Goal: Task Accomplishment & Management: Manage account settings

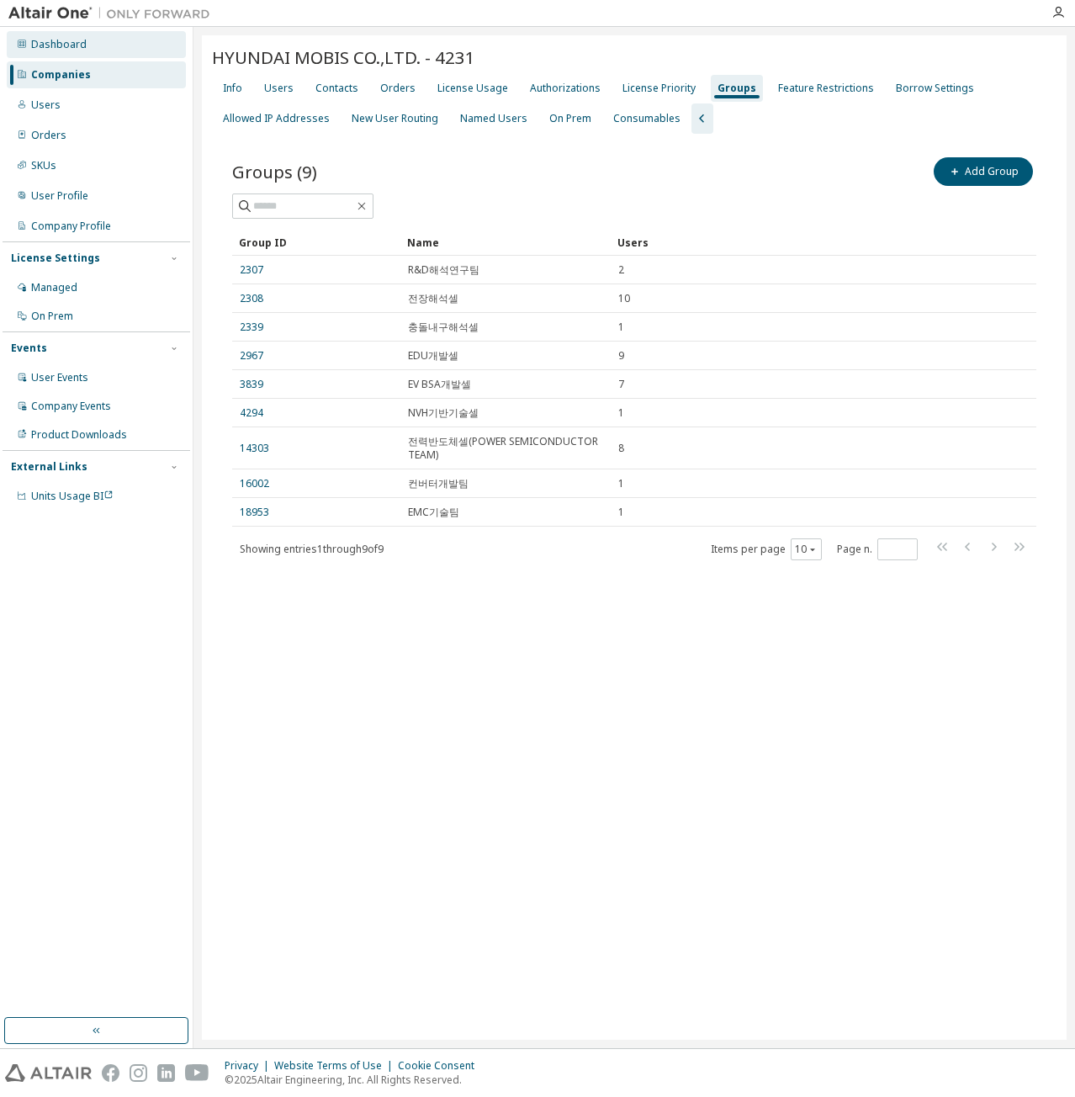
click at [56, 36] on div "Dashboard" at bounding box center [96, 44] width 179 height 27
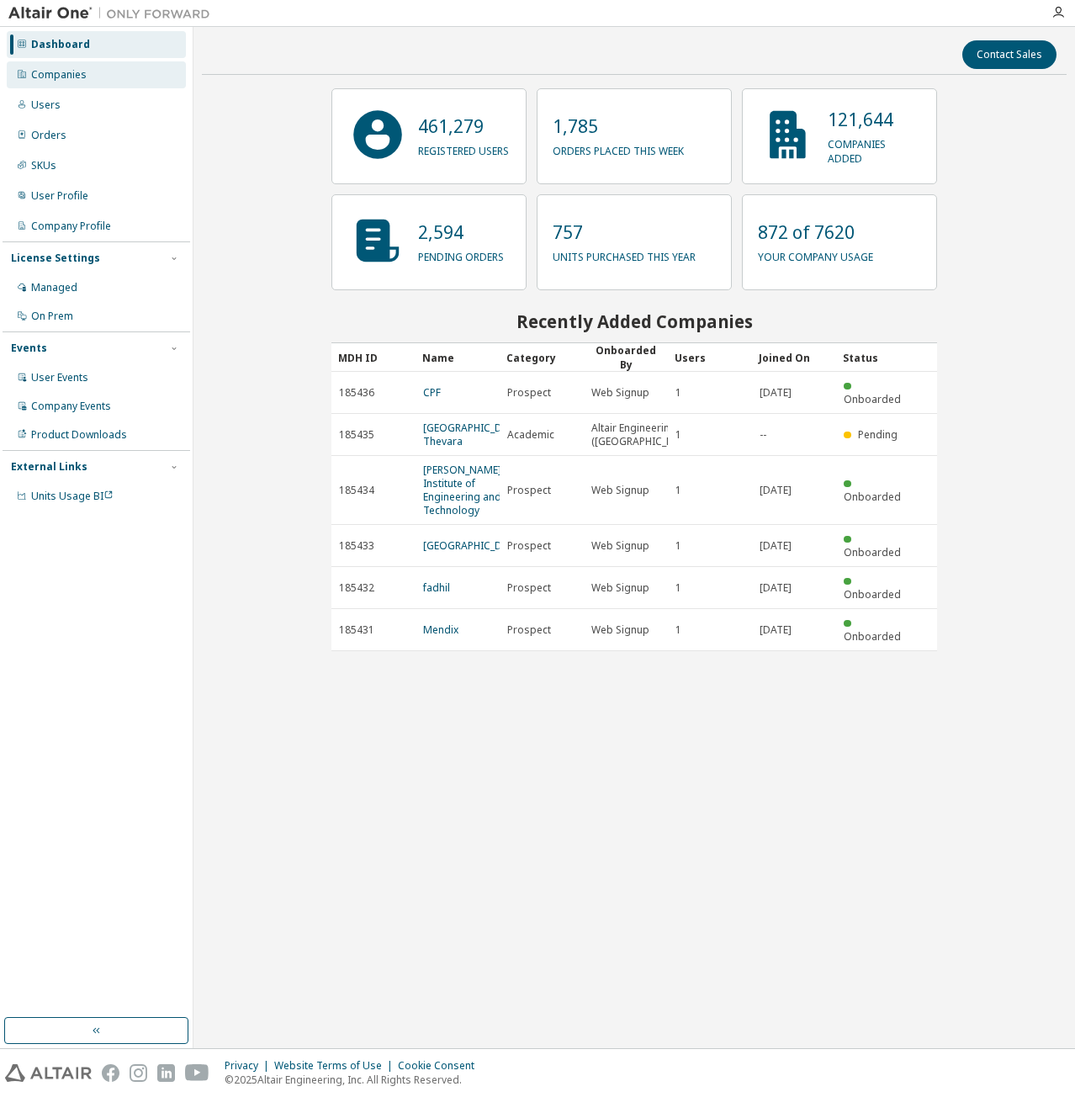
click at [104, 72] on div "Companies" at bounding box center [96, 74] width 179 height 27
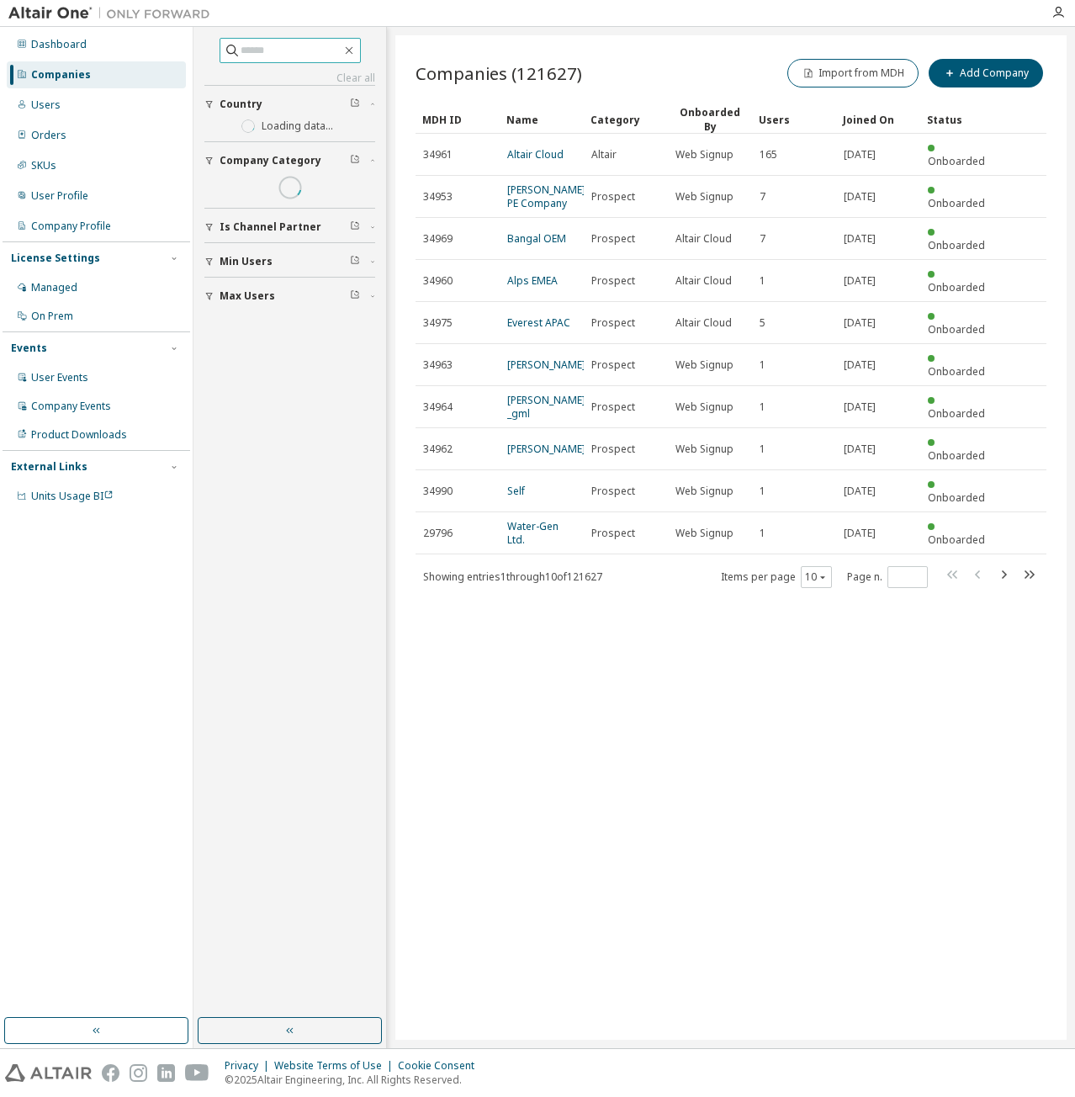
click at [252, 56] on input "text" at bounding box center [291, 50] width 101 height 17
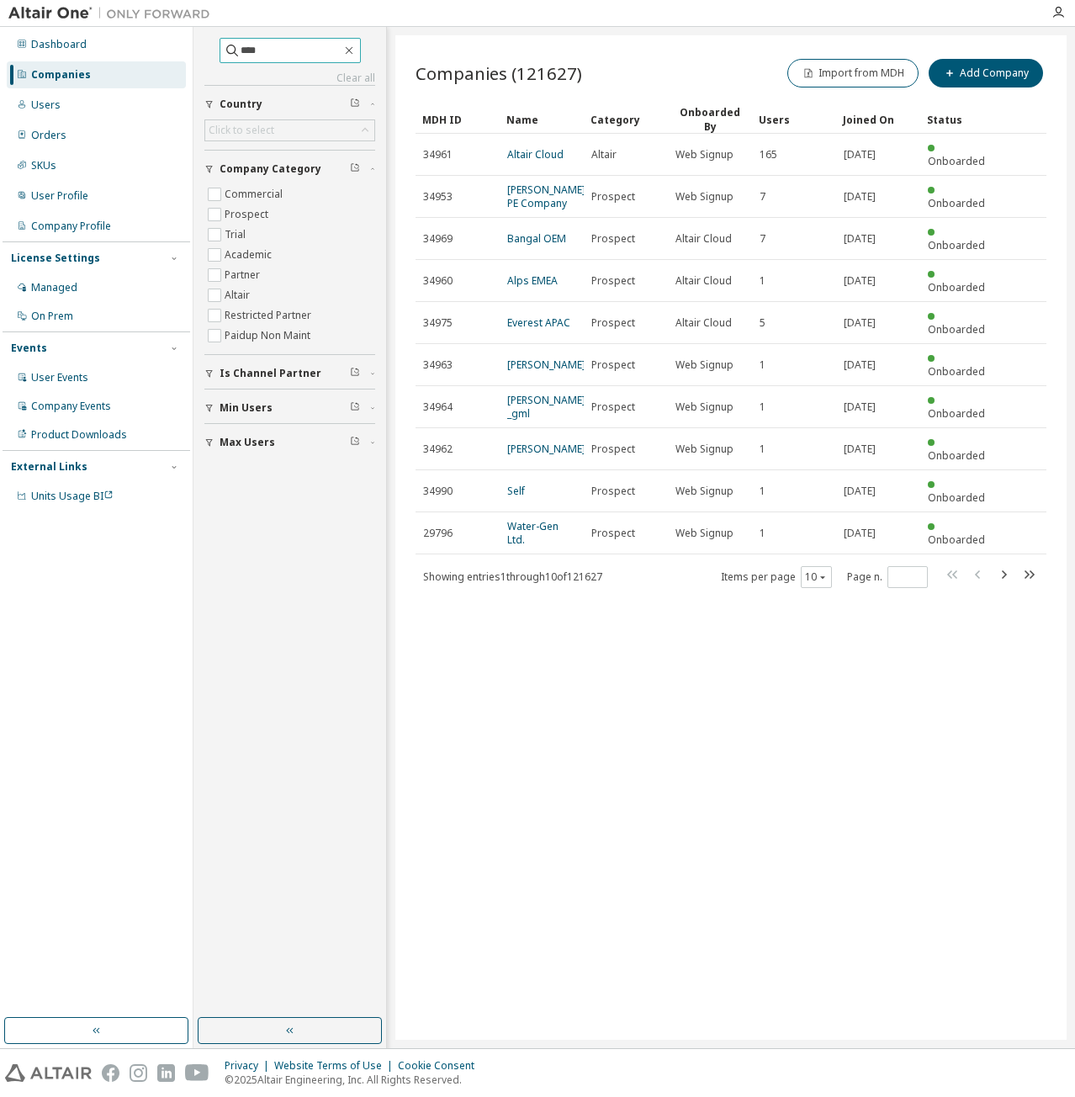
type input "****"
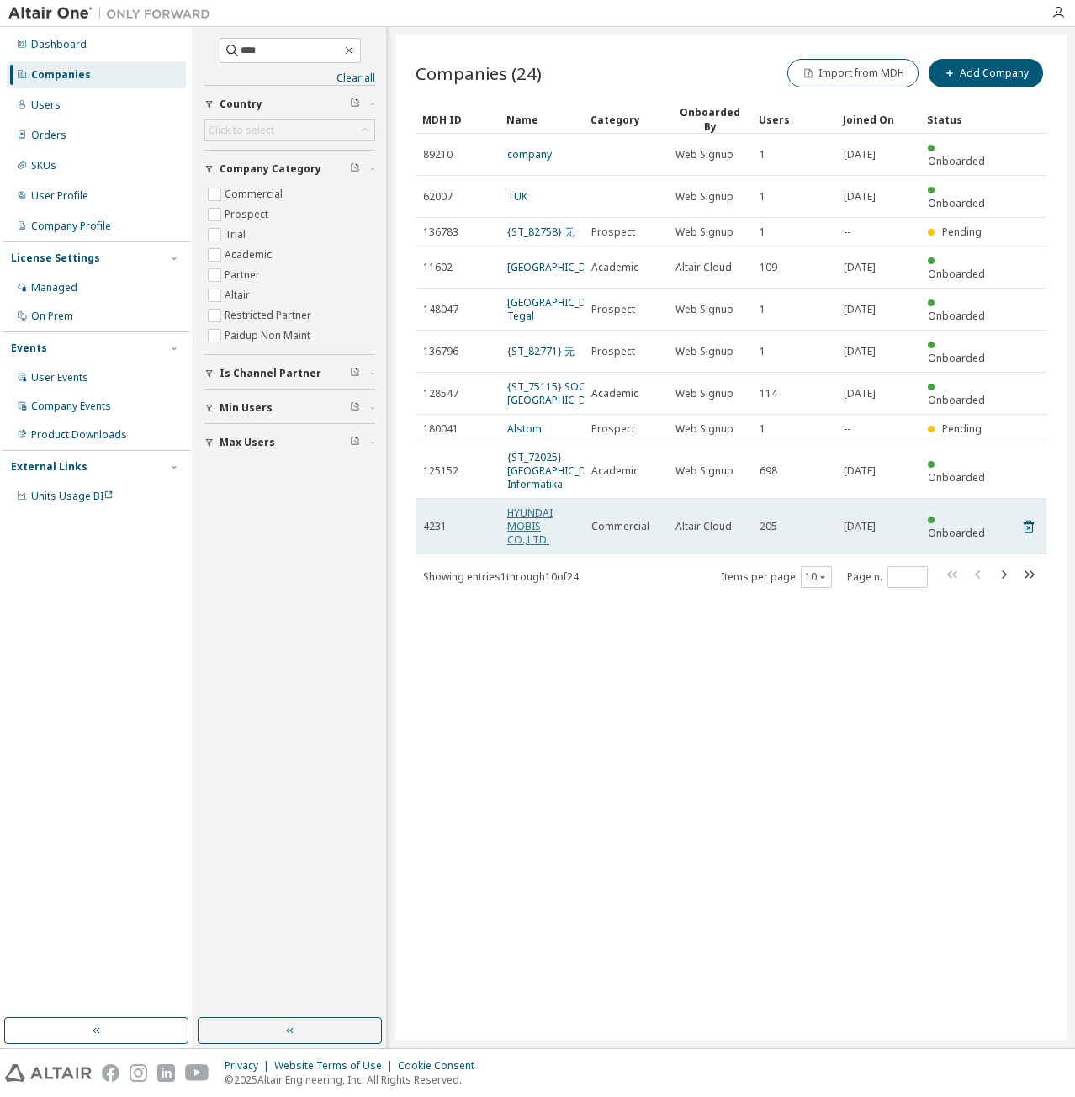
click at [529, 546] on link "HYUNDAI MOBIS CO.,LTD." at bounding box center [529, 526] width 45 height 41
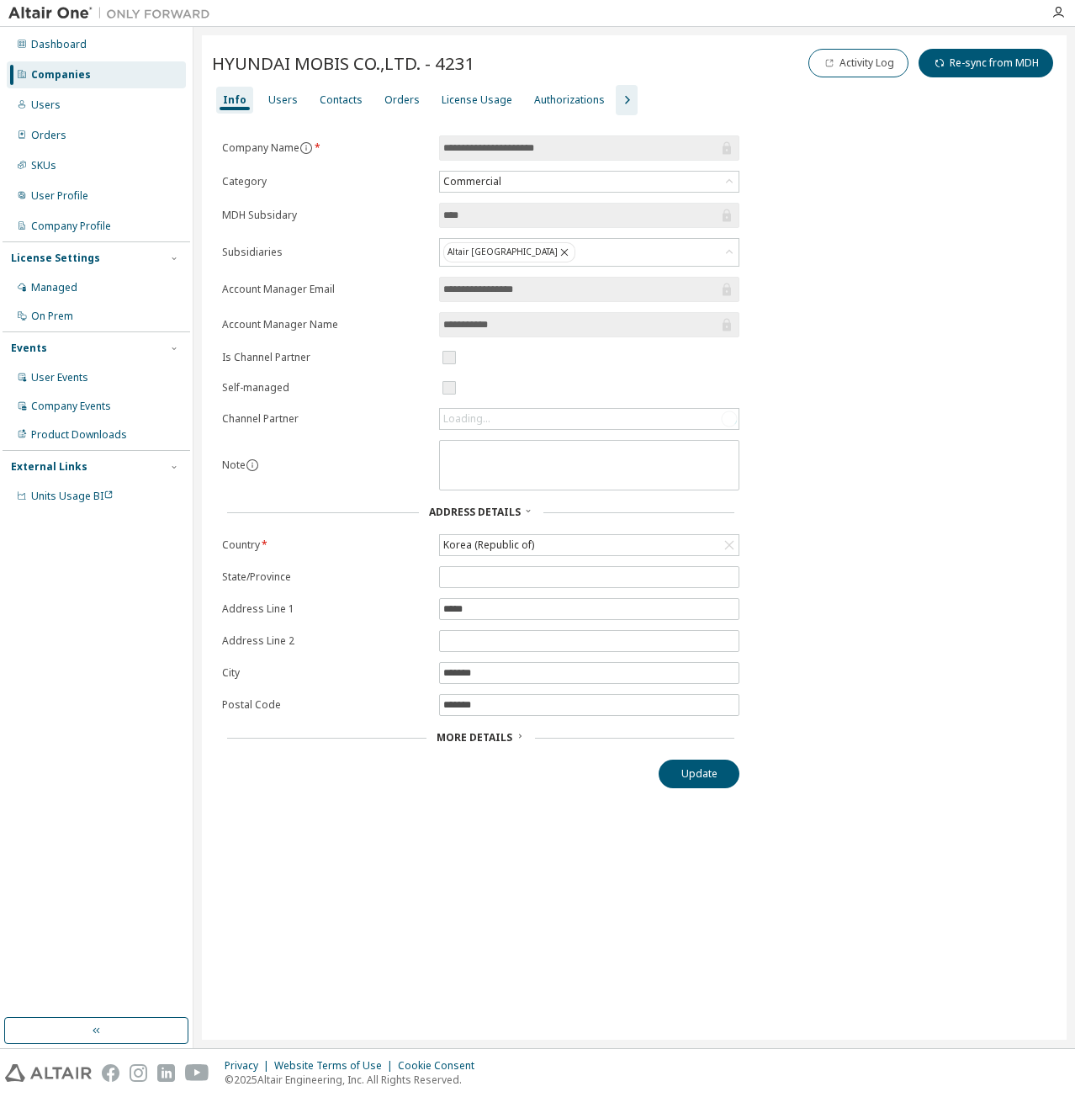
click at [623, 101] on icon "button" at bounding box center [627, 100] width 20 height 20
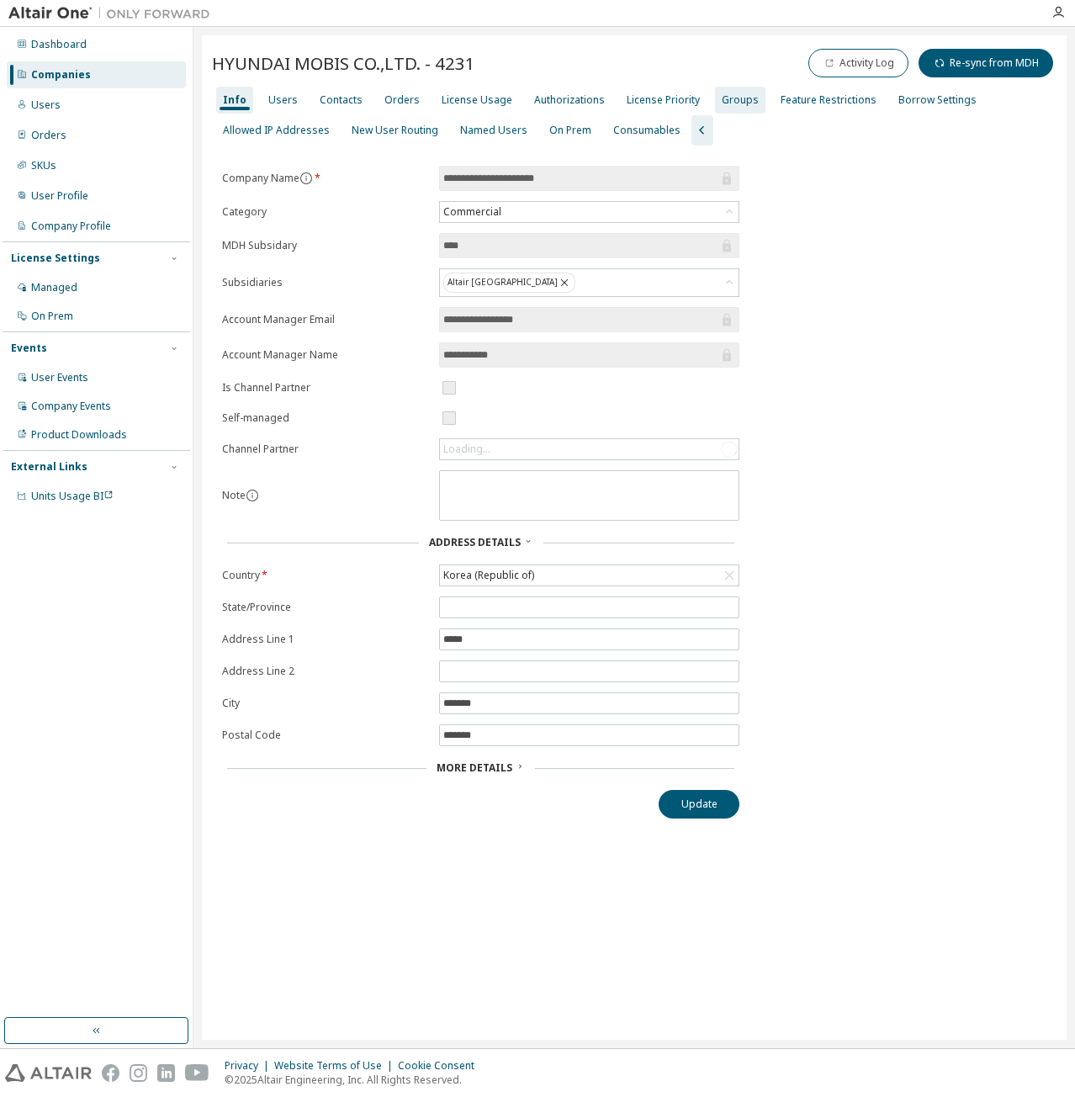
click at [722, 103] on div "Groups" at bounding box center [740, 99] width 37 height 13
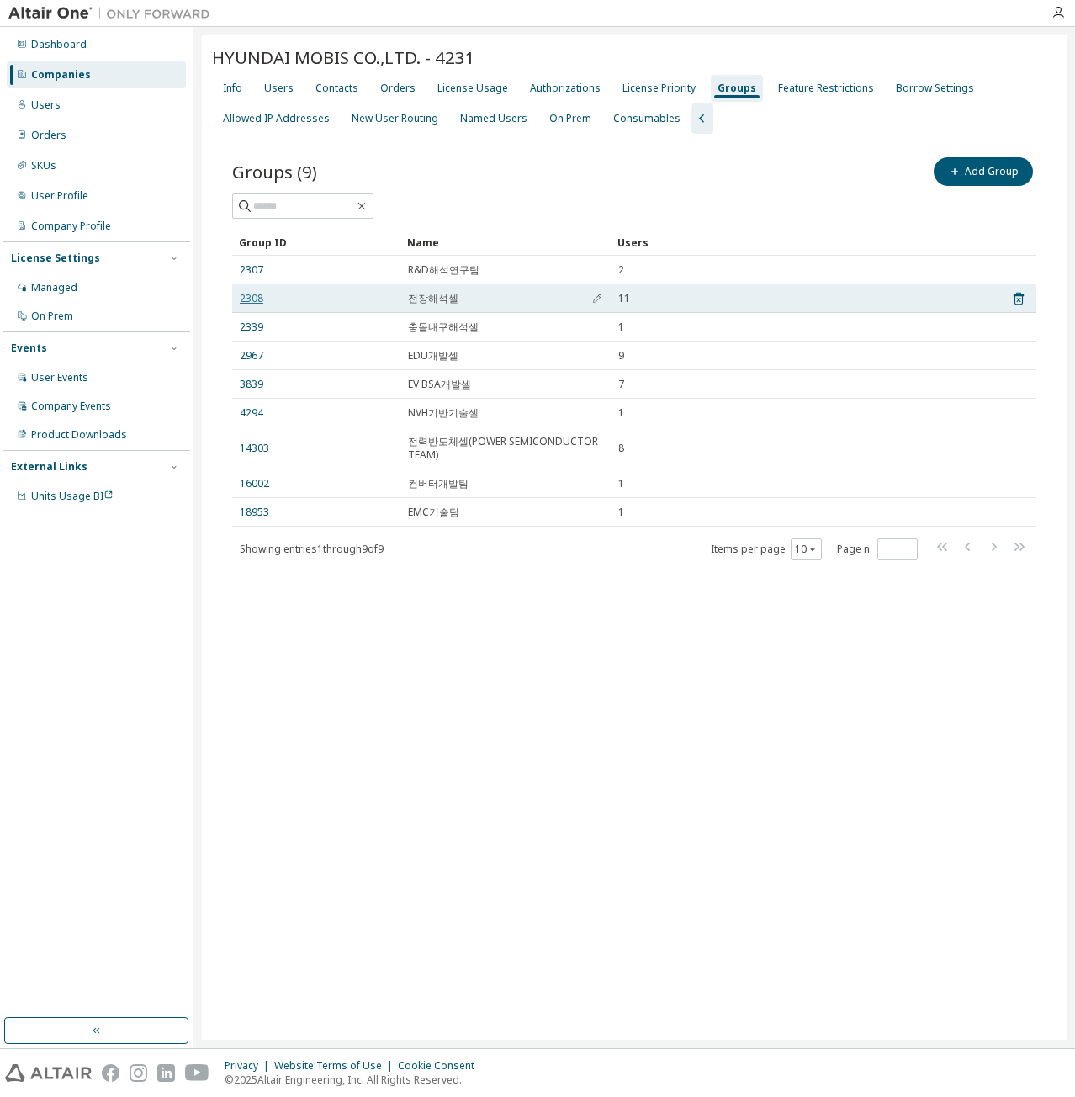
click at [257, 297] on link "2308" at bounding box center [252, 298] width 24 height 13
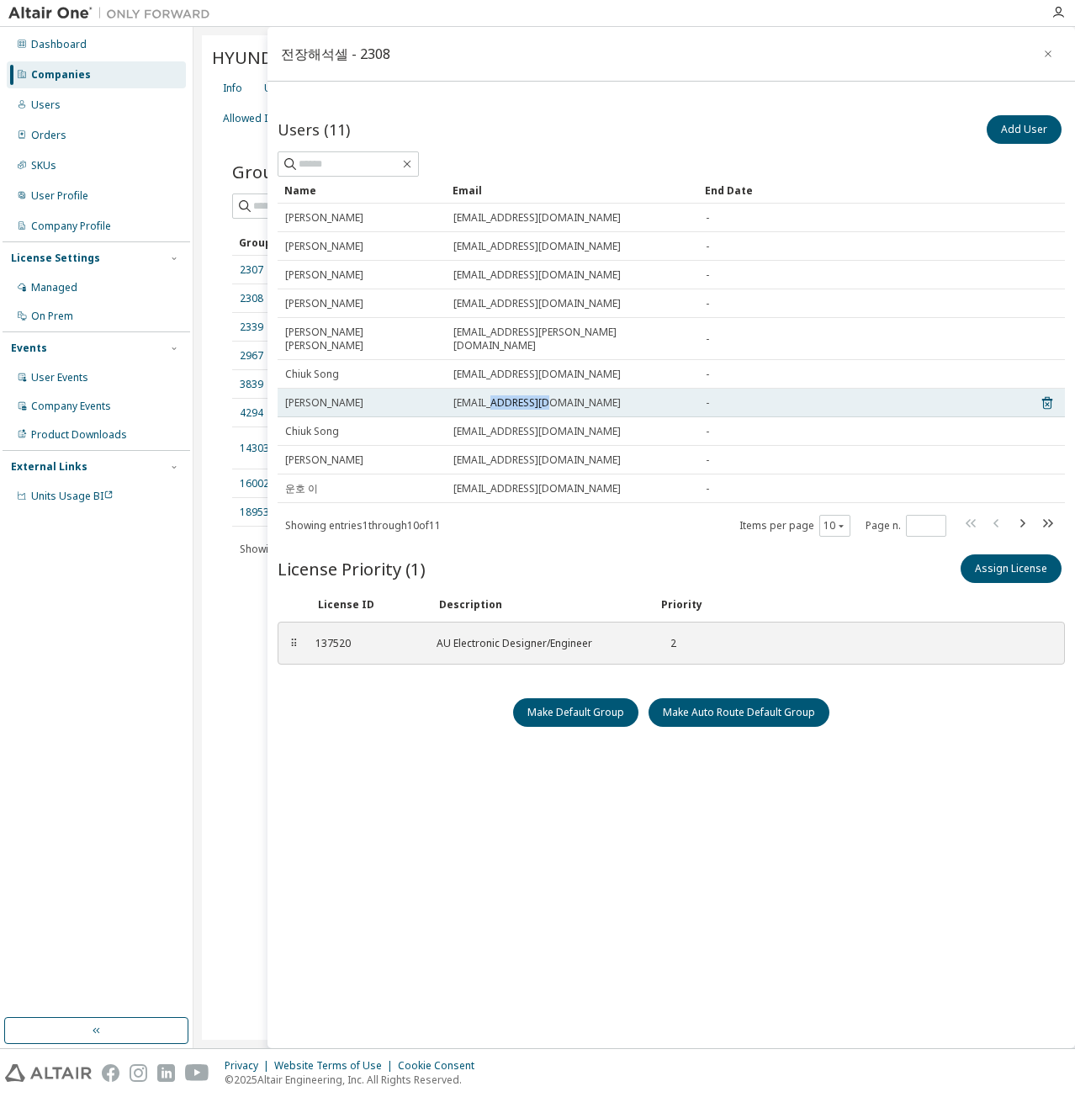
drag, startPoint x: 498, startPoint y: 388, endPoint x: 594, endPoint y: 388, distance: 95.9
click at [594, 396] on div "[EMAIL_ADDRESS][DOMAIN_NAME]" at bounding box center [571, 402] width 237 height 13
click at [601, 396] on div "[EMAIL_ADDRESS][DOMAIN_NAME]" at bounding box center [571, 402] width 237 height 13
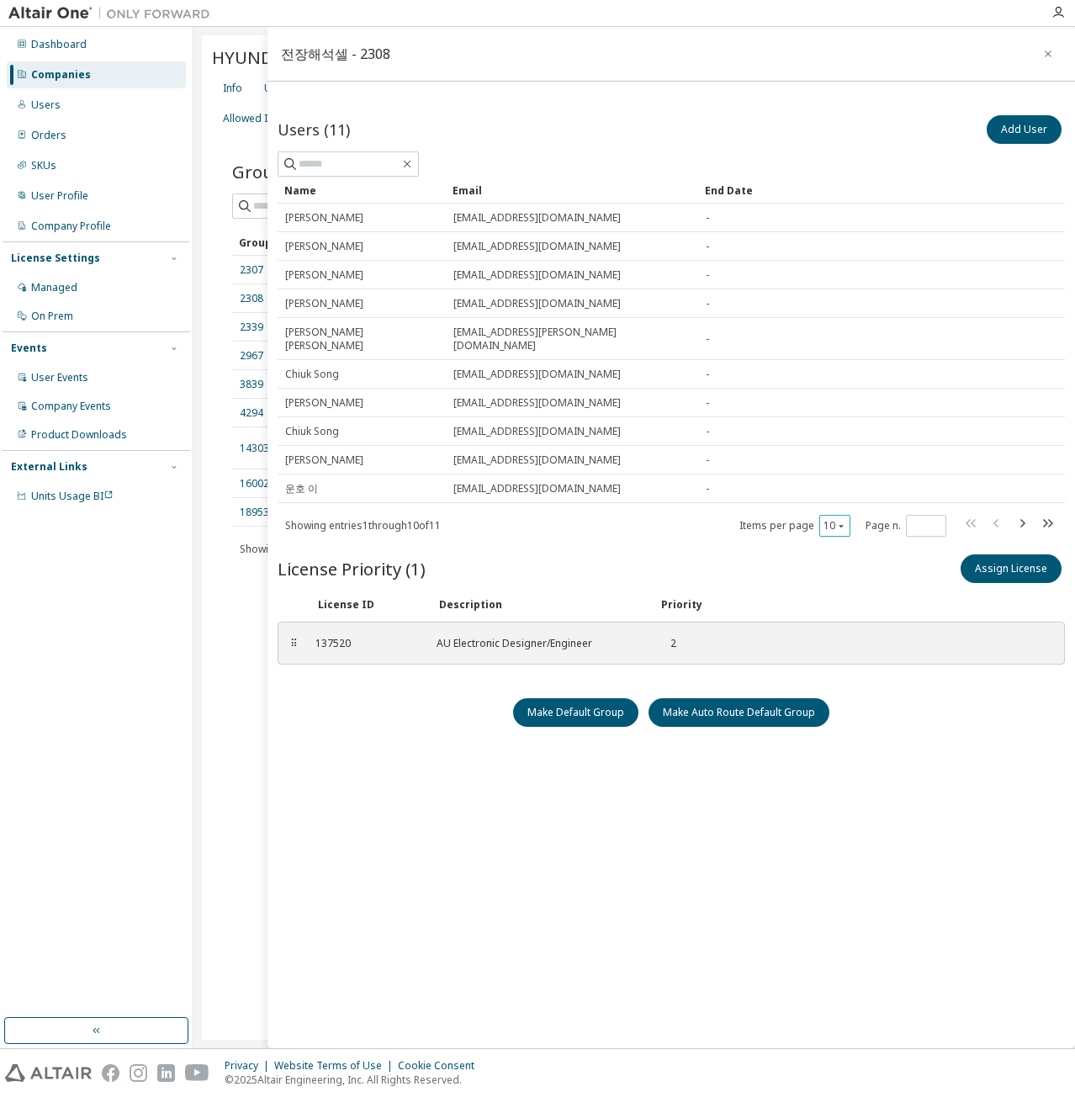
click at [845, 521] on icon "button" at bounding box center [841, 526] width 10 height 10
click at [847, 558] on div "20" at bounding box center [887, 553] width 135 height 20
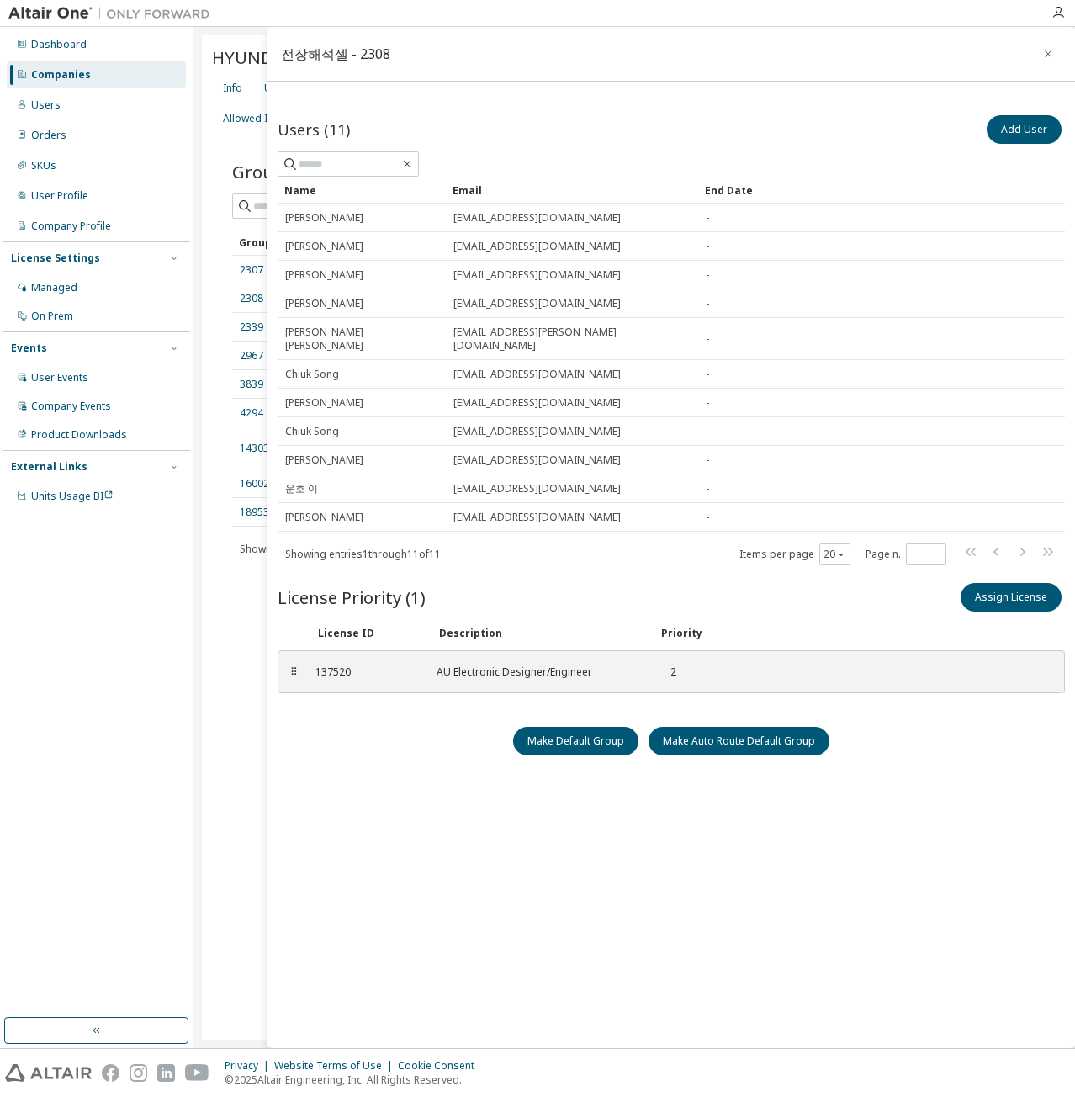
click at [586, 542] on div "Showing entries 1 through 11 of 11 Items per page 20 Page n. *" at bounding box center [671, 554] width 787 height 24
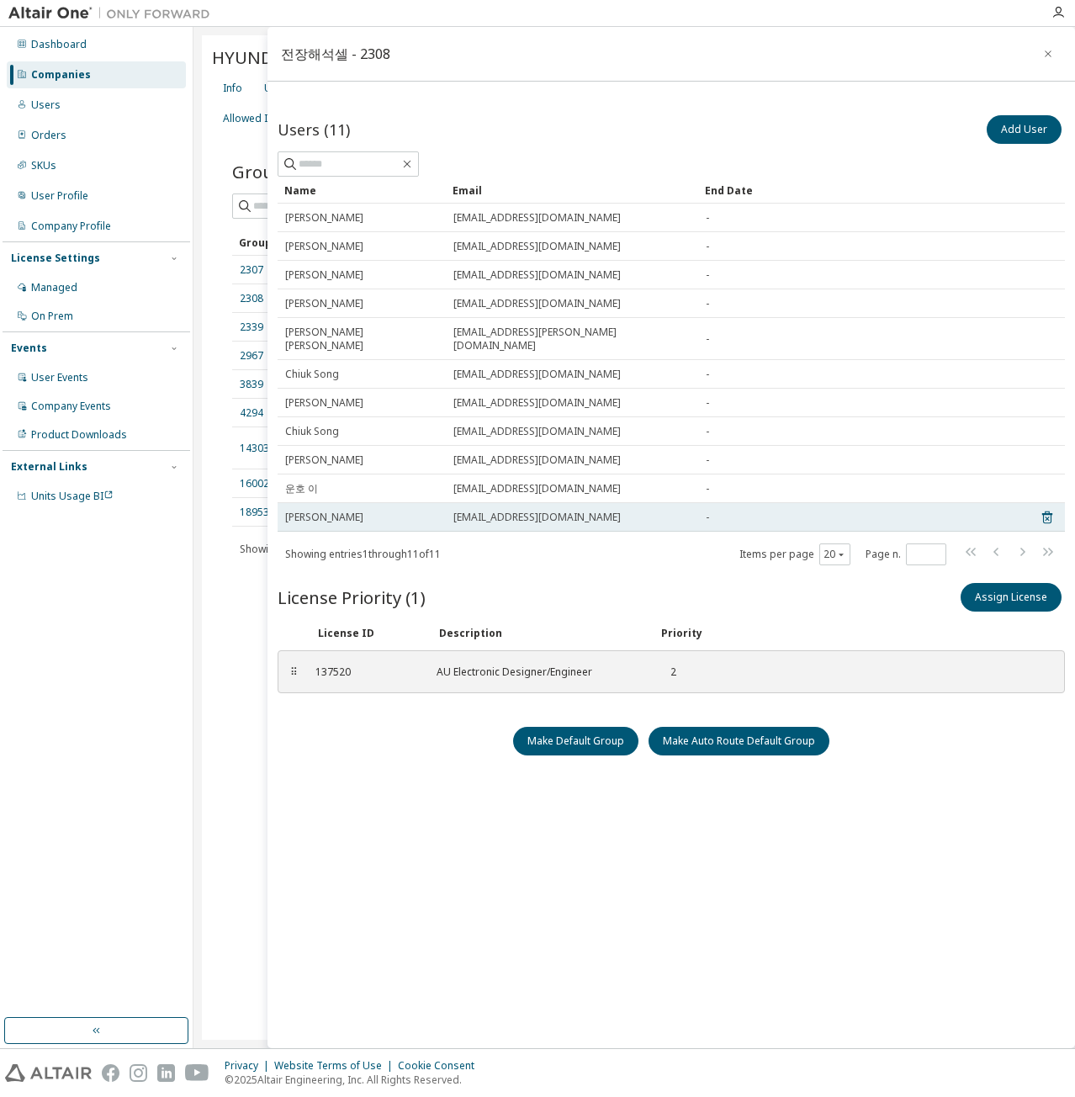
drag, startPoint x: 543, startPoint y: 502, endPoint x: 431, endPoint y: 502, distance: 112.7
click at [431, 503] on tr "[PERSON_NAME] [PERSON_NAME][EMAIL_ADDRESS][DOMAIN_NAME] -" at bounding box center [671, 517] width 787 height 29
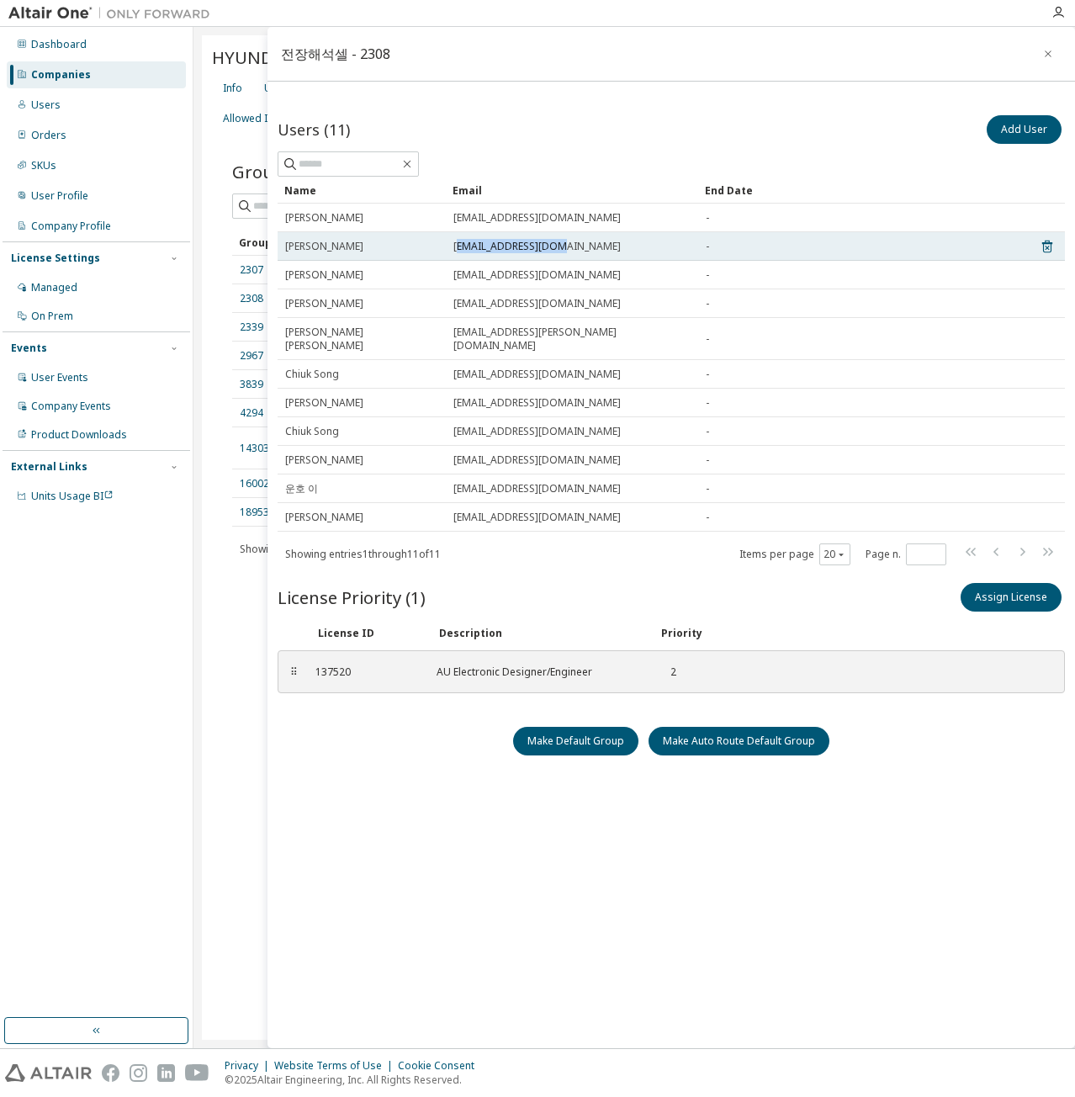
drag, startPoint x: 458, startPoint y: 233, endPoint x: 601, endPoint y: 236, distance: 143.1
click at [601, 236] on td "[EMAIL_ADDRESS][DOMAIN_NAME]" at bounding box center [572, 246] width 252 height 29
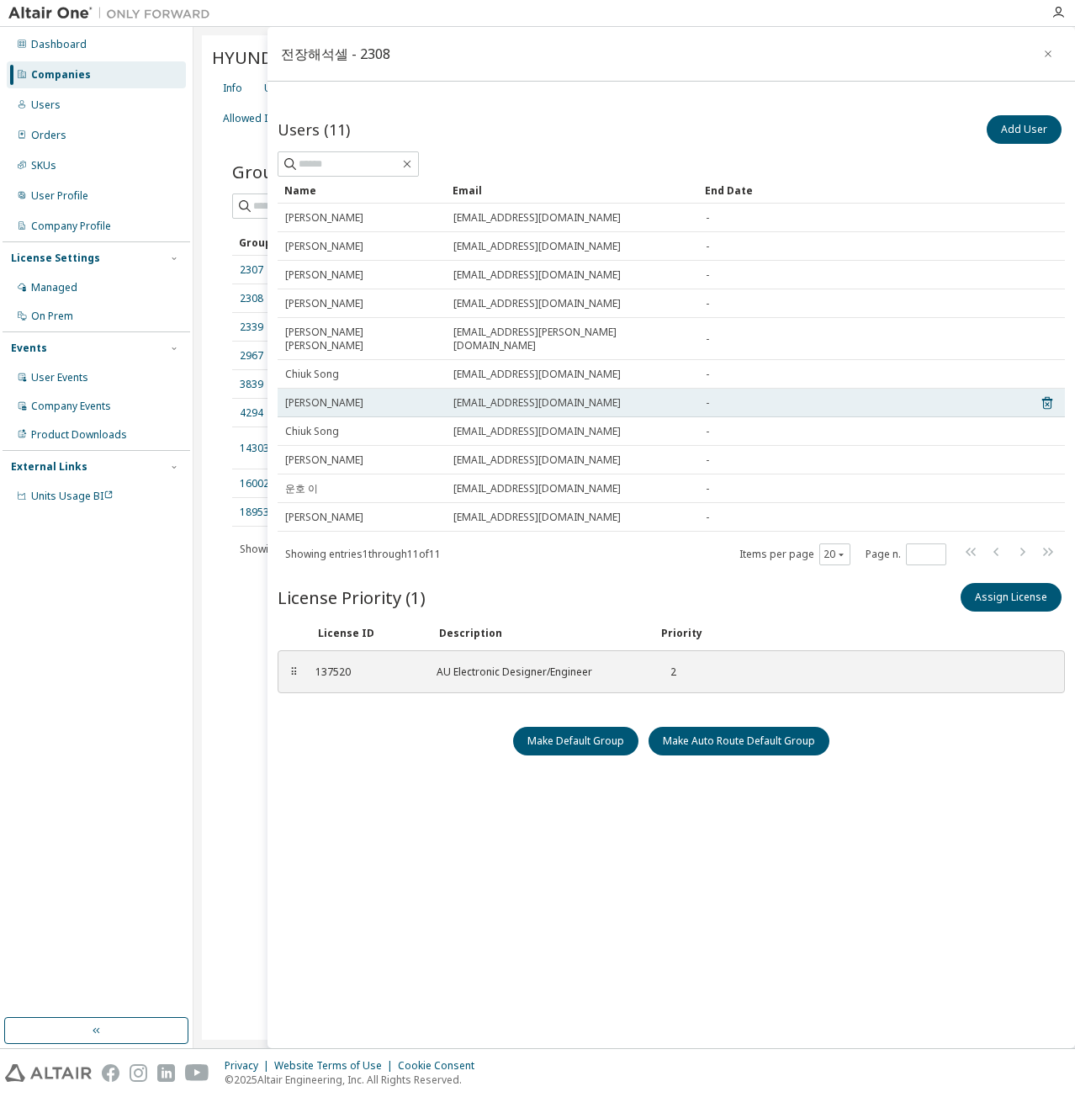
click at [544, 396] on span "[EMAIL_ADDRESS][DOMAIN_NAME]" at bounding box center [536, 402] width 167 height 13
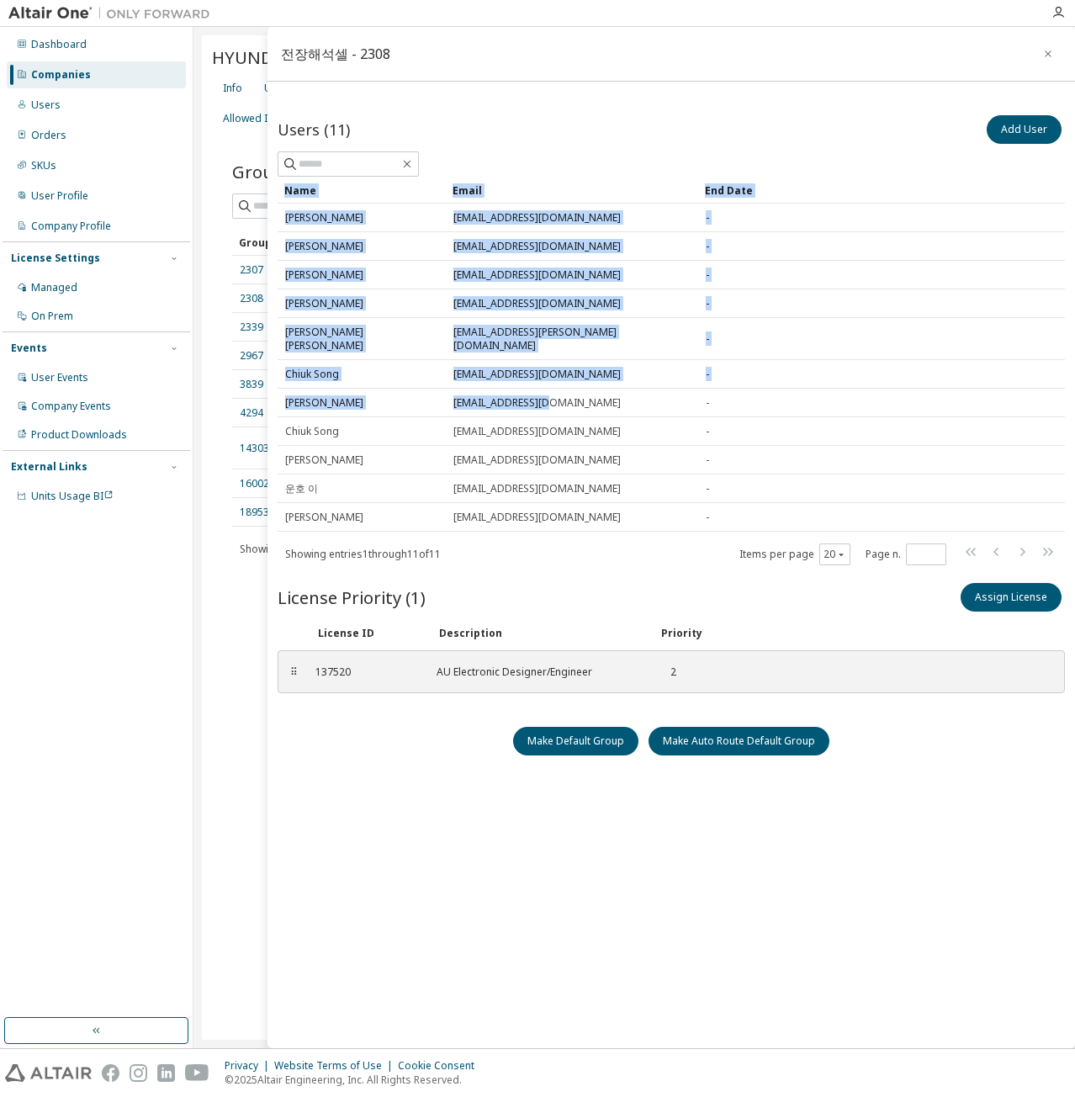
drag, startPoint x: 560, startPoint y: 392, endPoint x: 276, endPoint y: 398, distance: 284.4
click at [276, 398] on div "Users (11) Add User Clear Load Save Save As Field Operator Value Select filter …" at bounding box center [672, 543] width 808 height 891
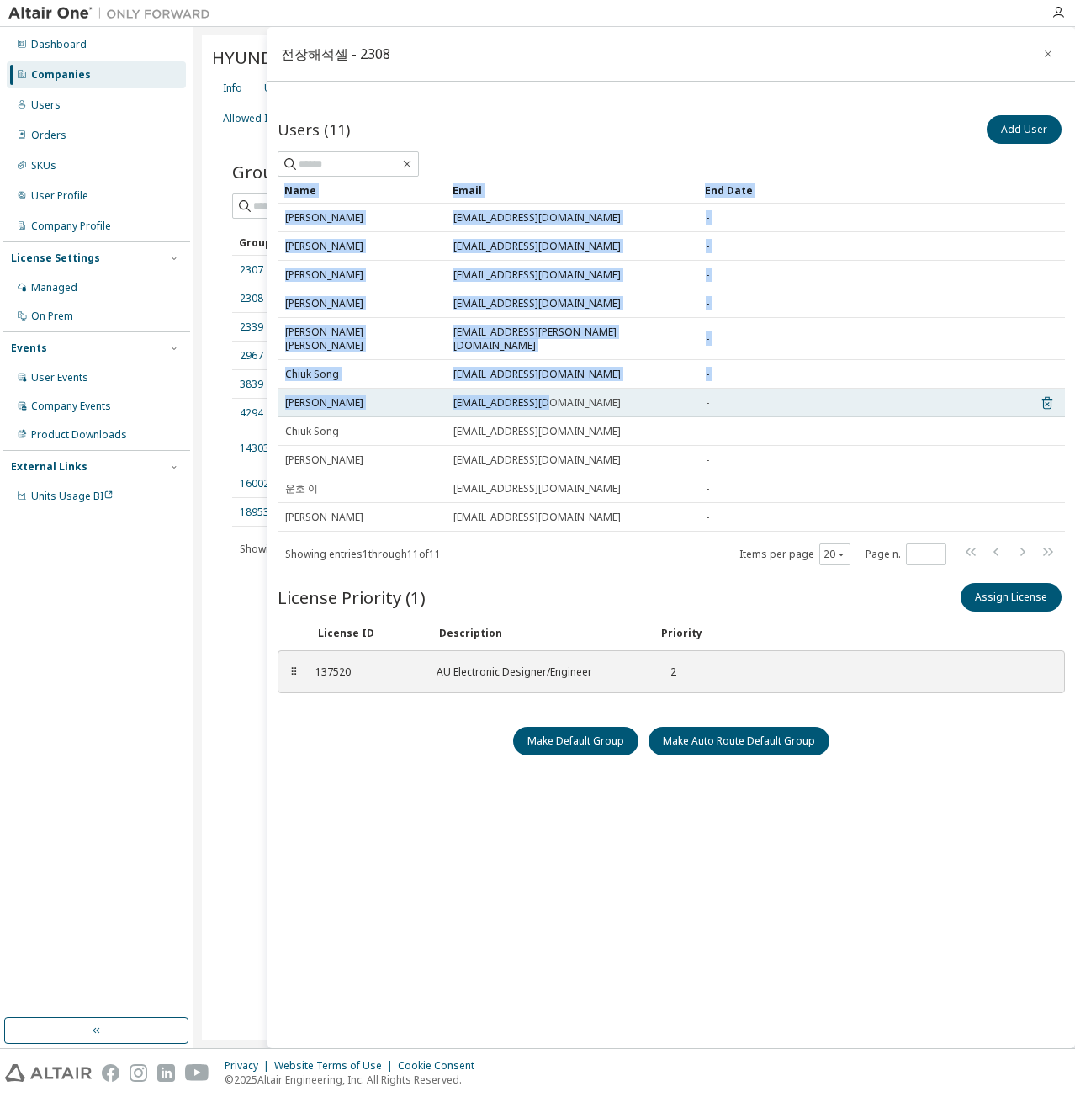
click at [360, 396] on span "[PERSON_NAME]" at bounding box center [324, 402] width 78 height 13
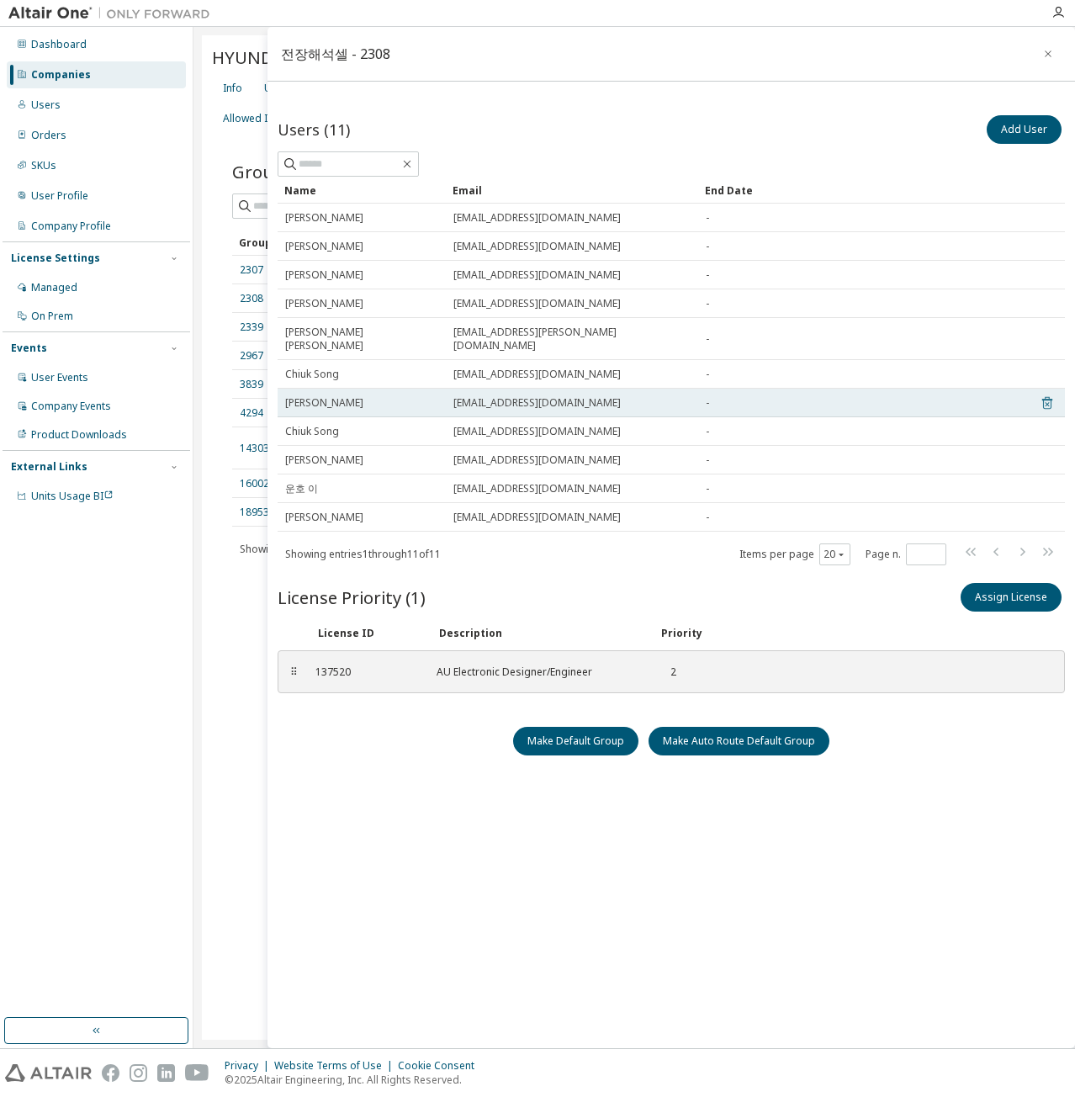
click at [1045, 393] on icon at bounding box center [1047, 403] width 15 height 20
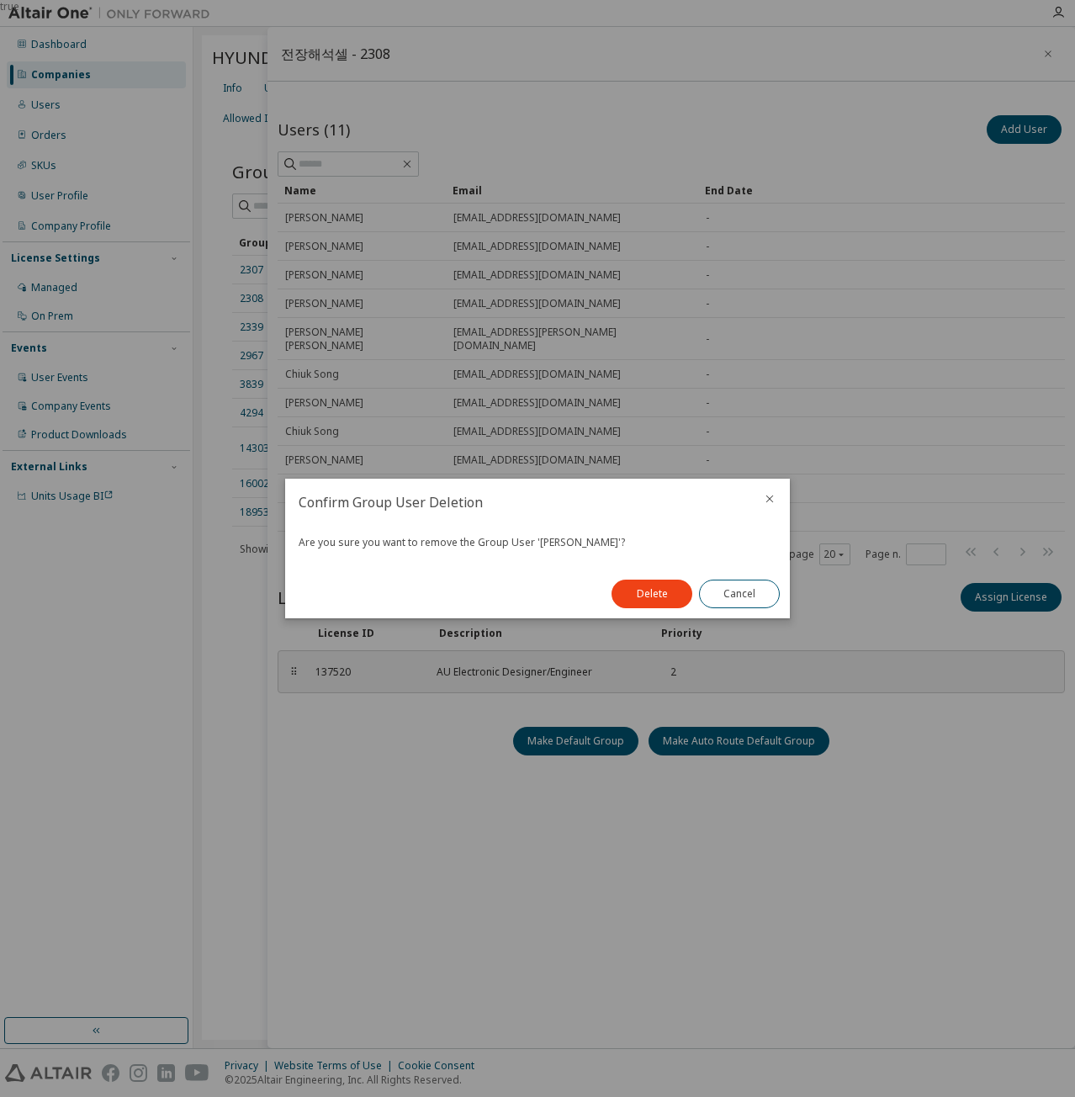
click at [643, 576] on div "Delete Cancel" at bounding box center [696, 594] width 188 height 49
click at [654, 586] on button "Delete" at bounding box center [652, 594] width 81 height 29
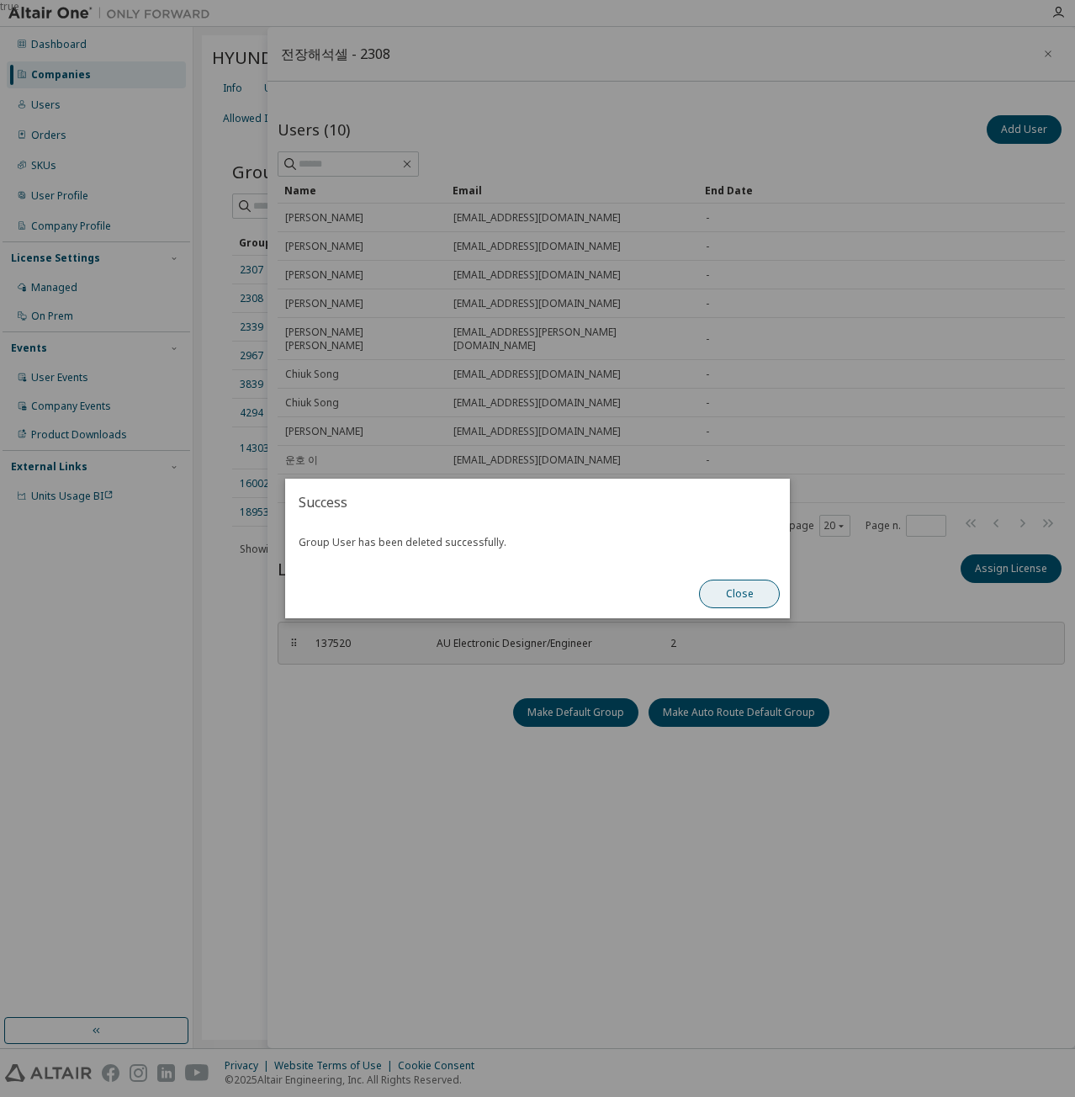
click at [734, 595] on button "Close" at bounding box center [739, 594] width 81 height 29
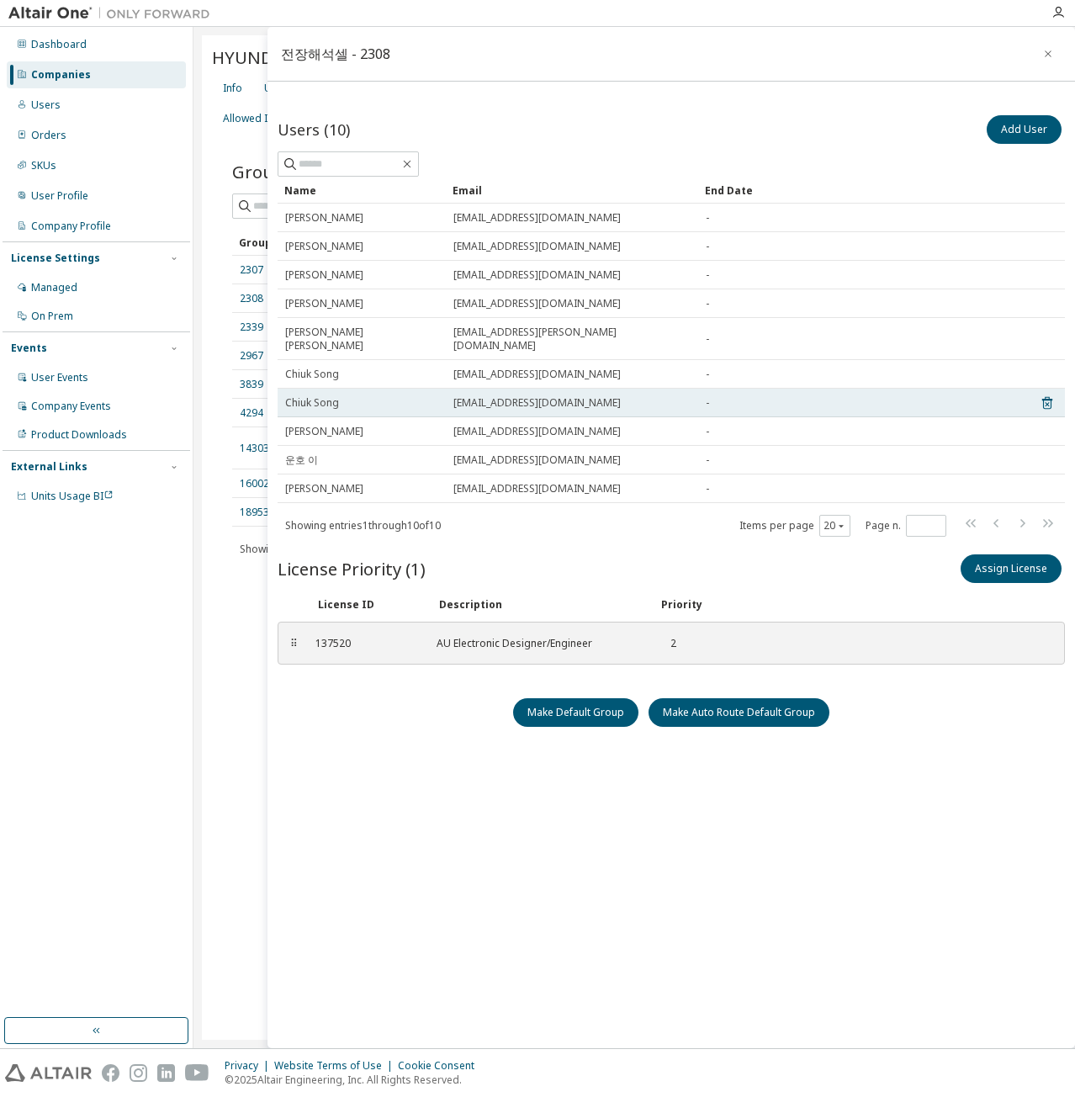
click at [539, 396] on span "[EMAIL_ADDRESS][DOMAIN_NAME]" at bounding box center [536, 402] width 167 height 13
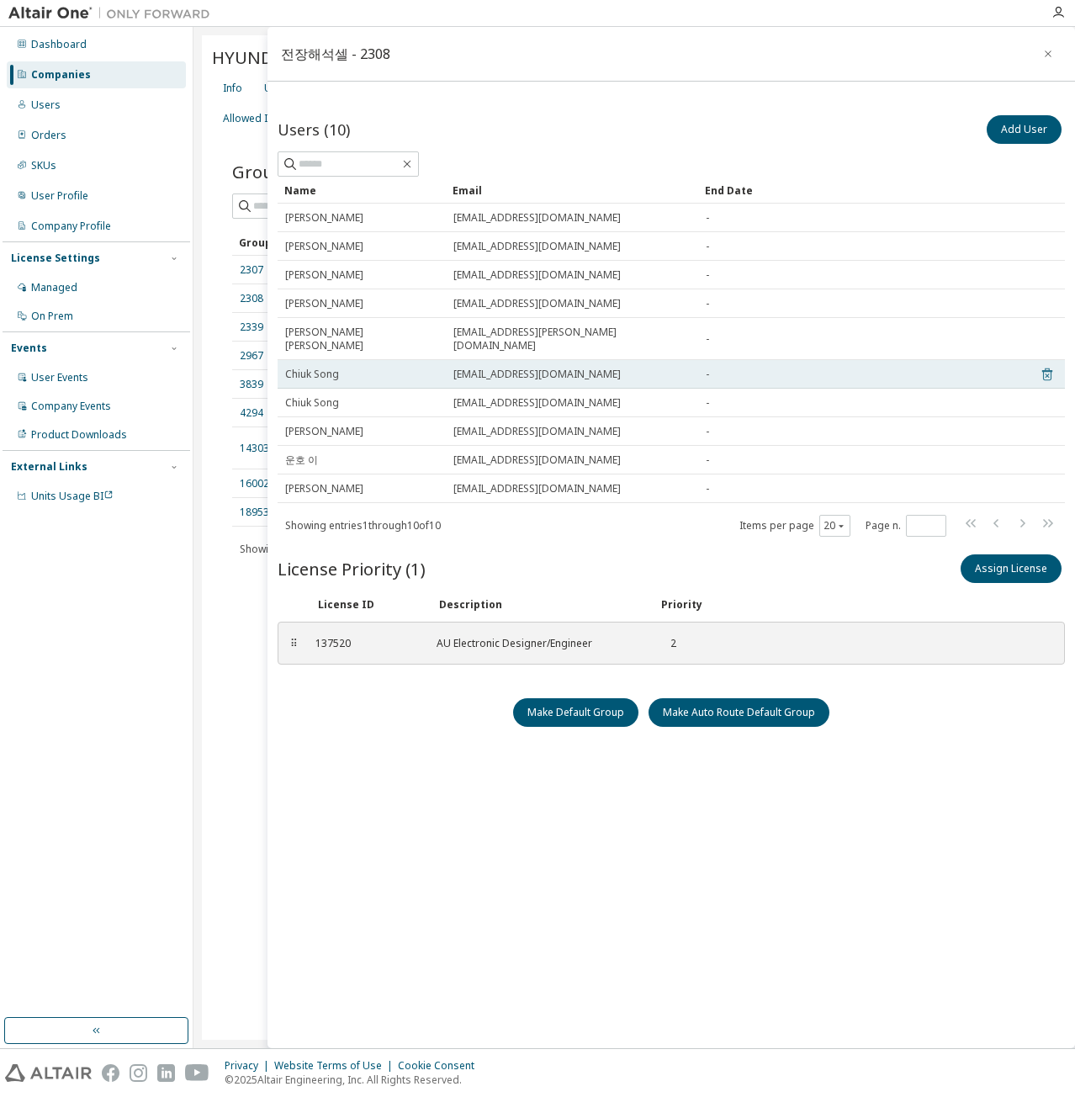
click at [1049, 368] on icon at bounding box center [1047, 374] width 10 height 13
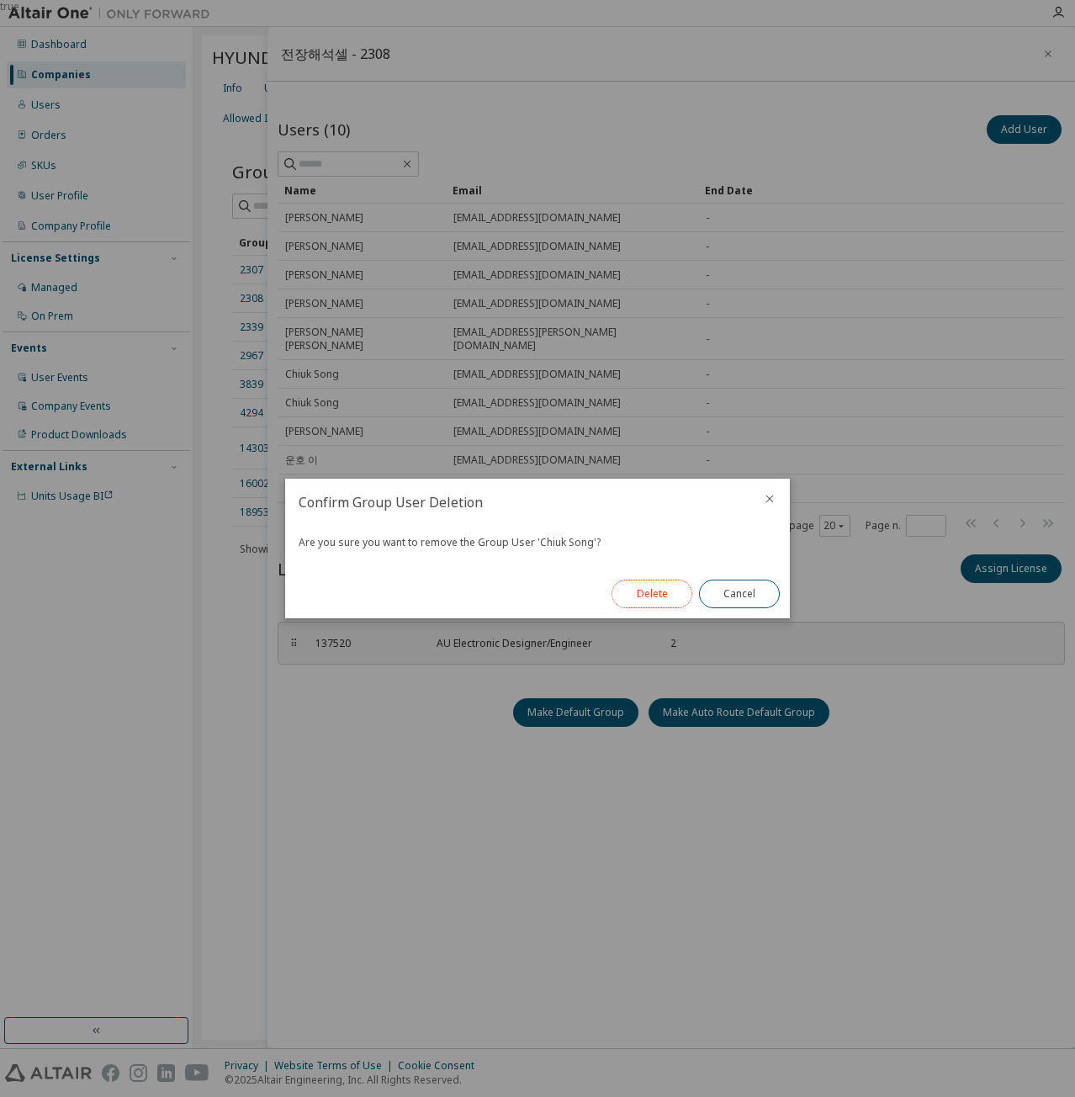
click at [641, 593] on button "Delete" at bounding box center [652, 594] width 81 height 29
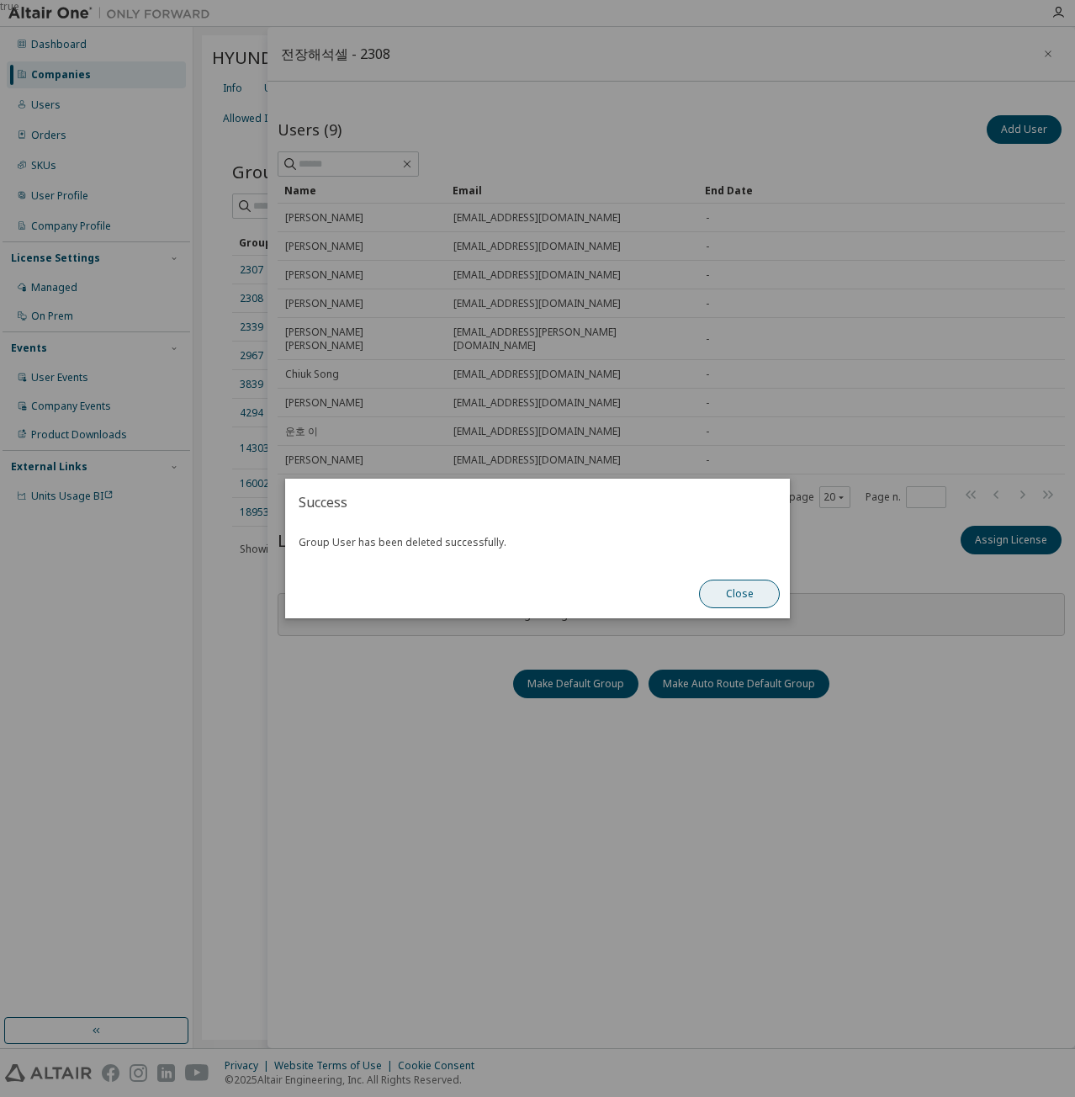
click at [732, 587] on button "Close" at bounding box center [739, 594] width 81 height 29
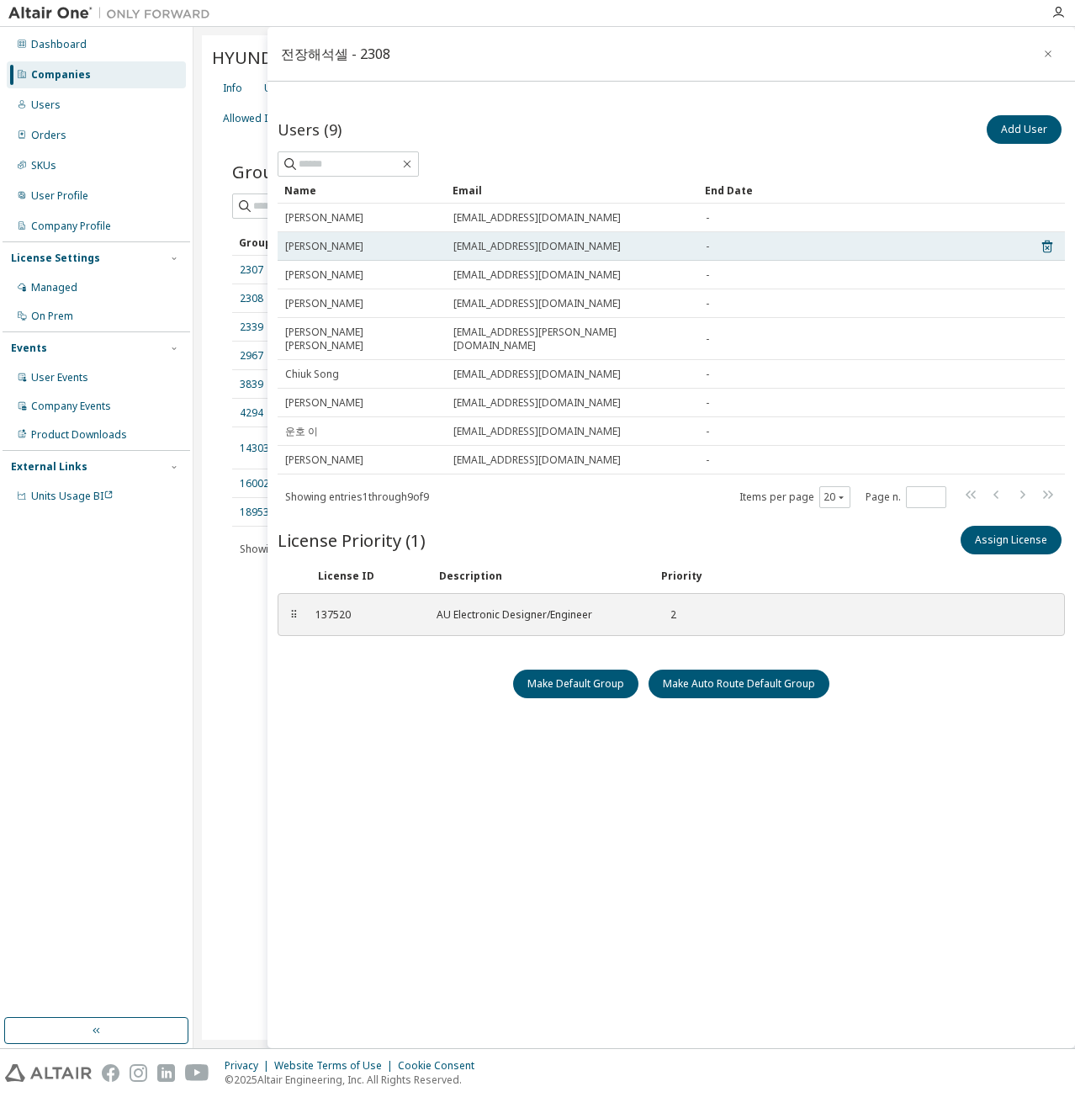
click at [562, 241] on div "[EMAIL_ADDRESS][DOMAIN_NAME]" at bounding box center [571, 246] width 237 height 13
drag, startPoint x: 449, startPoint y: 245, endPoint x: 564, endPoint y: 245, distance: 114.4
click at [564, 245] on td "[EMAIL_ADDRESS][DOMAIN_NAME]" at bounding box center [572, 246] width 252 height 29
copy span "[EMAIL_ADDRESS][DOMAIN_NAME]"
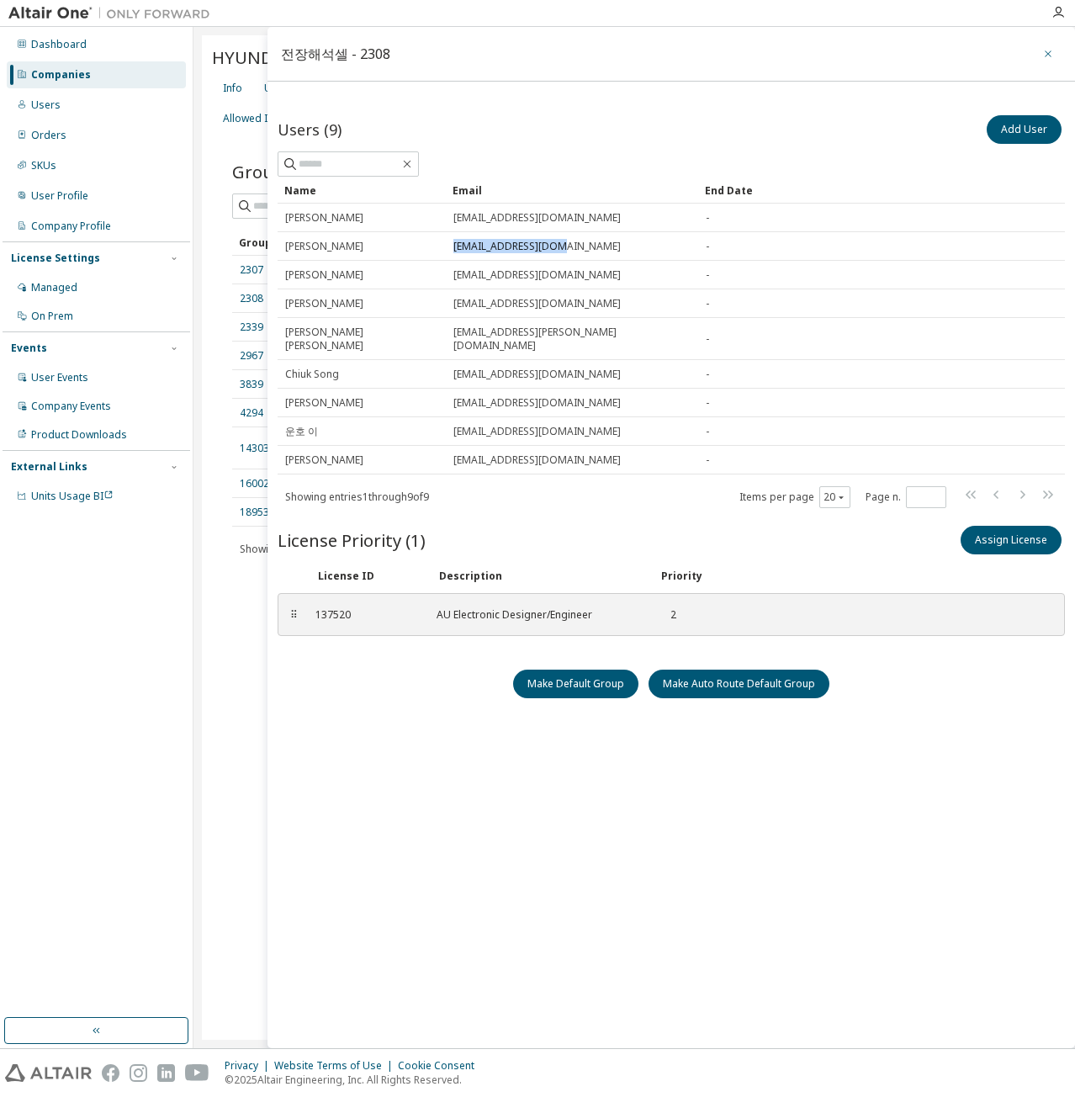
click at [1041, 63] on button "button" at bounding box center [1048, 53] width 27 height 27
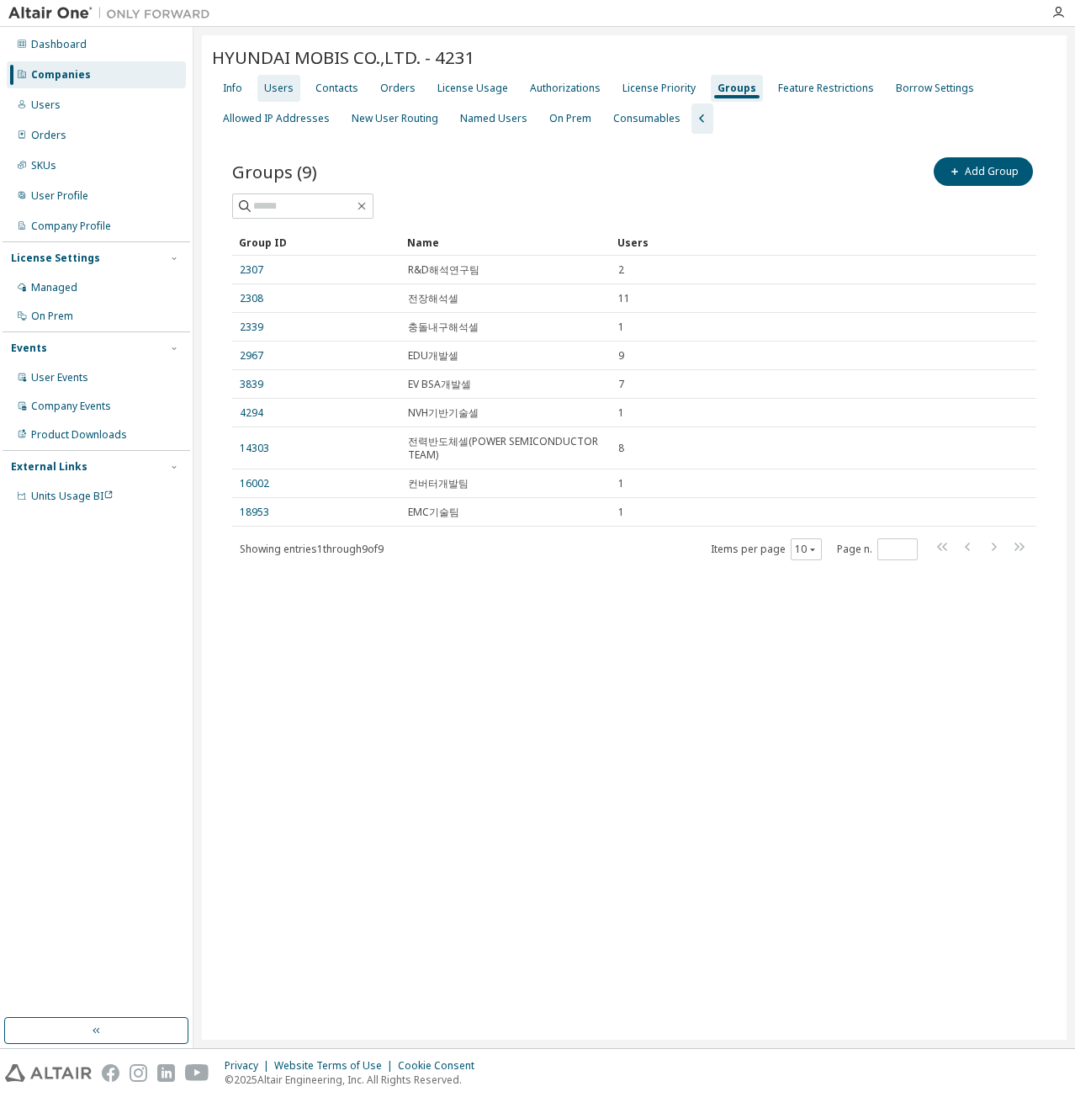
click at [285, 87] on div "Users" at bounding box center [278, 88] width 29 height 13
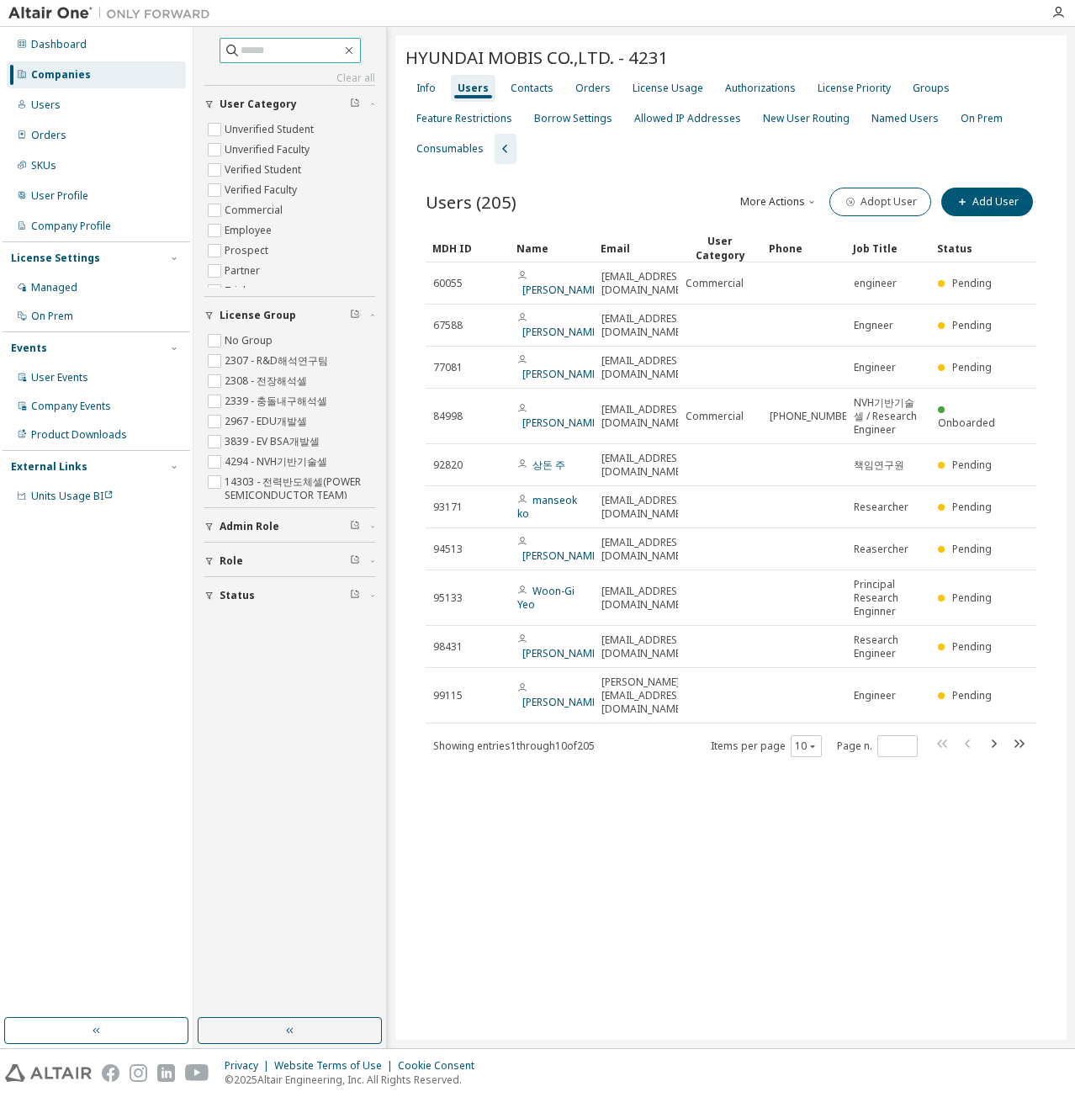
click at [269, 41] on span at bounding box center [290, 50] width 141 height 25
click at [278, 60] on span at bounding box center [290, 50] width 141 height 25
click at [280, 55] on input "text" at bounding box center [291, 50] width 101 height 17
paste input "**********"
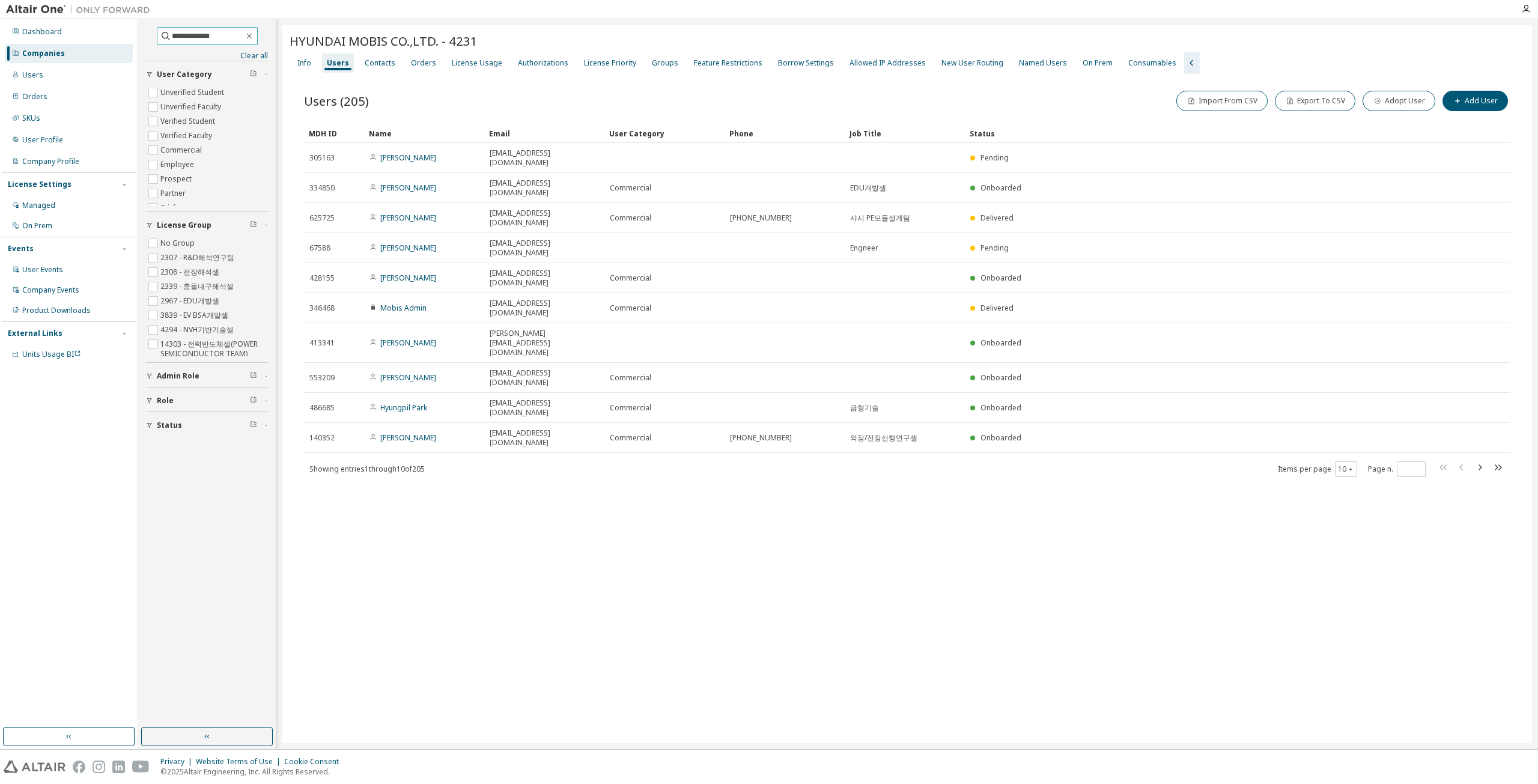
click at [206, 40] on input "**********" at bounding box center [208, 36] width 72 height 12
click at [229, 33] on input "**********" at bounding box center [208, 36] width 72 height 12
type input "*******"
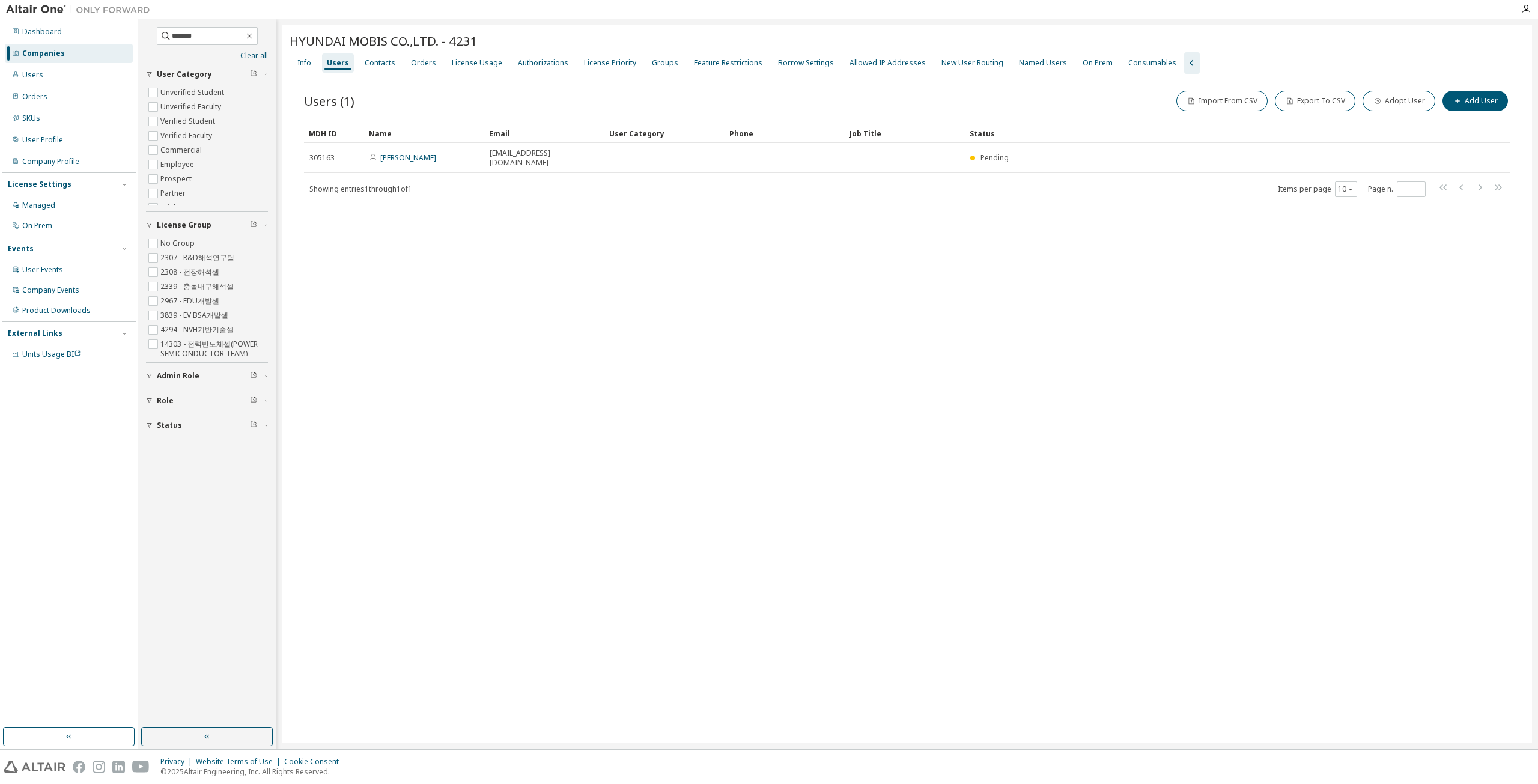
click at [556, 186] on div "Showing entries 1 through 1 of 1 Items per page 10 Page n. *" at bounding box center [907, 189] width 1206 height 17
click at [767, 103] on button "Add User" at bounding box center [1475, 101] width 66 height 21
click at [767, 79] on input "email" at bounding box center [1452, 78] width 151 height 9
paste input "**********"
type input "**********"
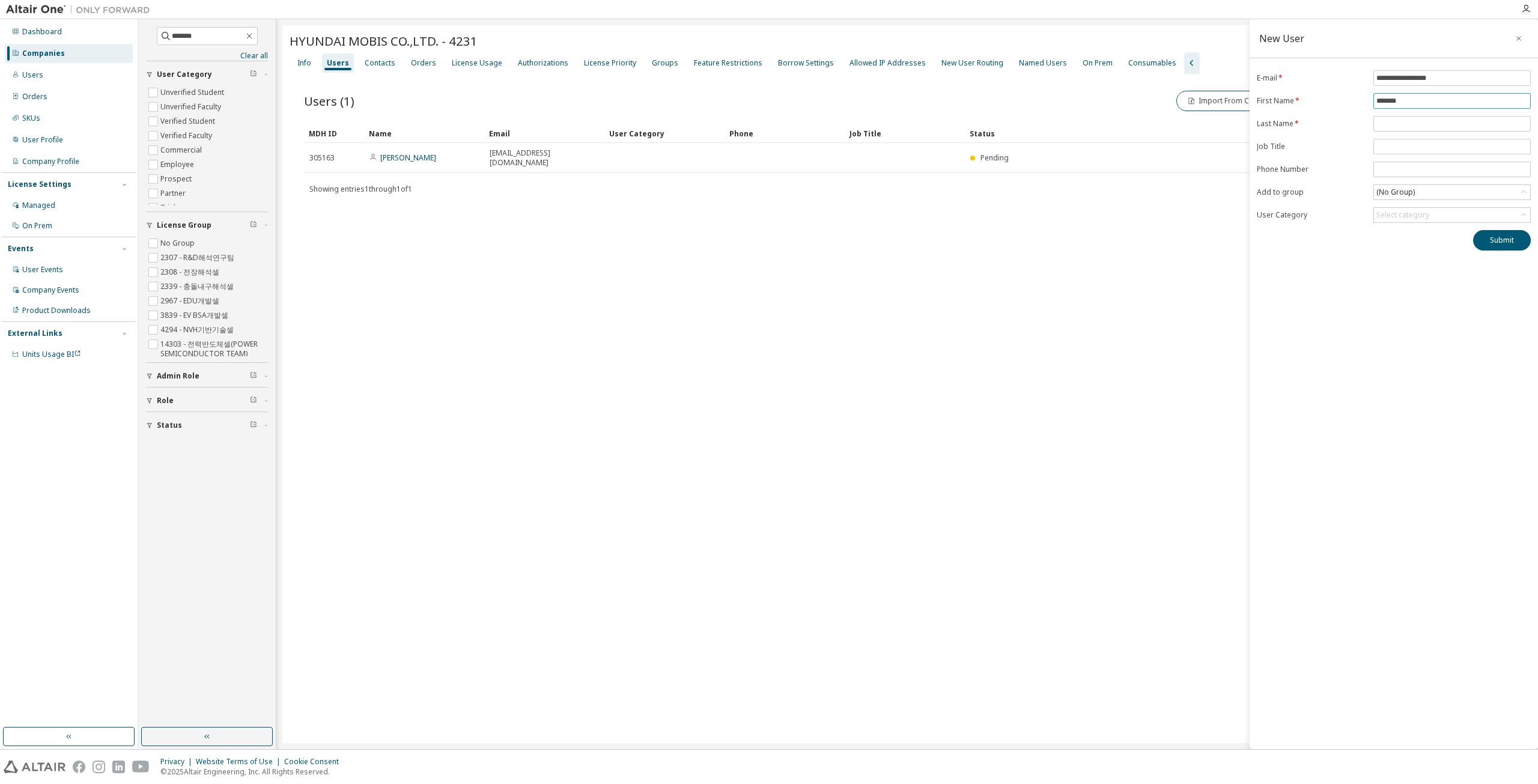
type input "*******"
type input "****"
click at [767, 233] on button "Submit" at bounding box center [1502, 240] width 58 height 21
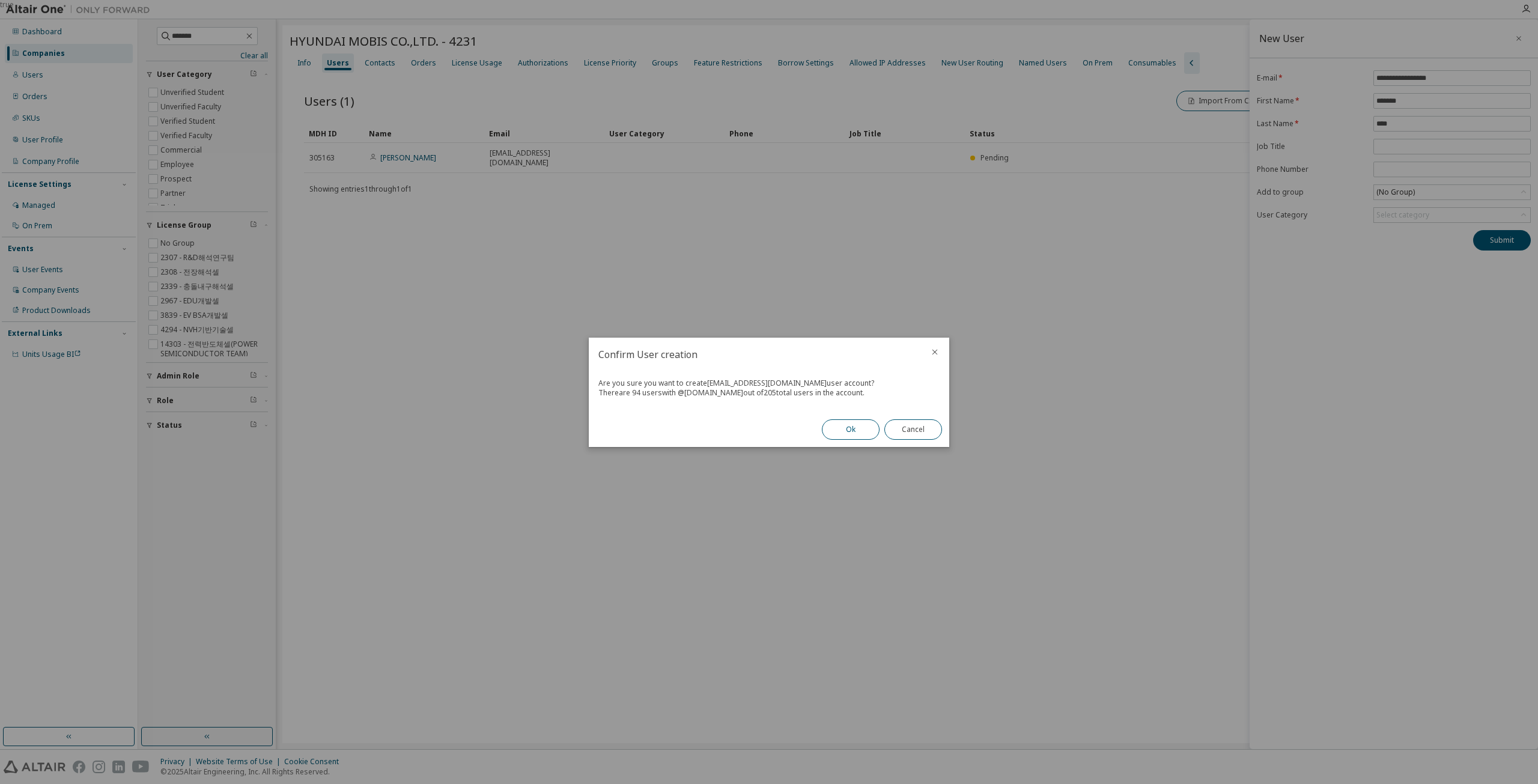
click at [767, 431] on button "Ok" at bounding box center [850, 429] width 58 height 21
drag, startPoint x: 673, startPoint y: 393, endPoint x: 600, endPoint y: 393, distance: 73.0
click at [600, 393] on span "An email with the activation link has been sent to the user email ( [EMAIL_ADDR…" at bounding box center [760, 388] width 325 height 20
copy link "[EMAIL_ADDRESS][DOMAIN_NAME]"
click at [767, 431] on button "Close" at bounding box center [913, 429] width 58 height 21
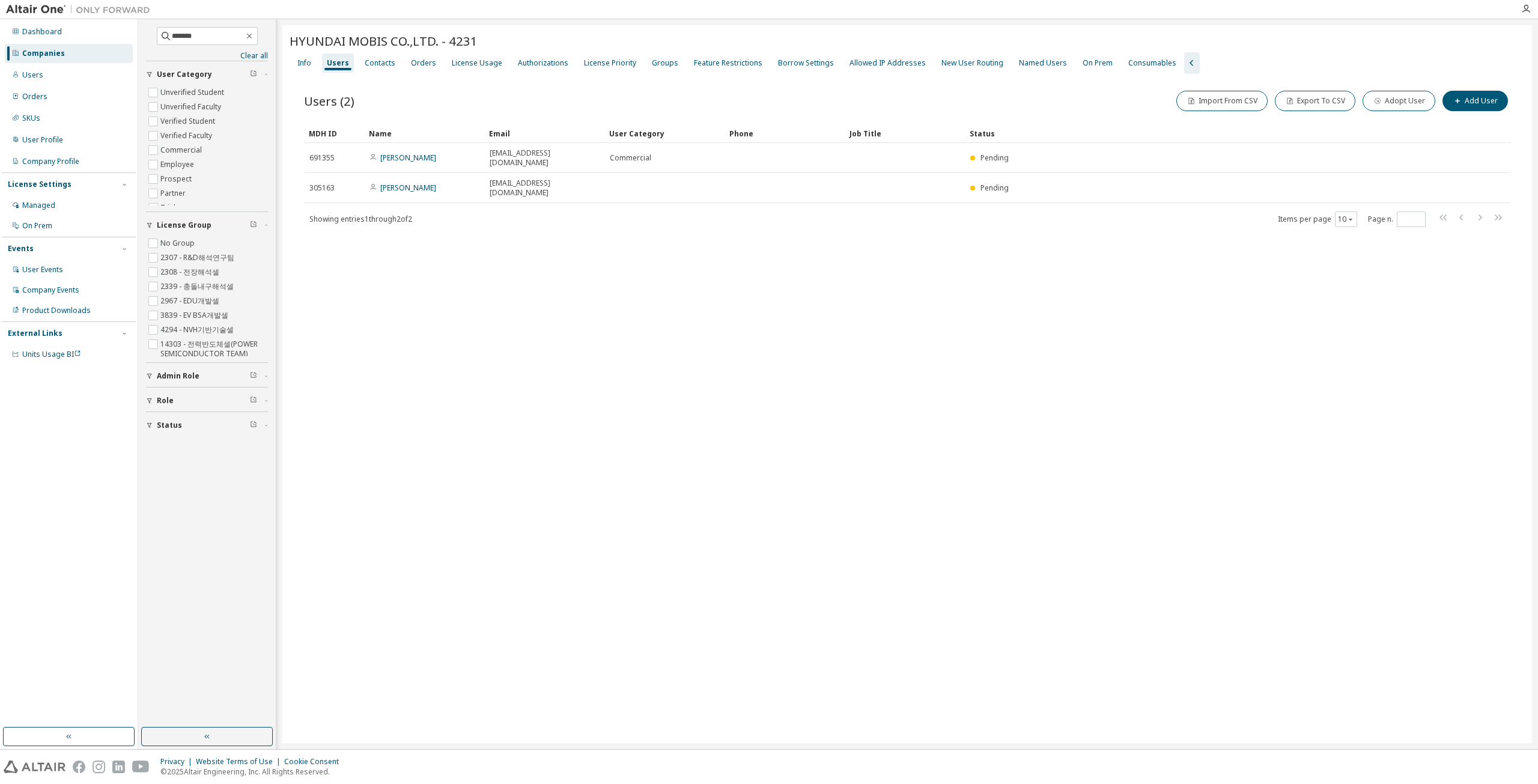
click at [767, 323] on div "HYUNDAI MOBIS CO.,LTD. - 4231 Clear Load Save Save As Field Operator Value Sele…" at bounding box center [907, 383] width 1250 height 718
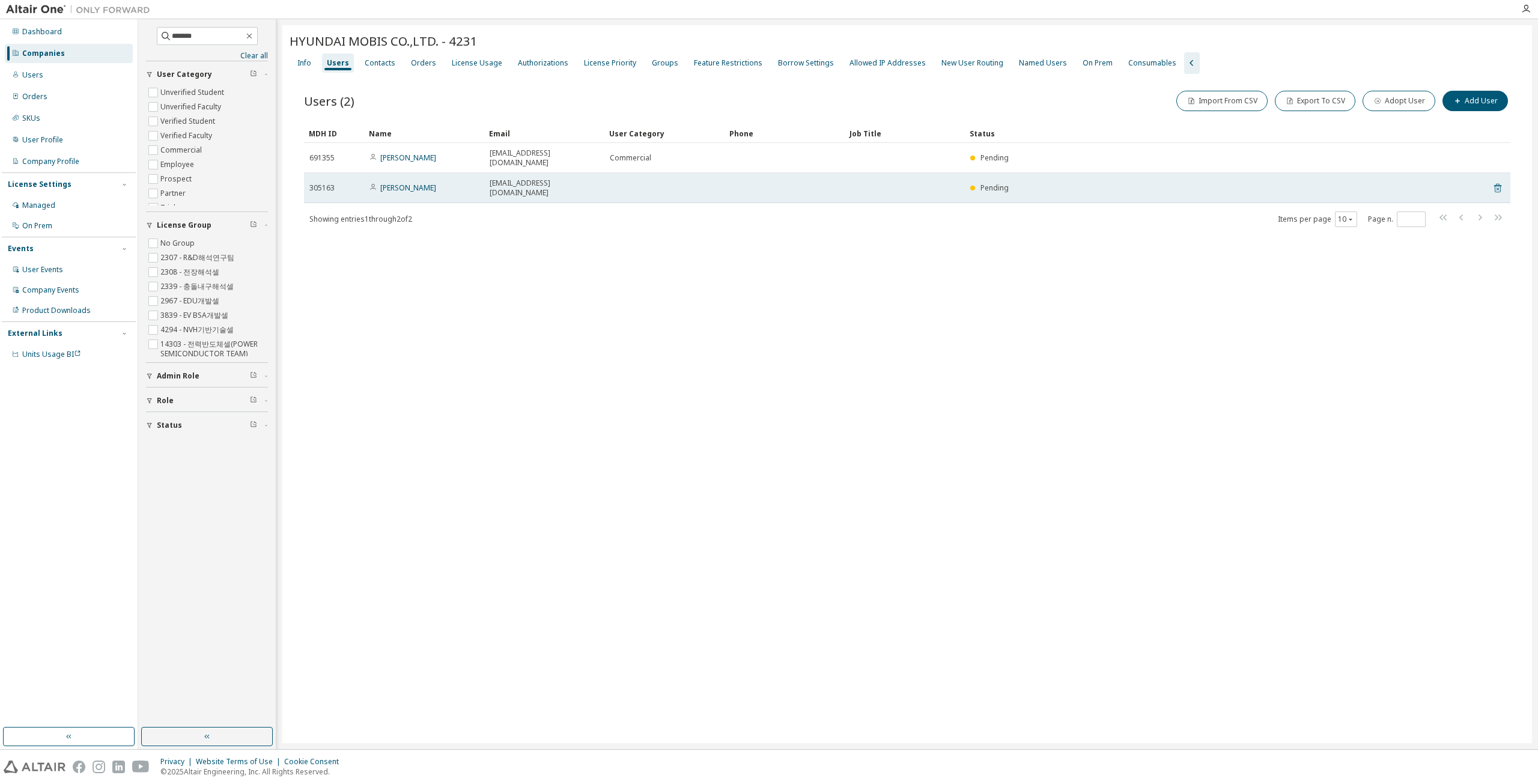
click at [767, 184] on icon at bounding box center [1497, 188] width 7 height 9
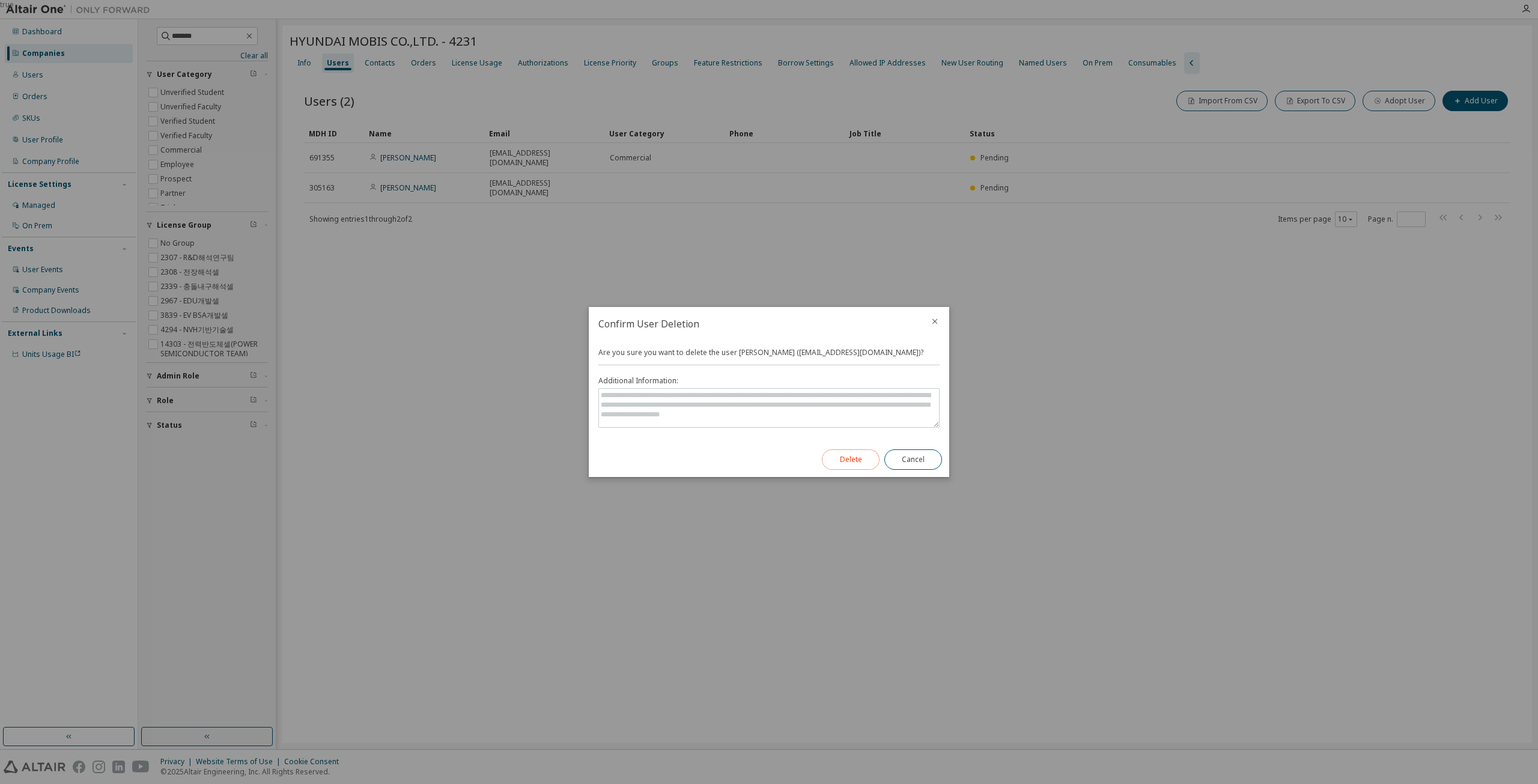
click at [767, 460] on button "Delete" at bounding box center [850, 459] width 58 height 21
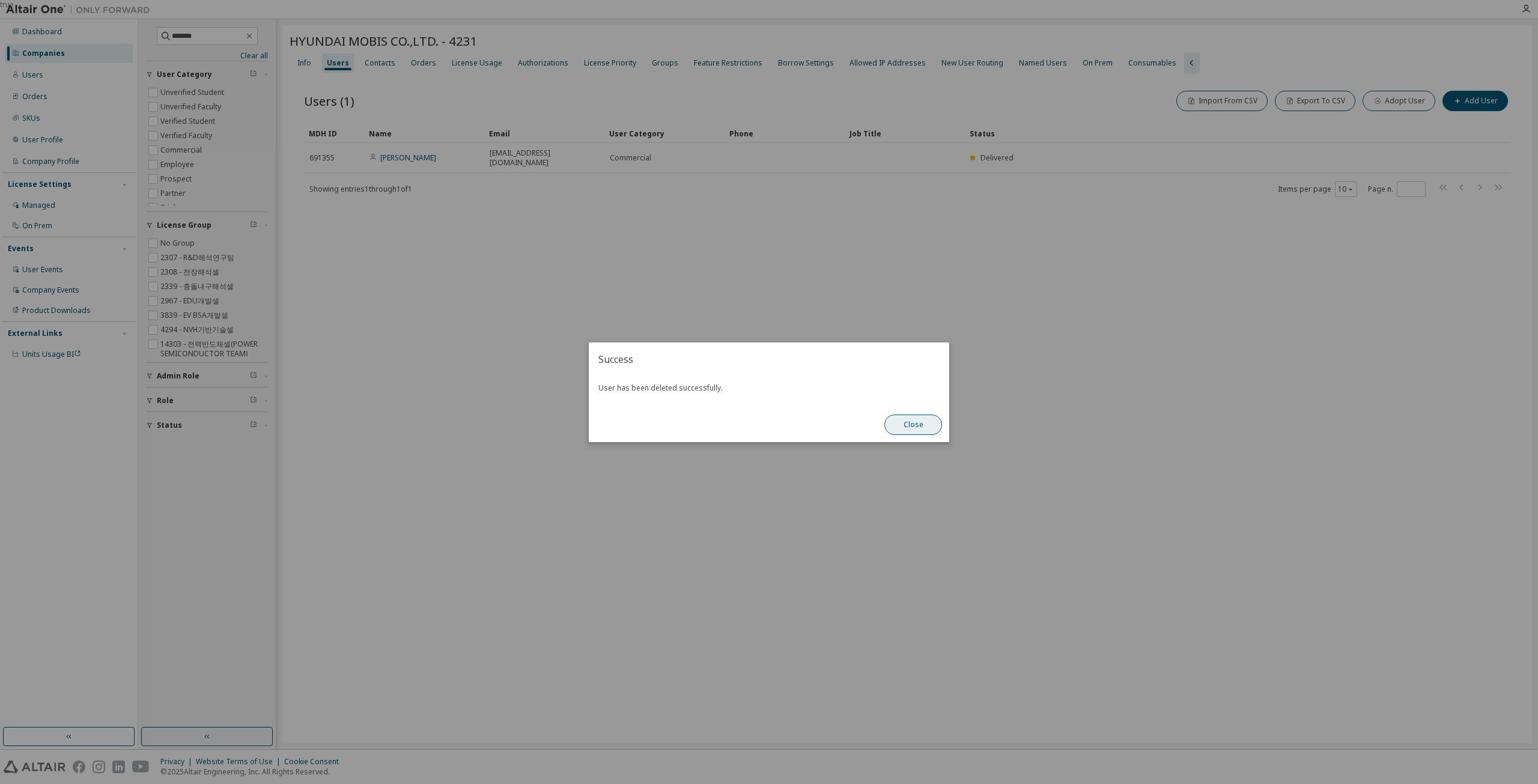
click at [767, 430] on button "Close" at bounding box center [913, 425] width 58 height 21
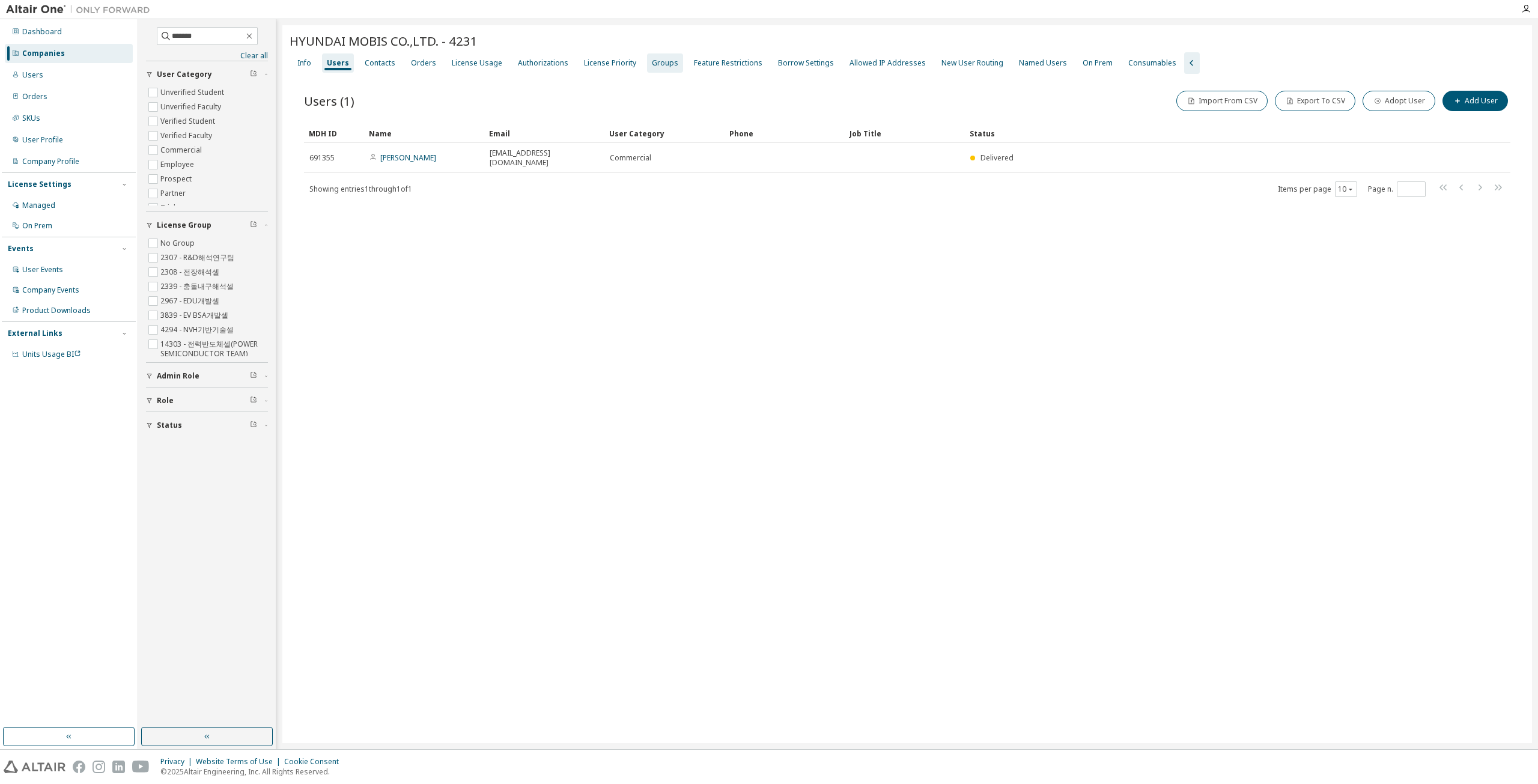
click at [662, 62] on div "Groups" at bounding box center [665, 63] width 26 height 9
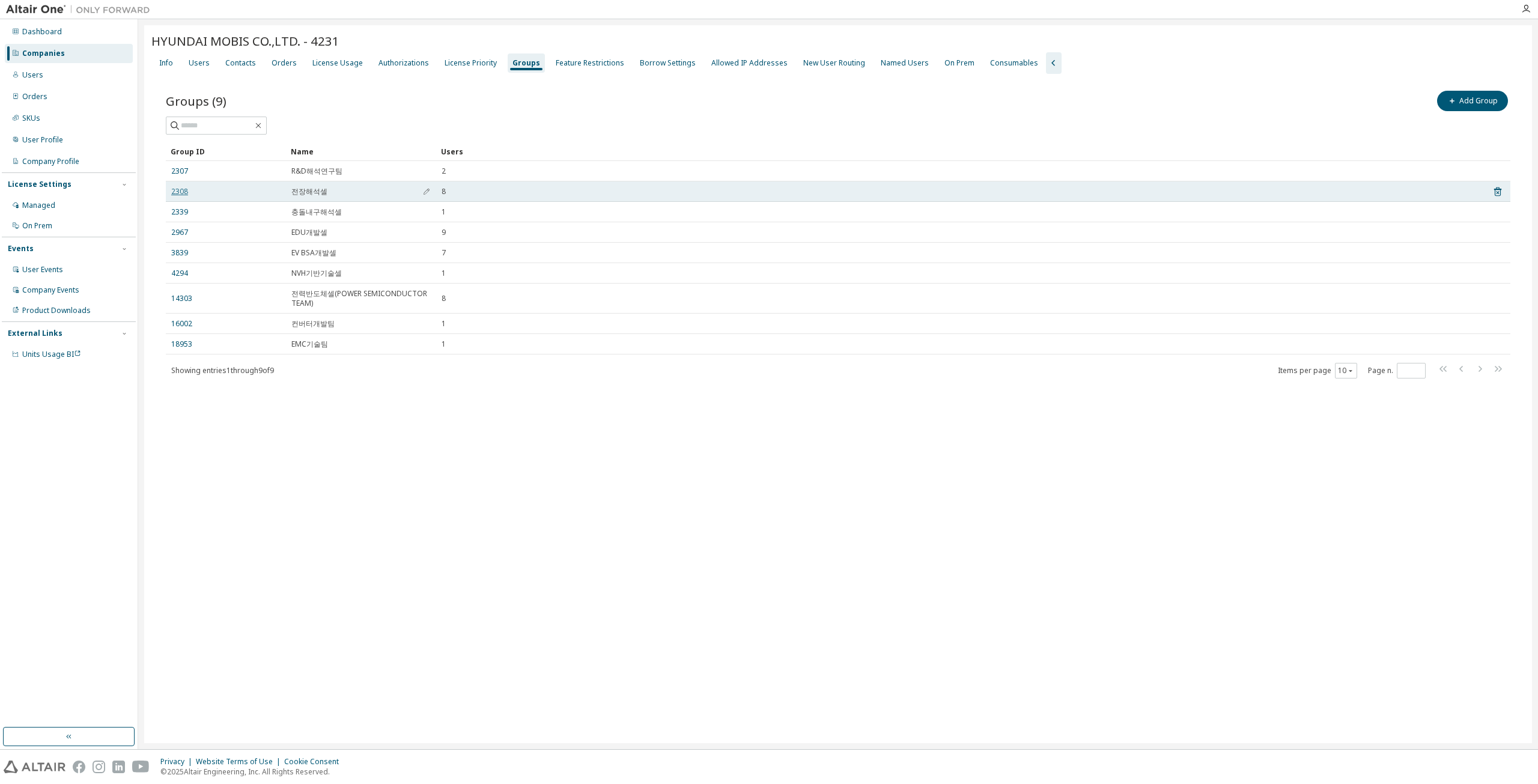
click at [180, 187] on link "2308" at bounding box center [180, 191] width 17 height 9
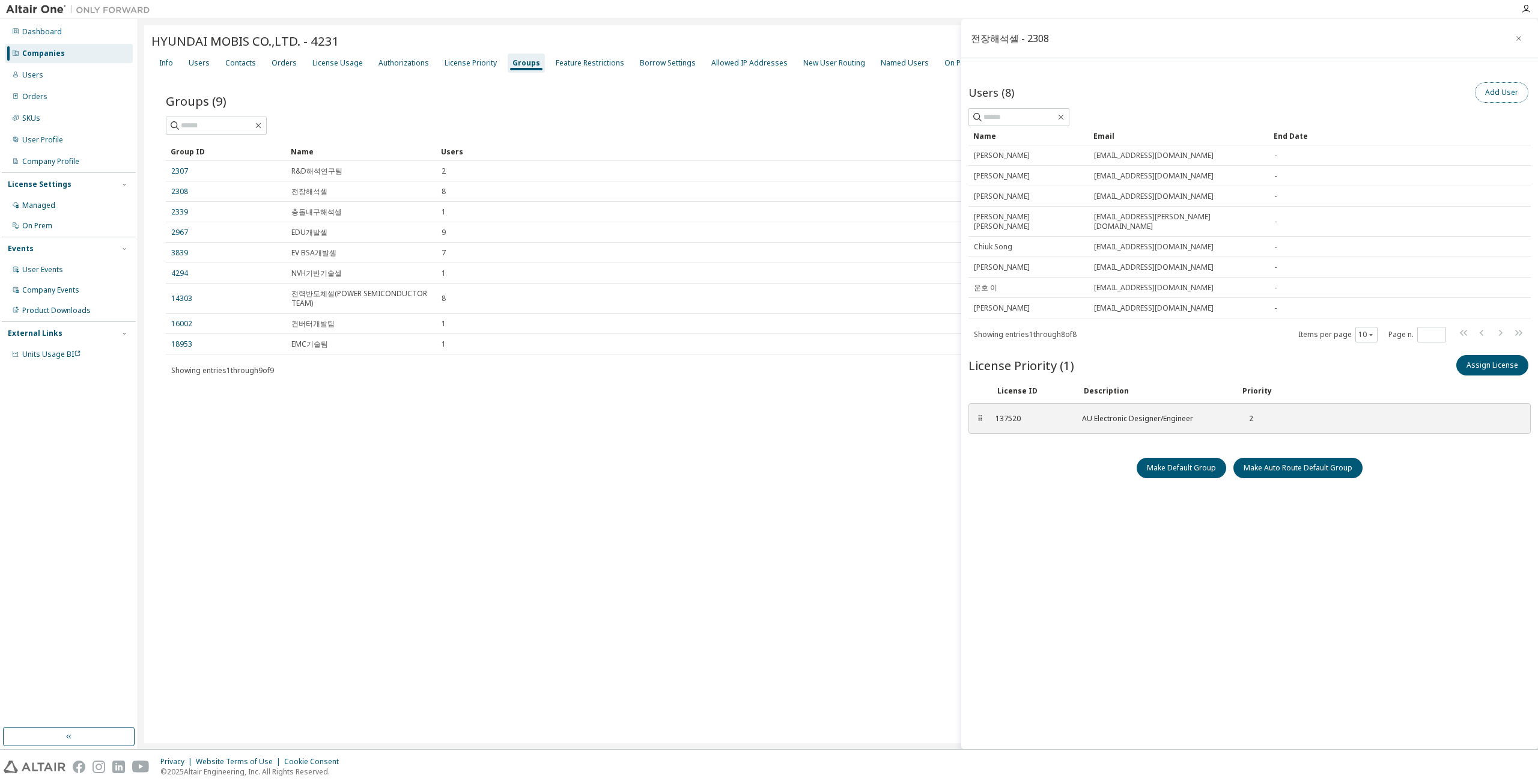
click at [767, 92] on button "Add User" at bounding box center [1501, 92] width 54 height 21
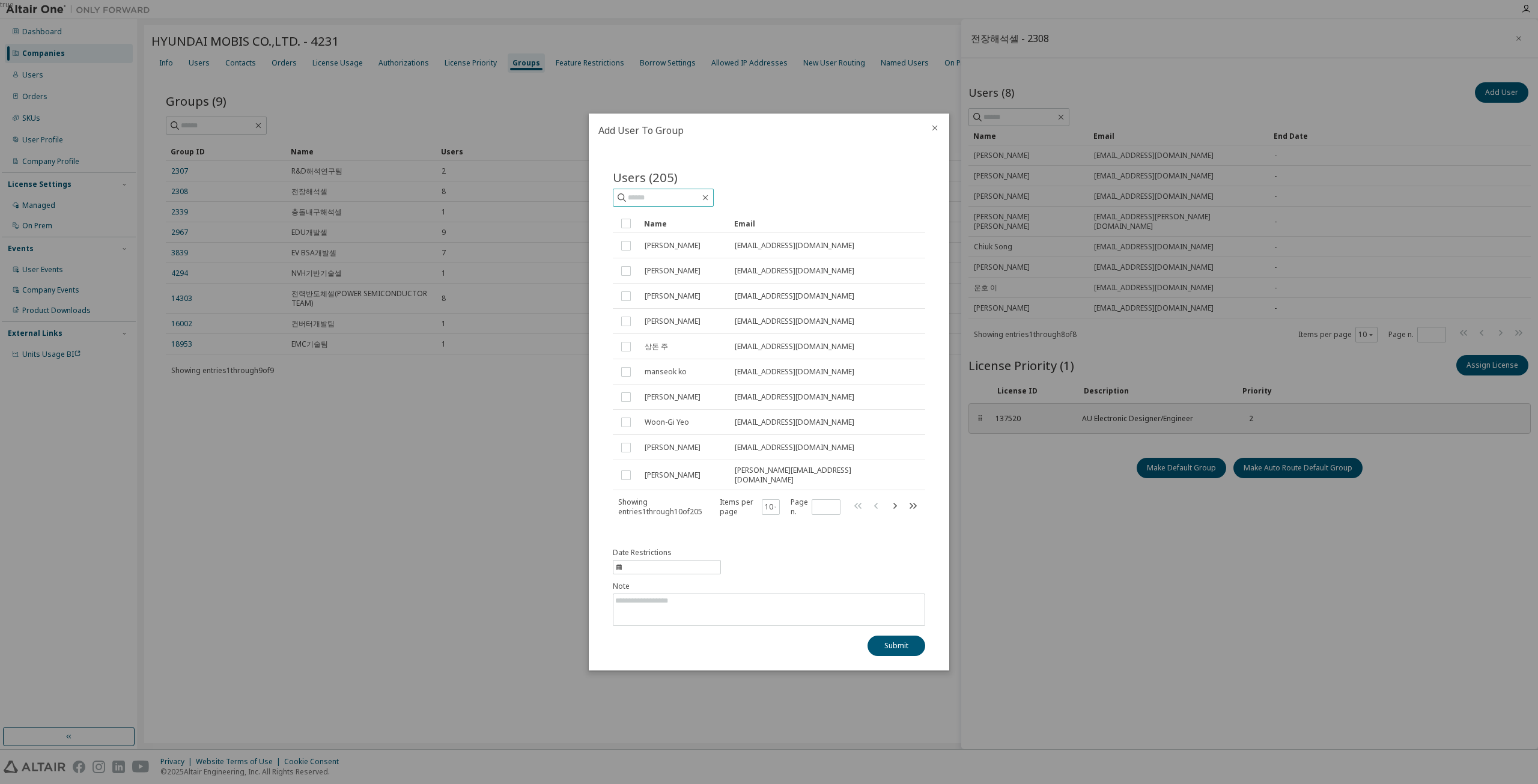
click at [681, 197] on input "text" at bounding box center [663, 197] width 72 height 12
paste input "**********"
type input "**********"
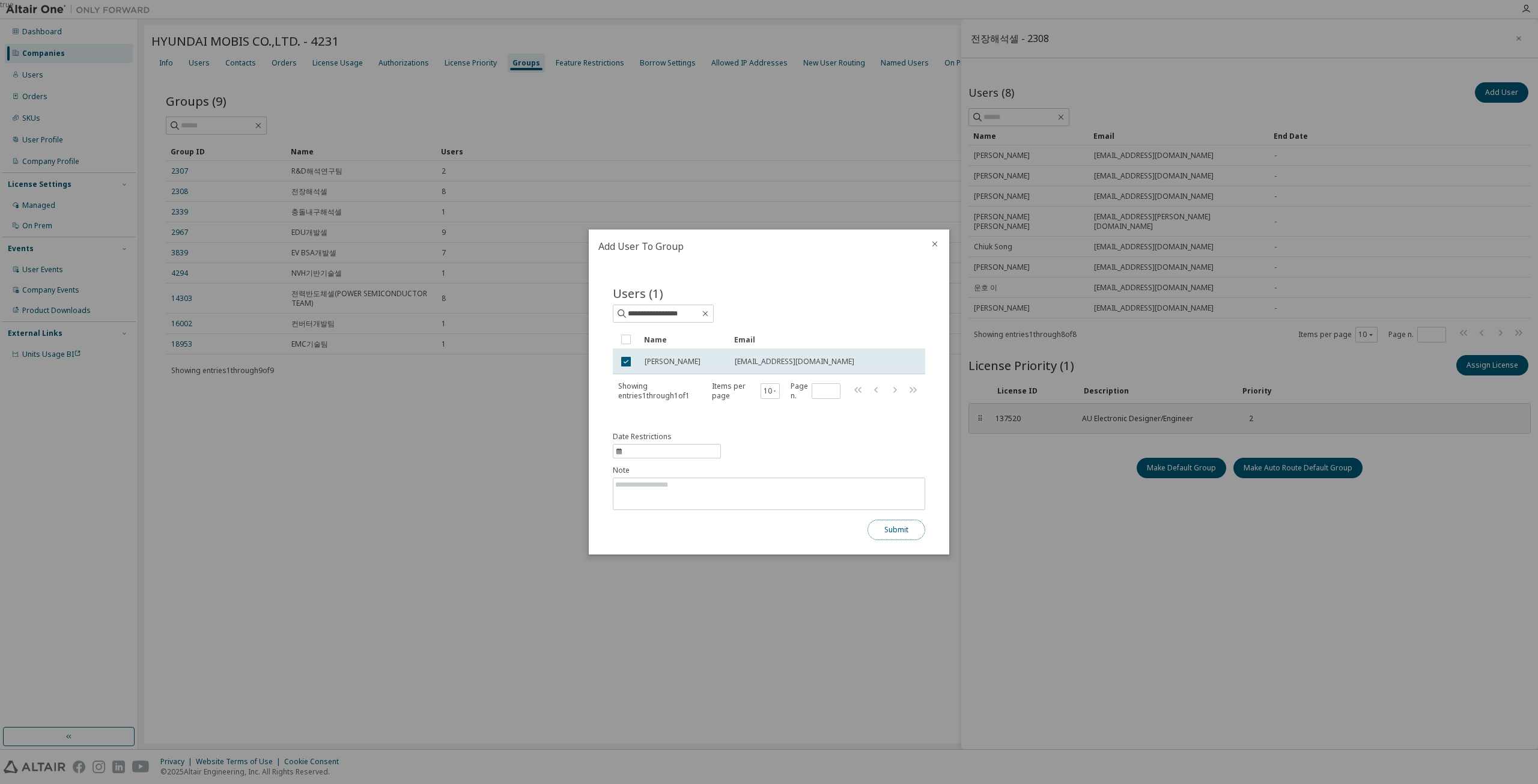
click at [767, 537] on button "Submit" at bounding box center [896, 530] width 58 height 21
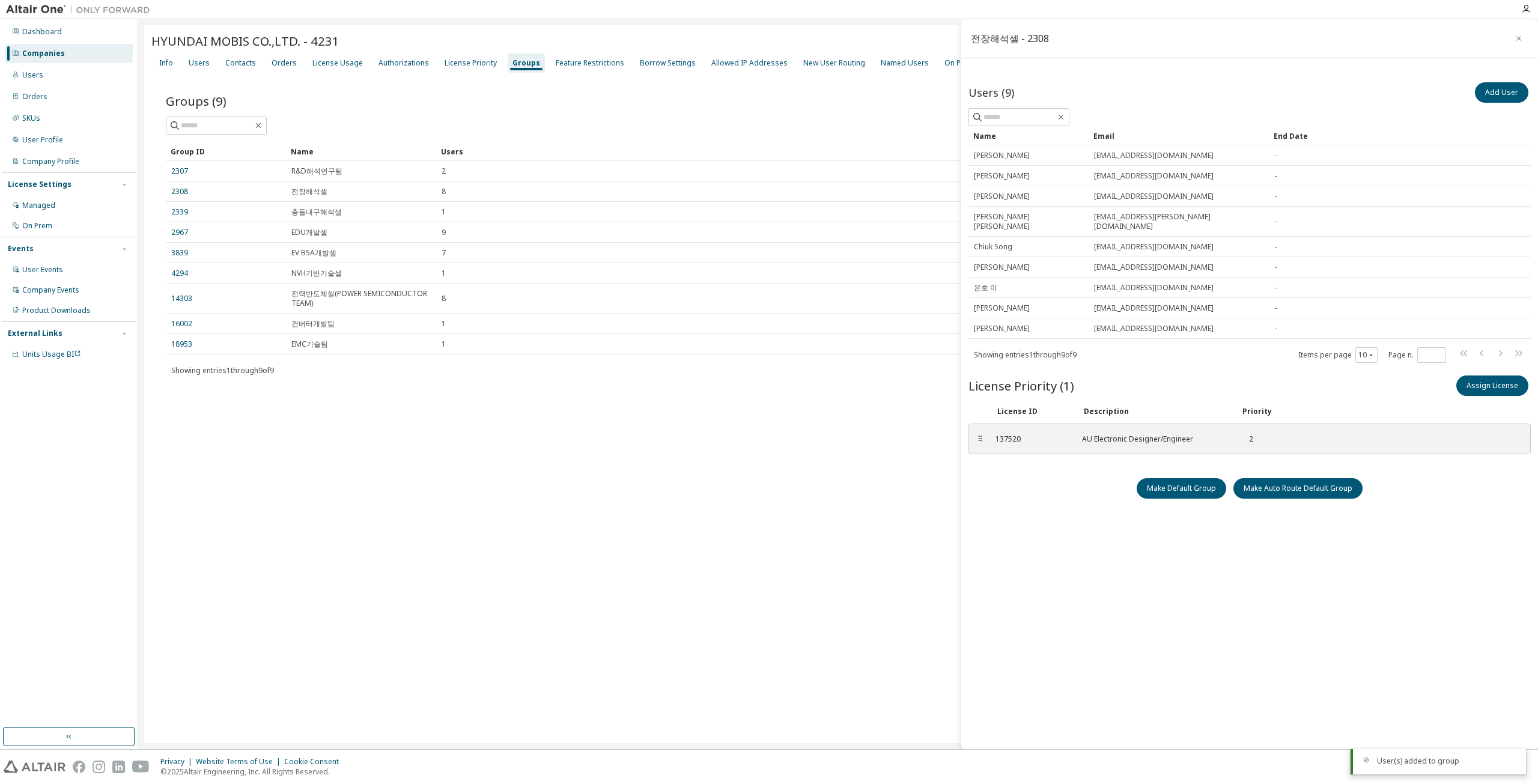
click at [767, 545] on div "Users (9) Add User Clear Load Save Save As Field Operator Value Select filter S…" at bounding box center [1249, 393] width 562 height 627
click at [767, 507] on div "Users (9) Add User Clear Load Save Save As Field Operator Value Select filter S…" at bounding box center [1249, 393] width 562 height 627
drag, startPoint x: 1168, startPoint y: 236, endPoint x: 1093, endPoint y: 236, distance: 75.0
click at [767, 236] on td "[EMAIL_ADDRESS][DOMAIN_NAME]" at bounding box center [1178, 246] width 180 height 21
copy span "[EMAIL_ADDRESS][DOMAIN_NAME]"
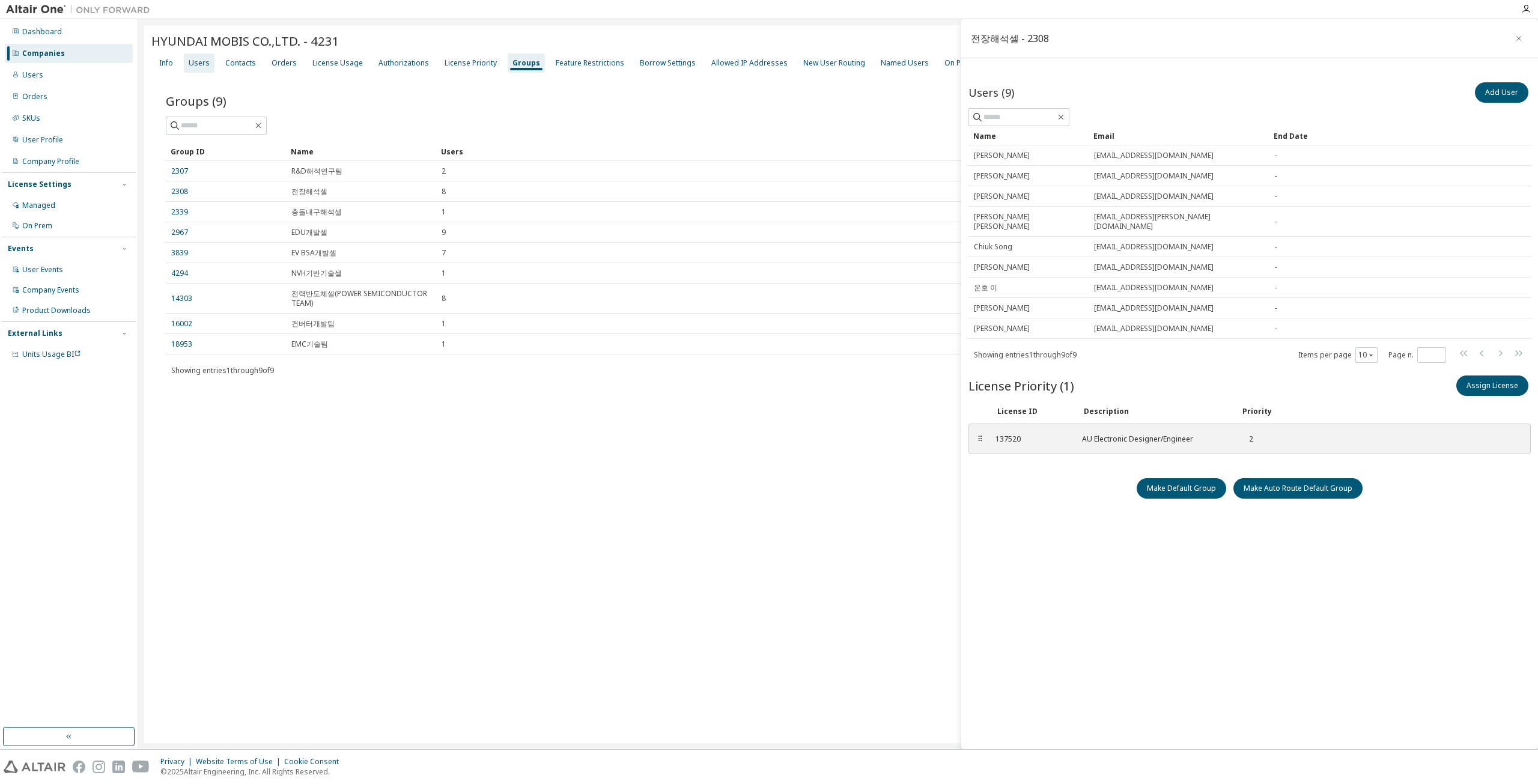
click at [186, 63] on div "Users" at bounding box center [198, 63] width 31 height 19
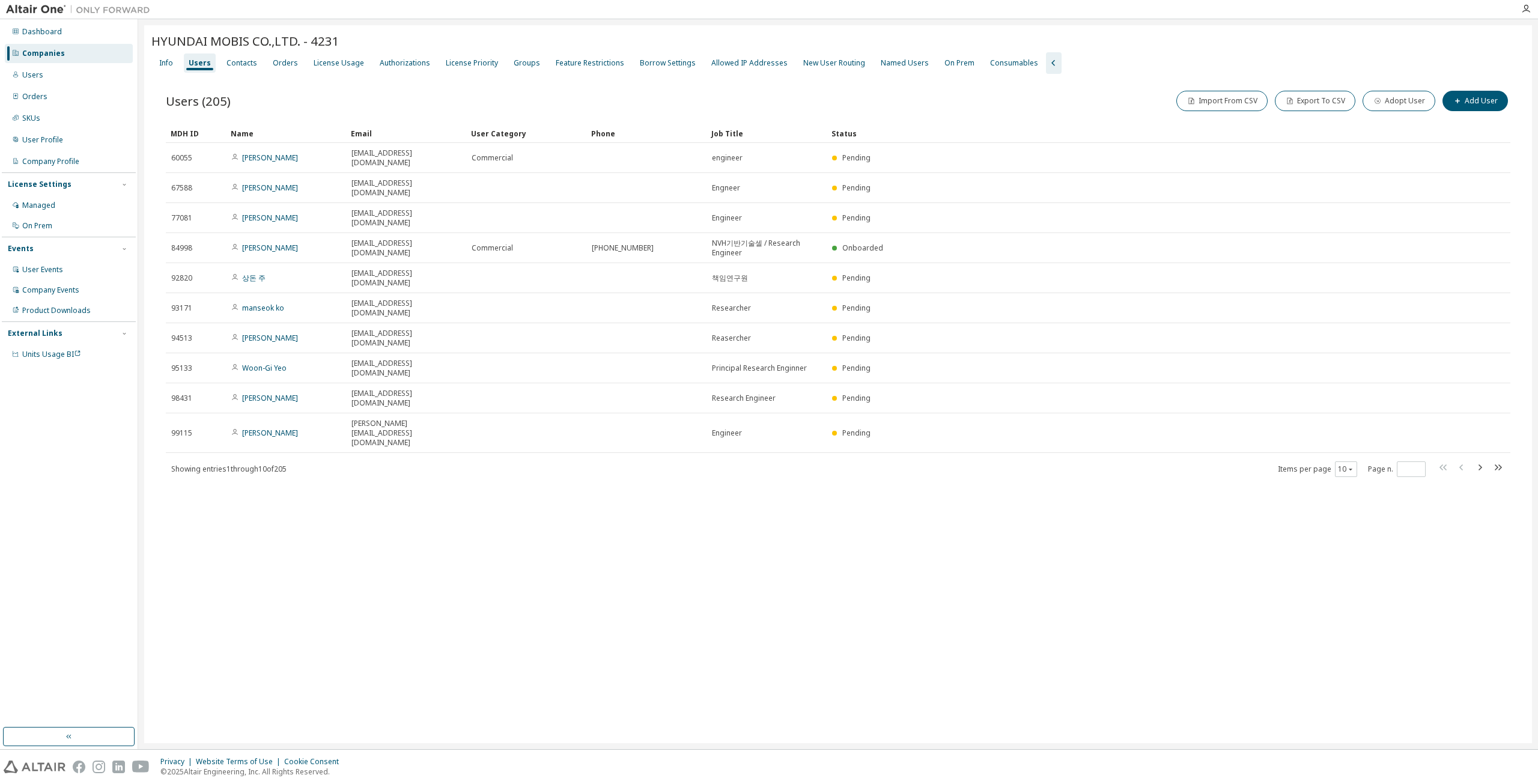
click at [113, 59] on div "Companies" at bounding box center [69, 53] width 128 height 19
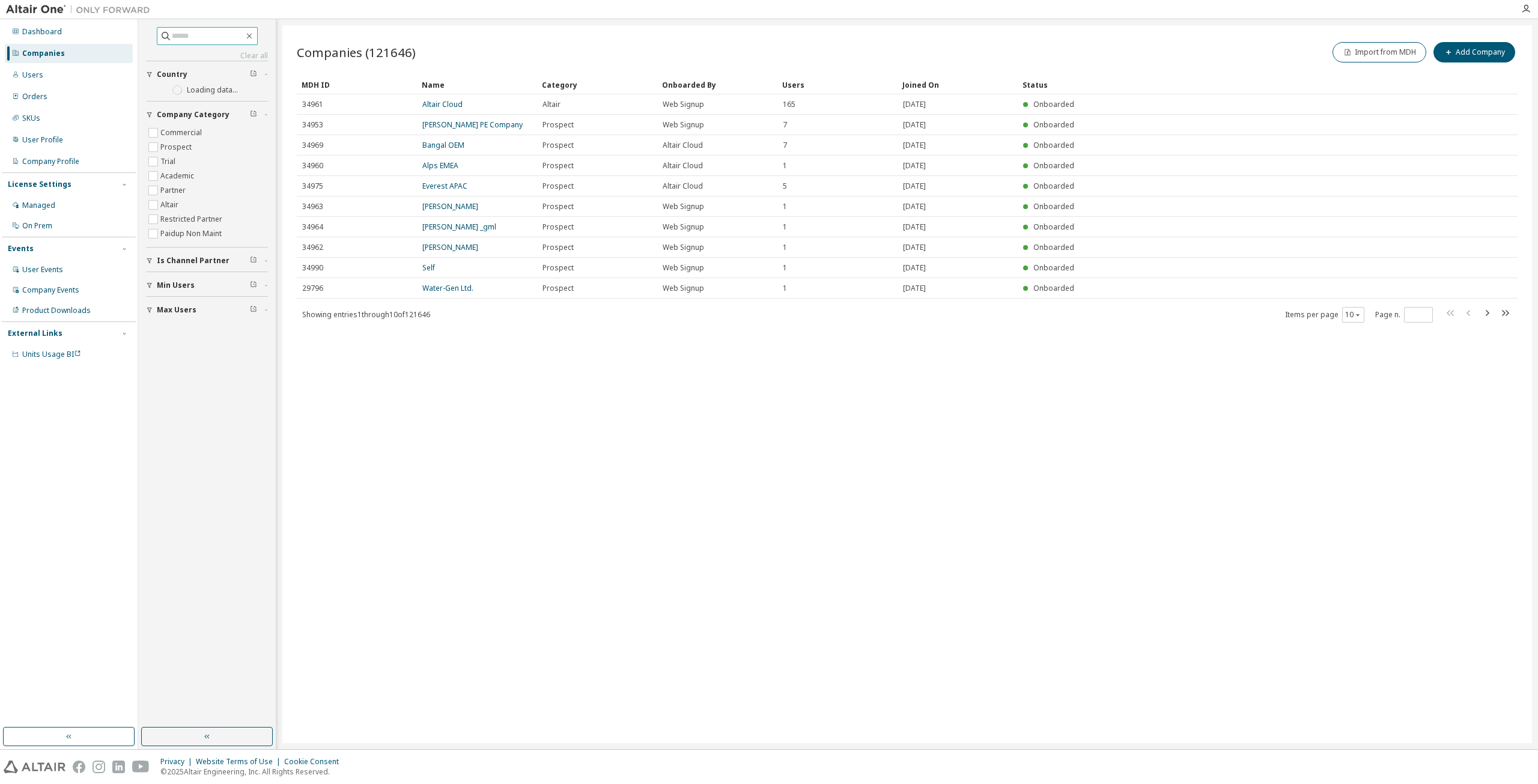
click at [180, 36] on input "text" at bounding box center [208, 36] width 72 height 12
paste input "**********"
type input "**********"
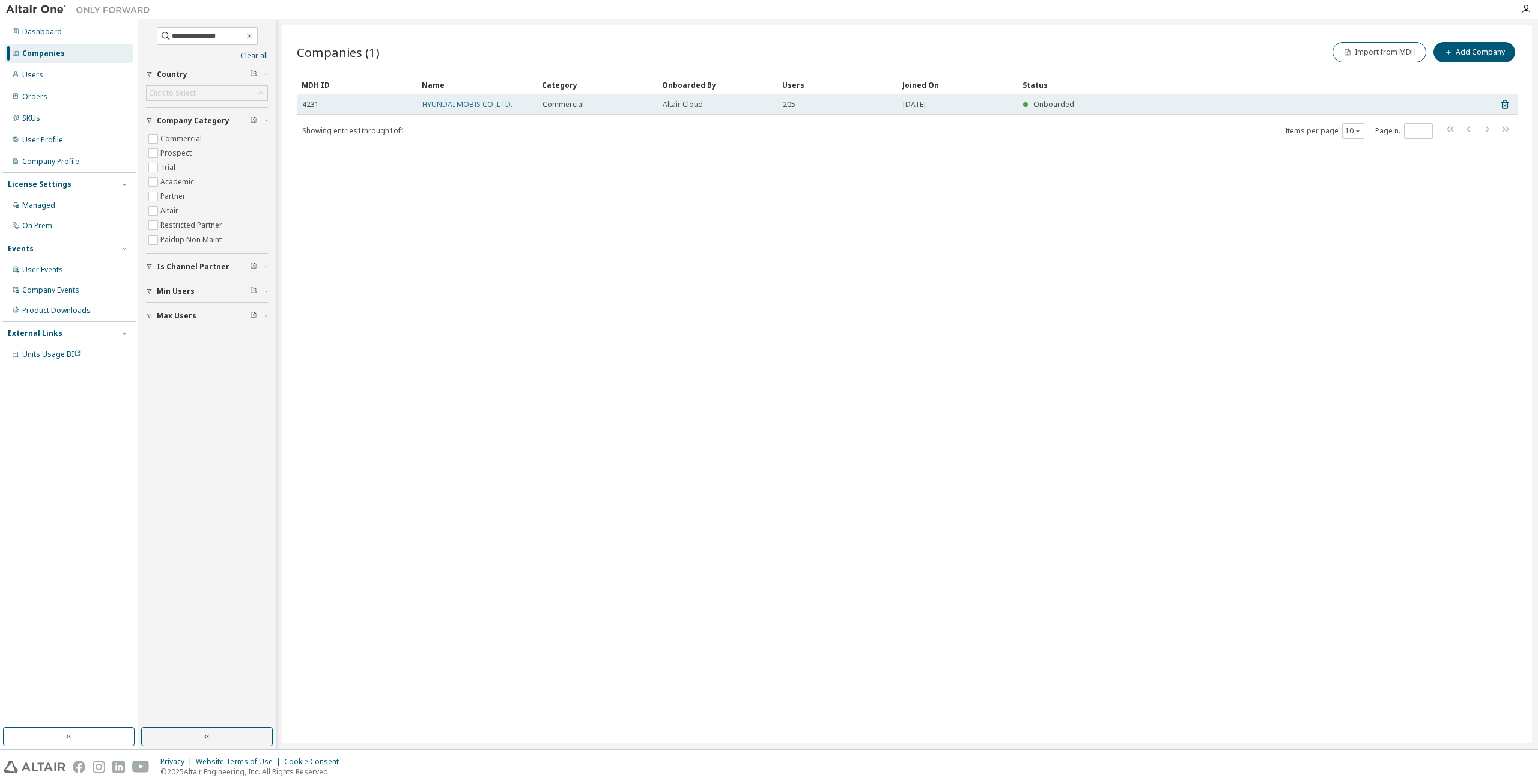
click at [452, 105] on link "HYUNDAI MOBIS CO.,LTD." at bounding box center [467, 104] width 90 height 10
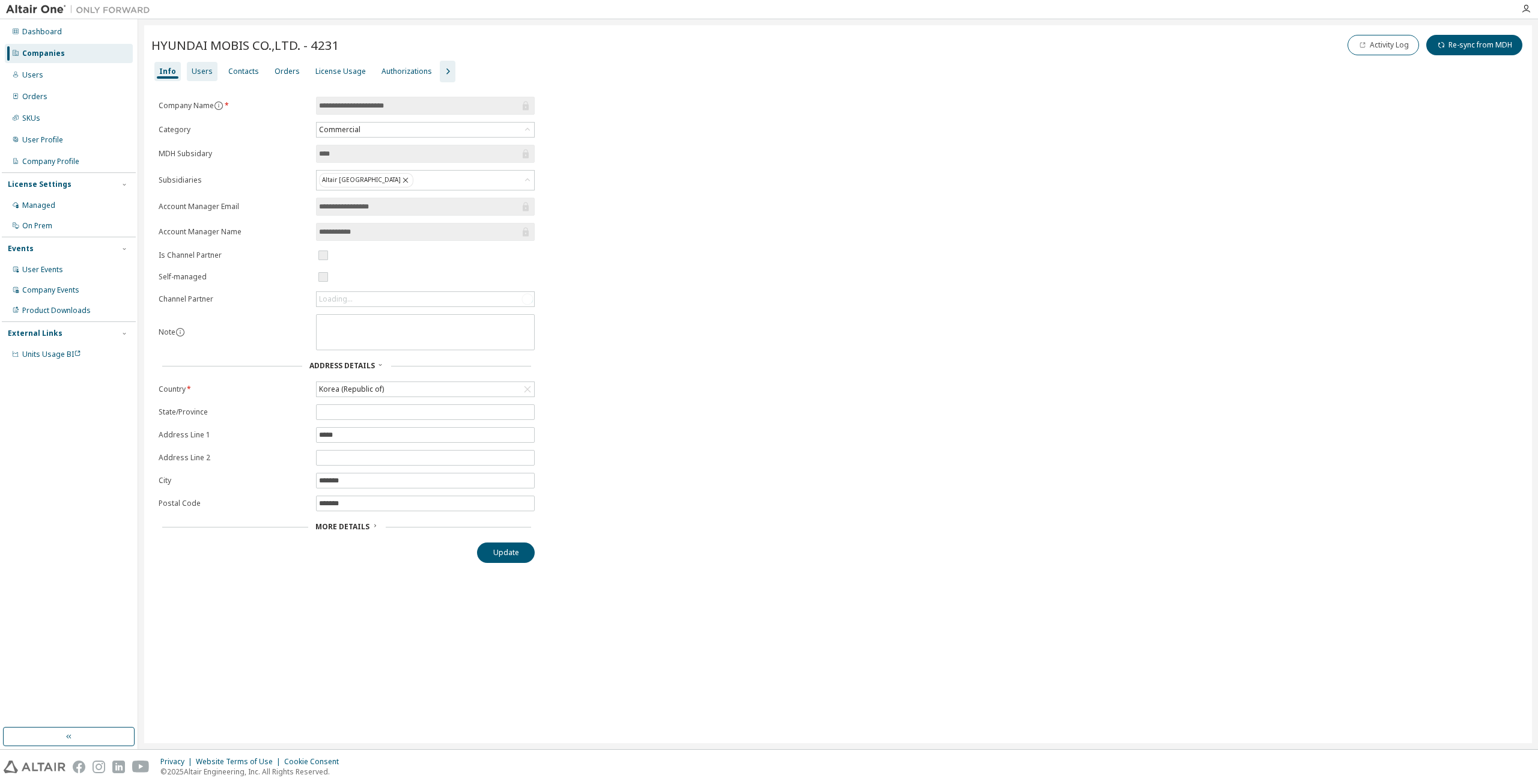
click at [196, 68] on div "Users" at bounding box center [201, 71] width 21 height 9
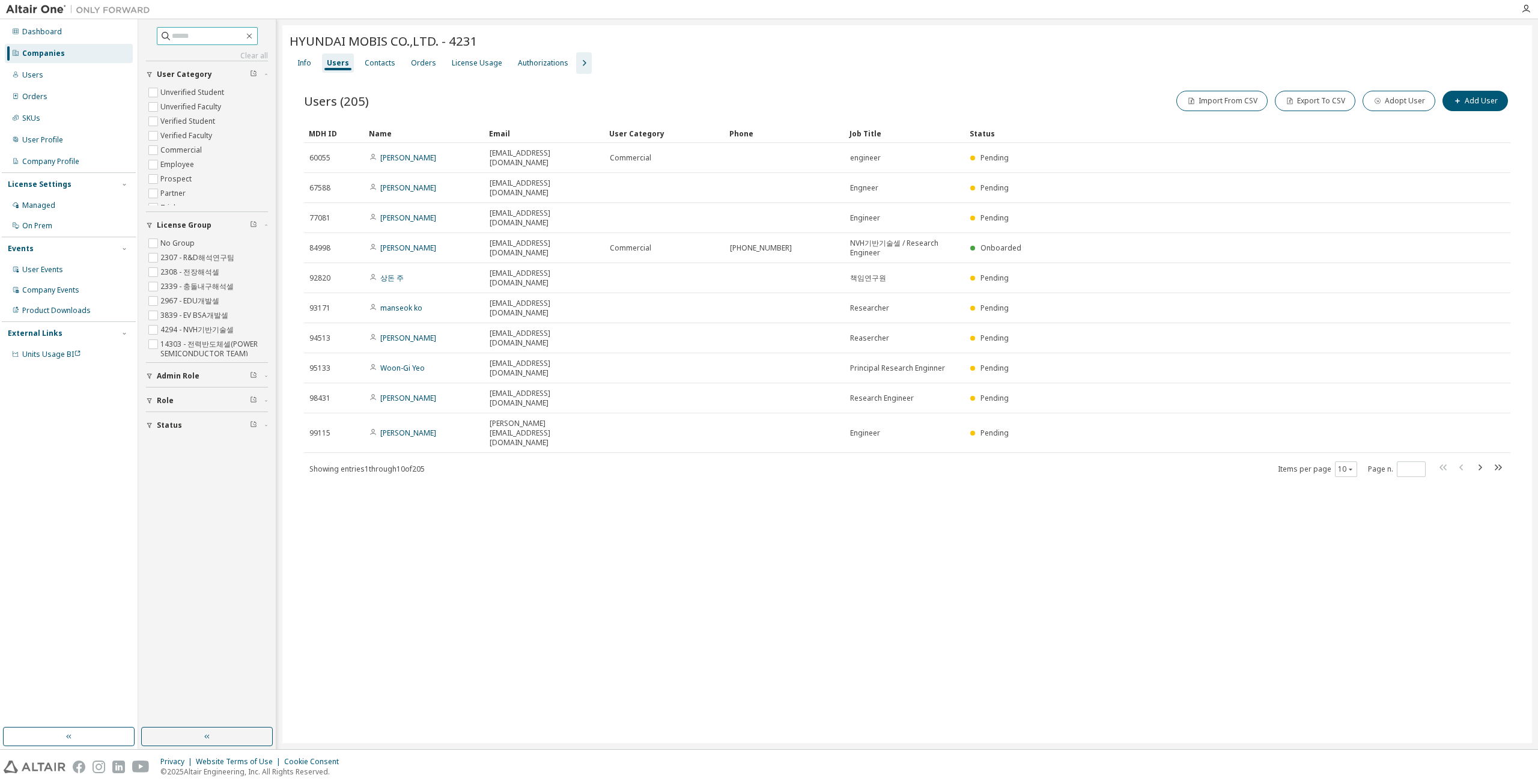
click at [205, 41] on input "text" at bounding box center [208, 36] width 72 height 12
paste input "**********"
type input "**********"
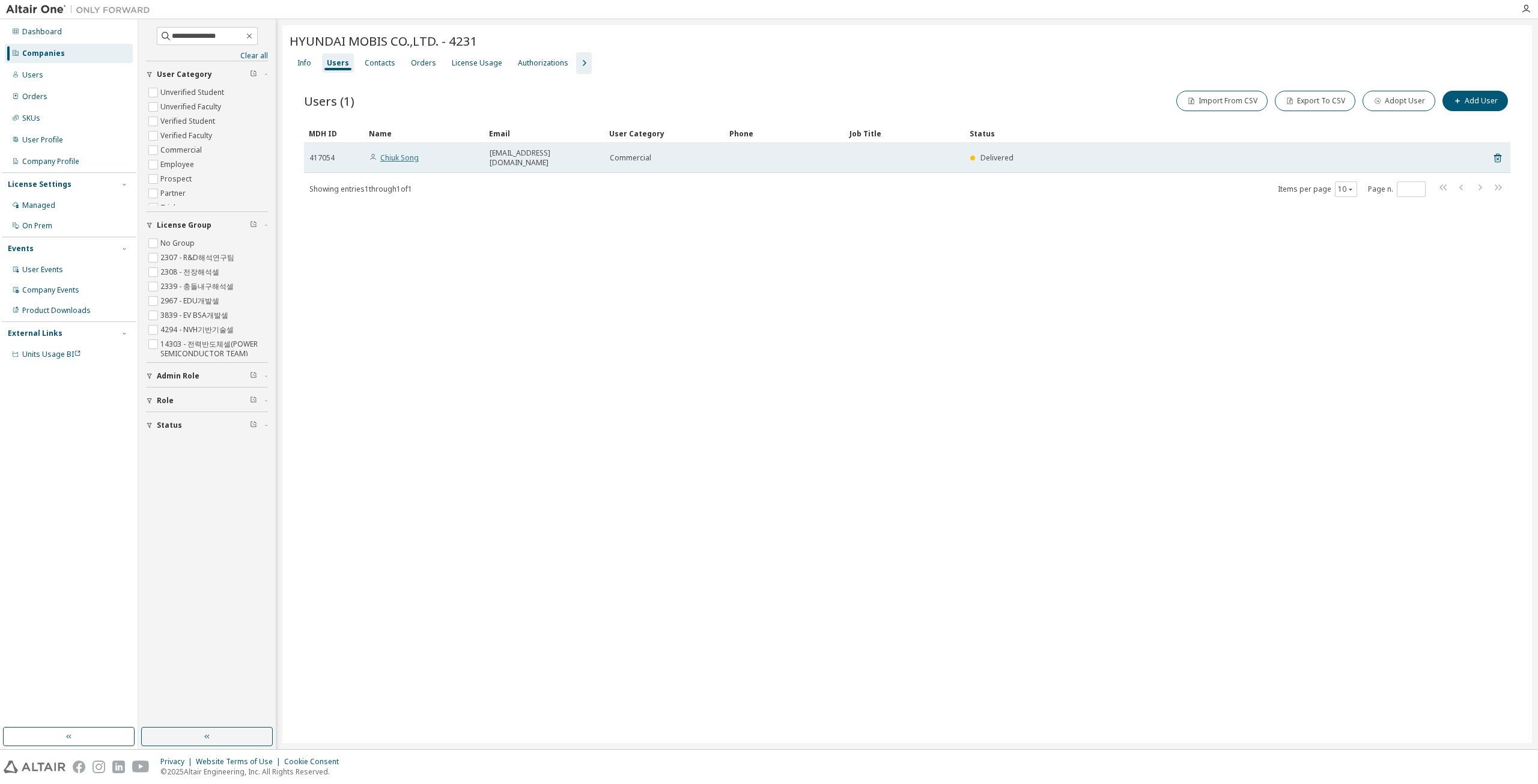
click at [396, 155] on link "Chiuk Song" at bounding box center [400, 158] width 39 height 10
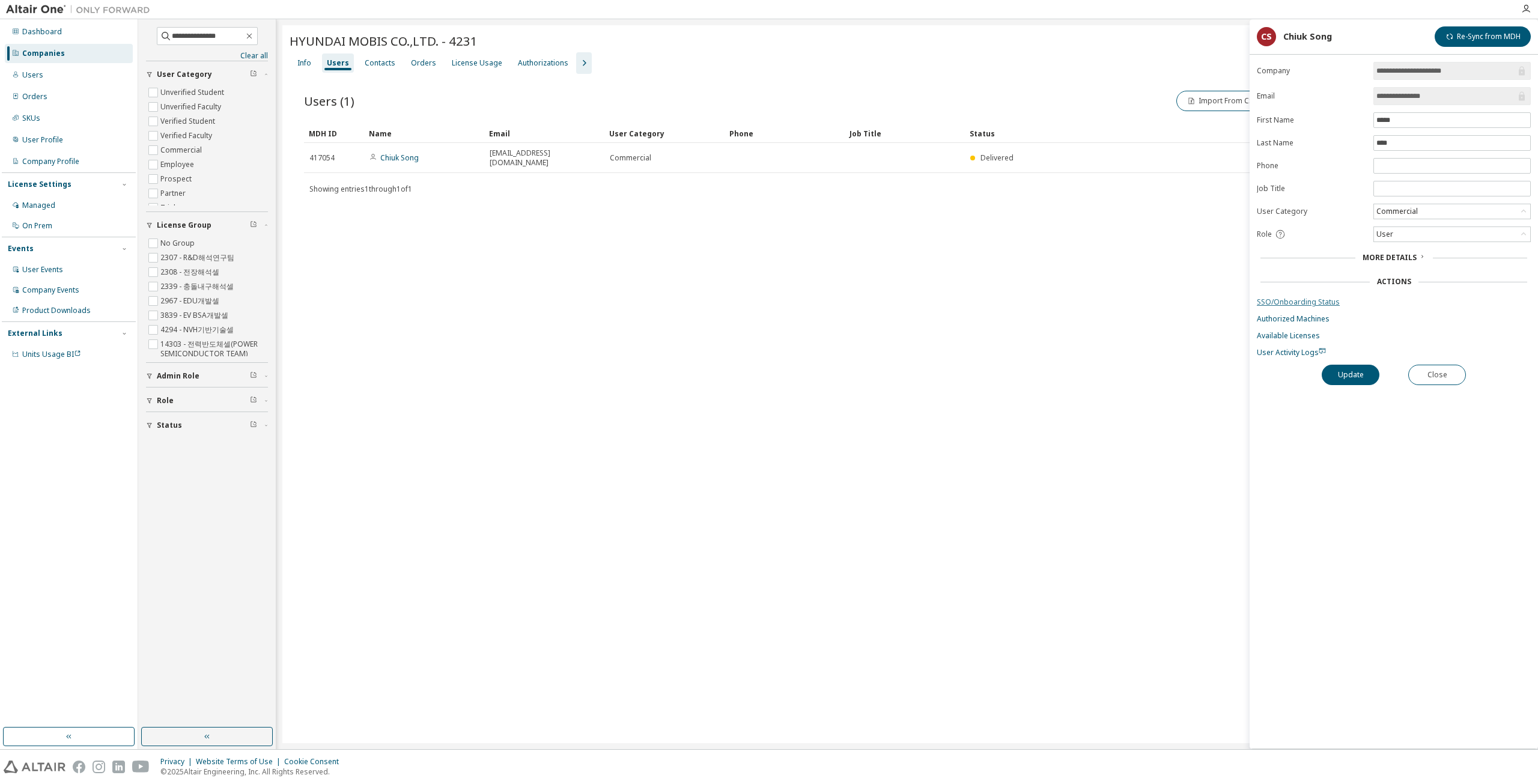
click at [767, 297] on link "SSO/Onboarding Status" at bounding box center [1394, 301] width 274 height 9
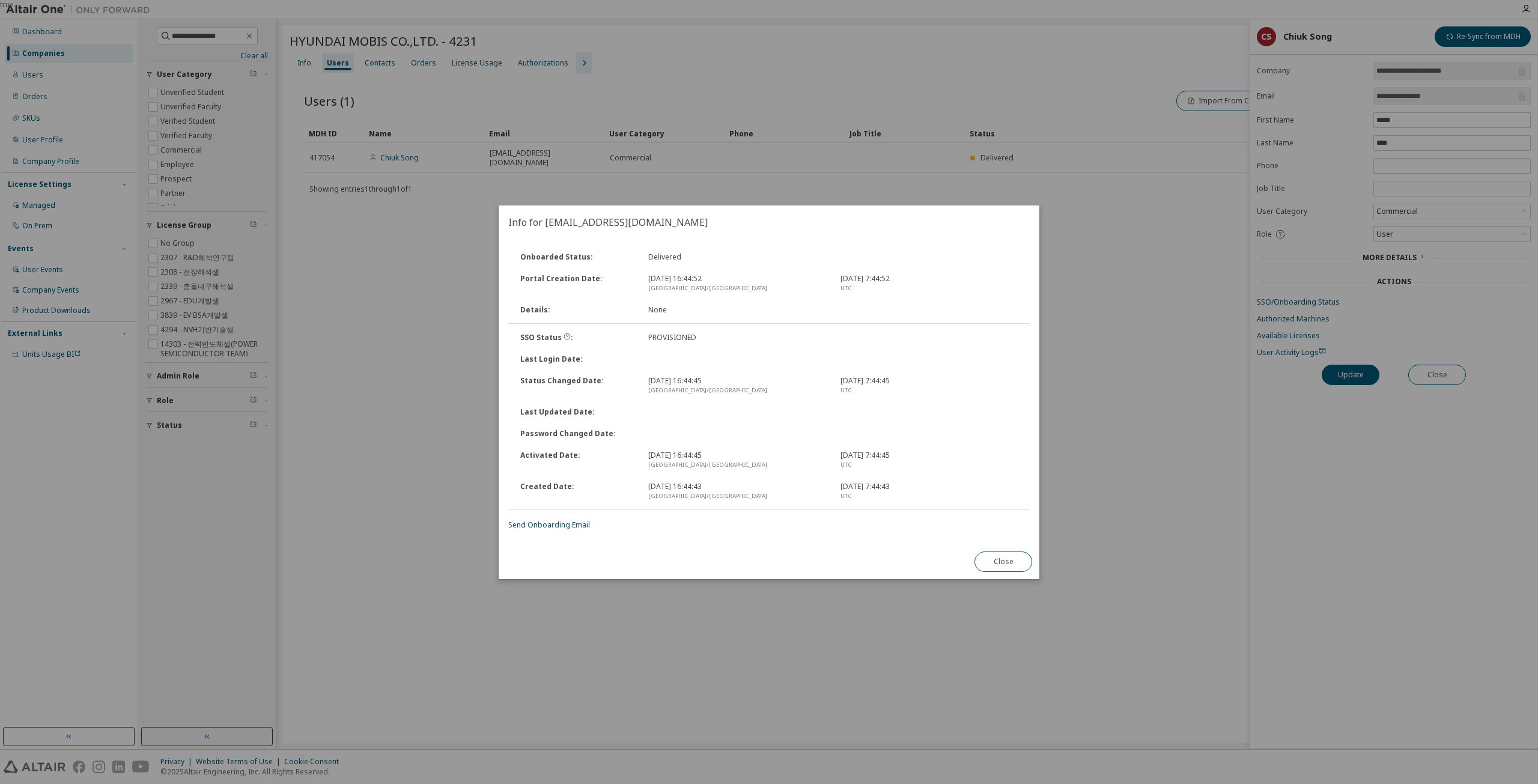
click at [573, 532] on div "Onboarded Status : Delivered Portal Creation Date : [DATE] 16:44:52 [GEOGRAPHIC…" at bounding box center [768, 391] width 541 height 305
click at [573, 528] on link "Send Onboarding Email" at bounding box center [549, 525] width 81 height 10
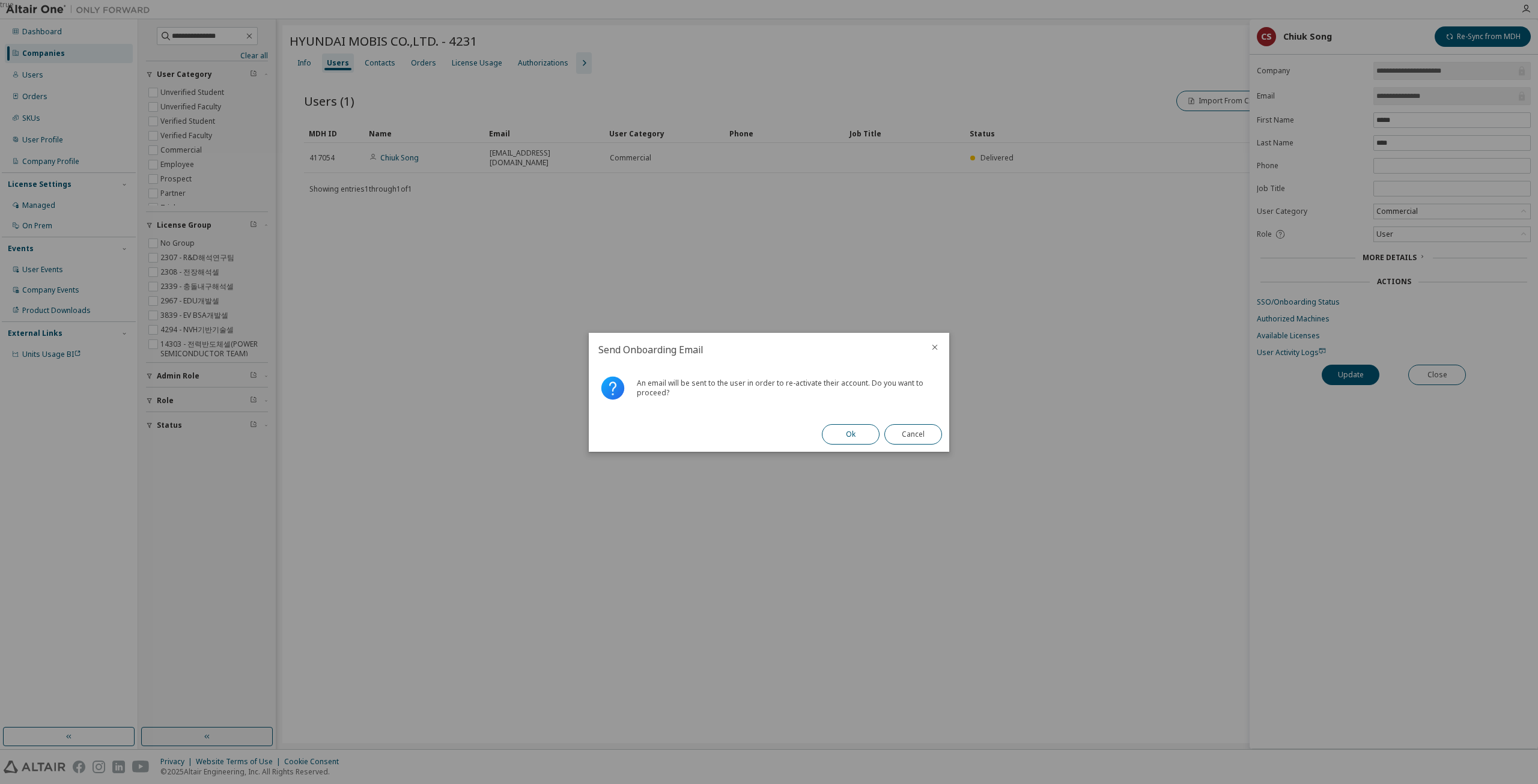
click at [767, 432] on button "Ok" at bounding box center [850, 434] width 58 height 21
click at [767, 429] on div "Close" at bounding box center [913, 434] width 72 height 35
click at [767, 436] on button "Close" at bounding box center [913, 434] width 58 height 21
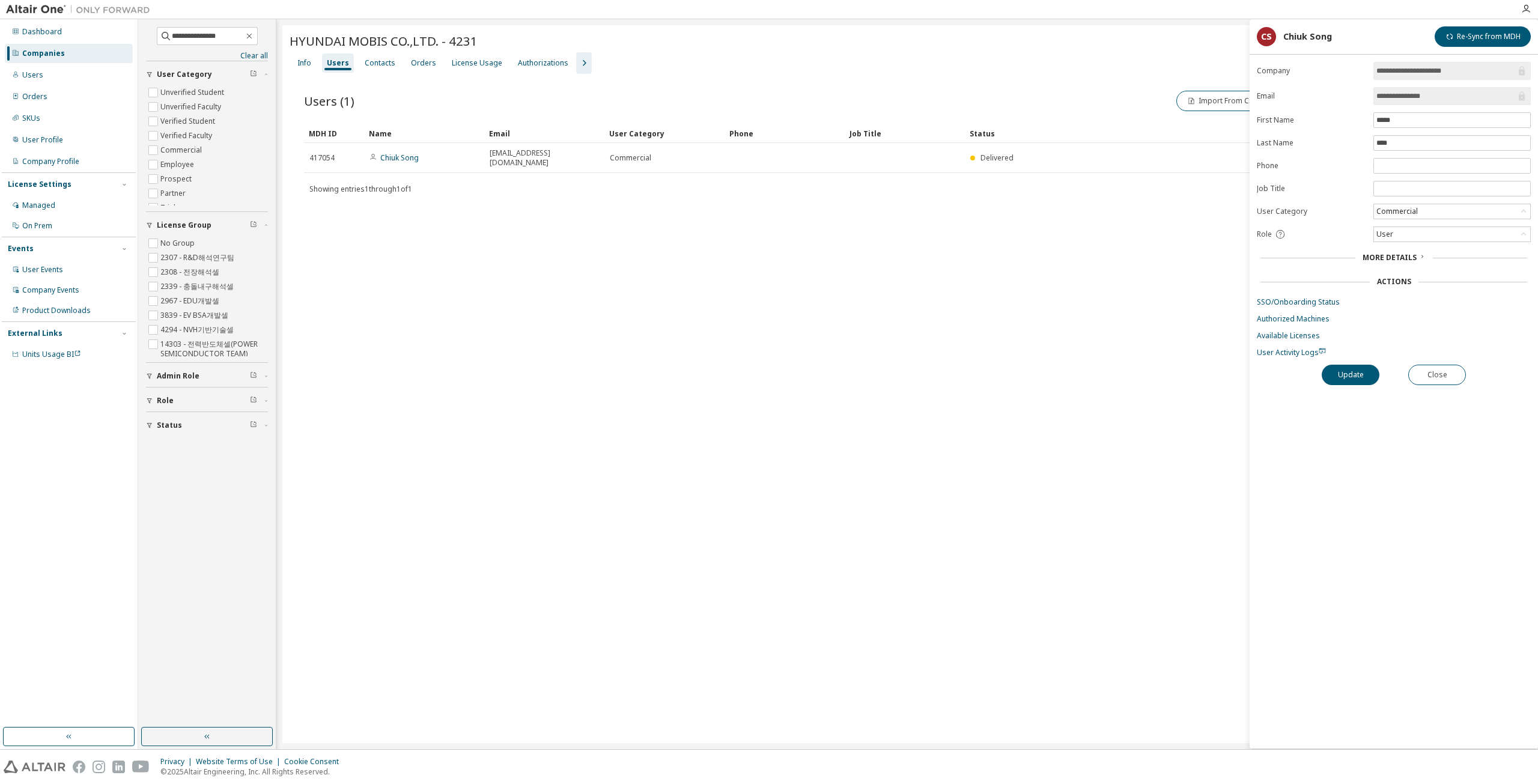
click at [767, 401] on div "HYUNDAI MOBIS CO.,LTD. - 4231 Clear Load Save Save As Field Operator Value Sele…" at bounding box center [907, 383] width 1250 height 718
click at [767, 373] on button "Close" at bounding box center [1437, 375] width 58 height 21
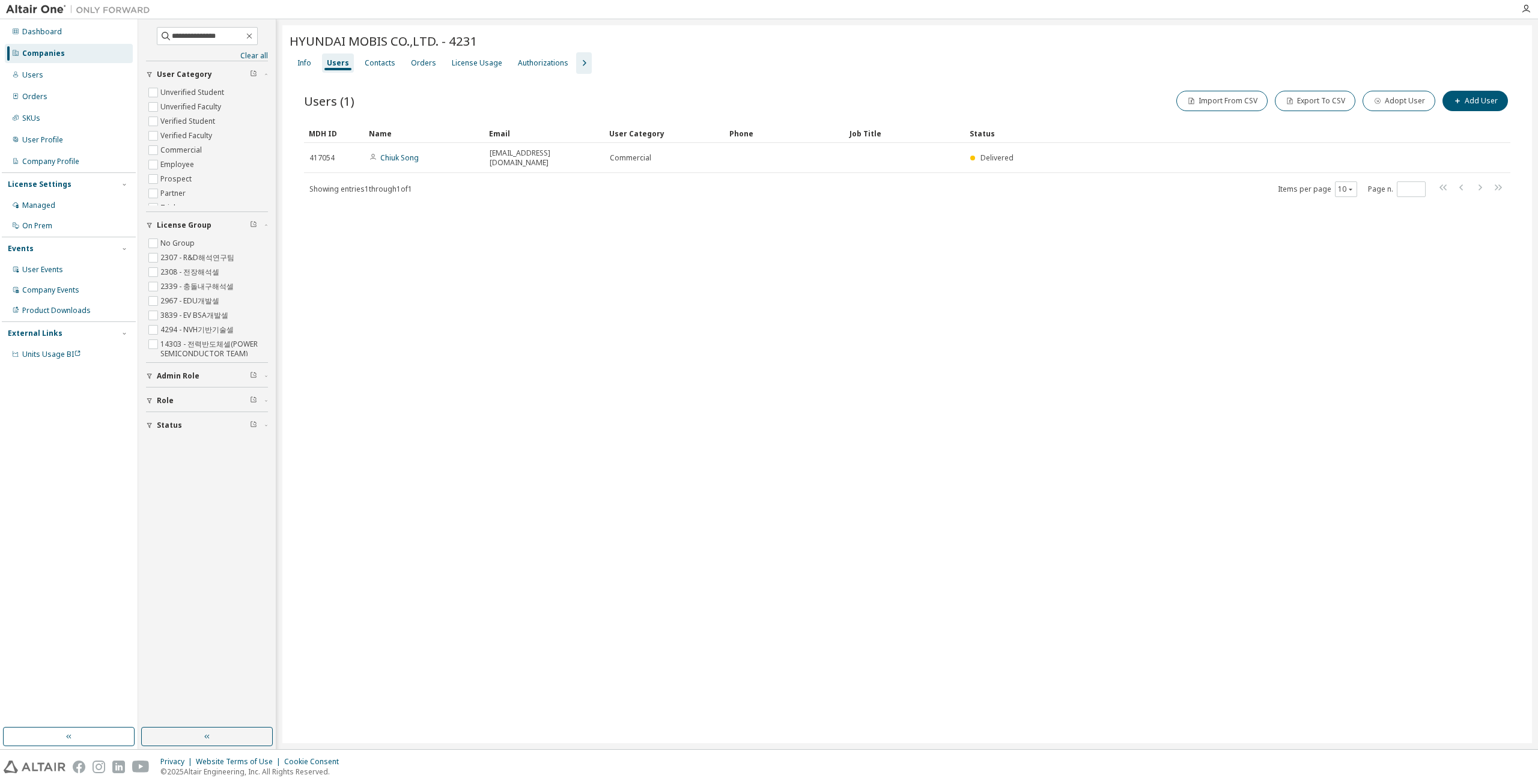
click at [767, 373] on div "HYUNDAI MOBIS CO.,LTD. - 4231 Clear Load Save Save As Field Operator Value Sele…" at bounding box center [907, 383] width 1250 height 718
click at [491, 307] on div "HYUNDAI MOBIS CO.,LTD. - 4231 Clear Load Save Save As Field Operator Value Sele…" at bounding box center [907, 383] width 1250 height 718
click at [218, 36] on input "**********" at bounding box center [208, 36] width 72 height 12
click at [254, 36] on icon "button" at bounding box center [248, 36] width 9 height 9
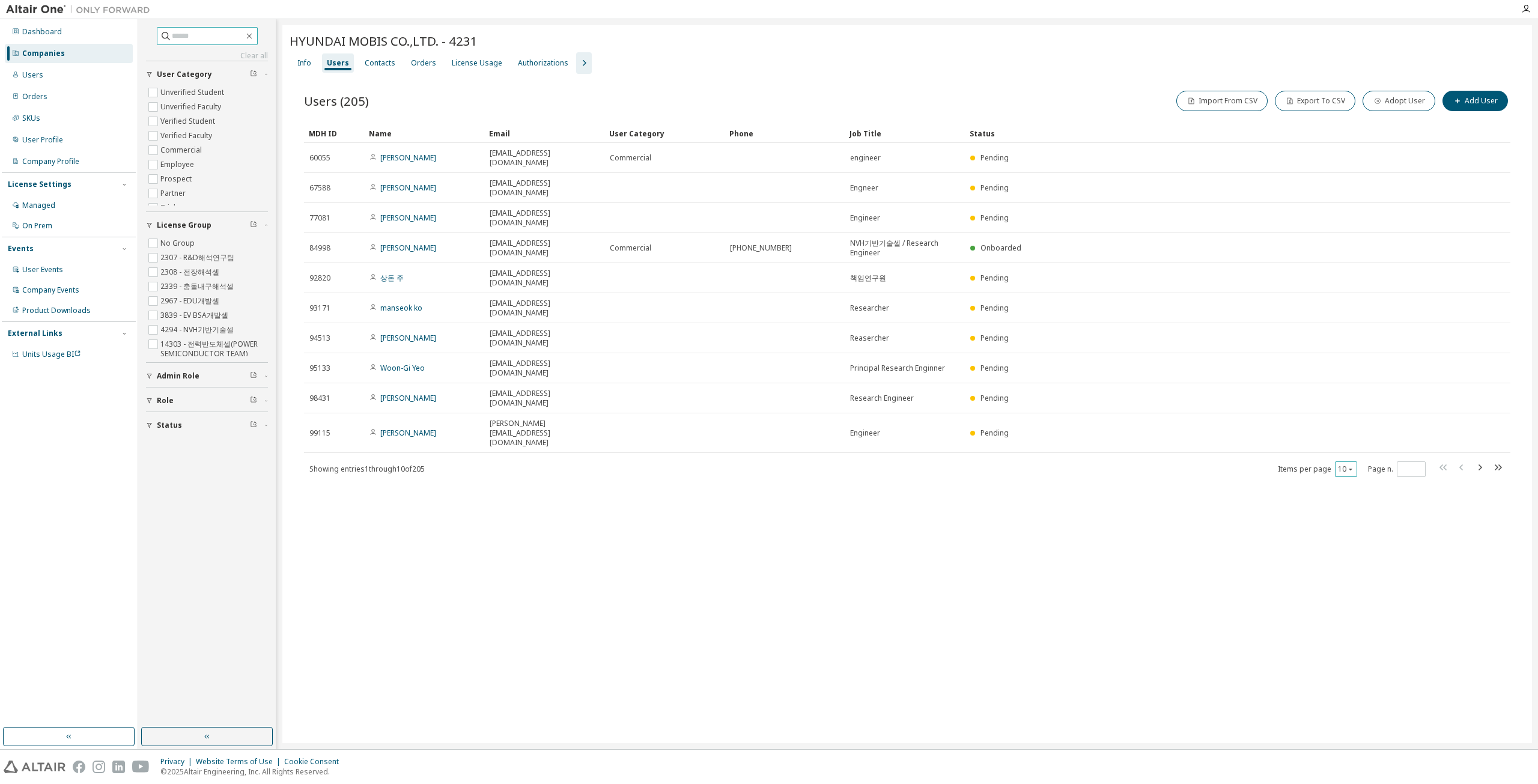
click at [767, 461] on div "10" at bounding box center [1345, 469] width 22 height 16
click at [767, 466] on icon "button" at bounding box center [1350, 469] width 7 height 7
click at [767, 421] on div "30" at bounding box center [1383, 418] width 96 height 14
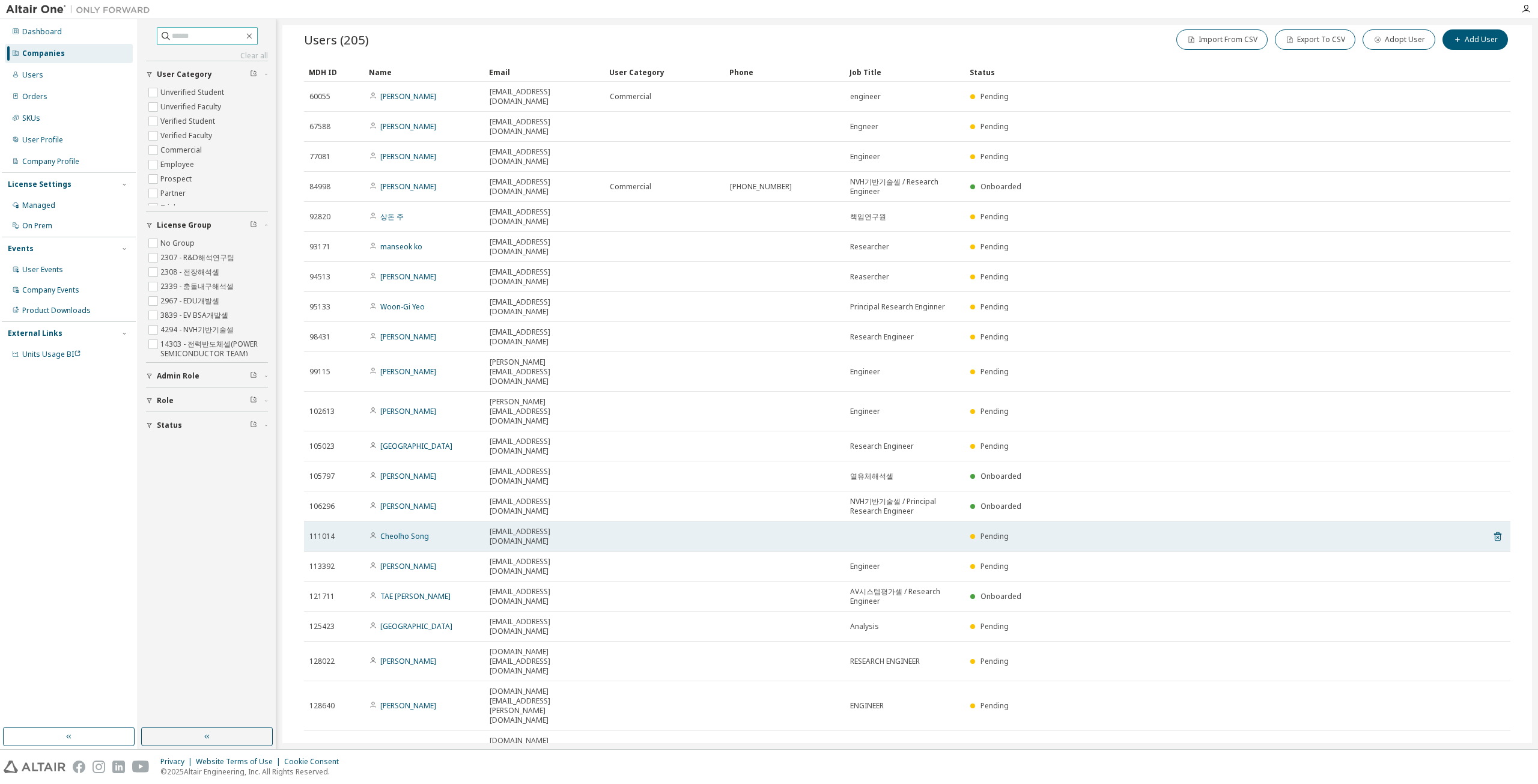
scroll to position [104, 0]
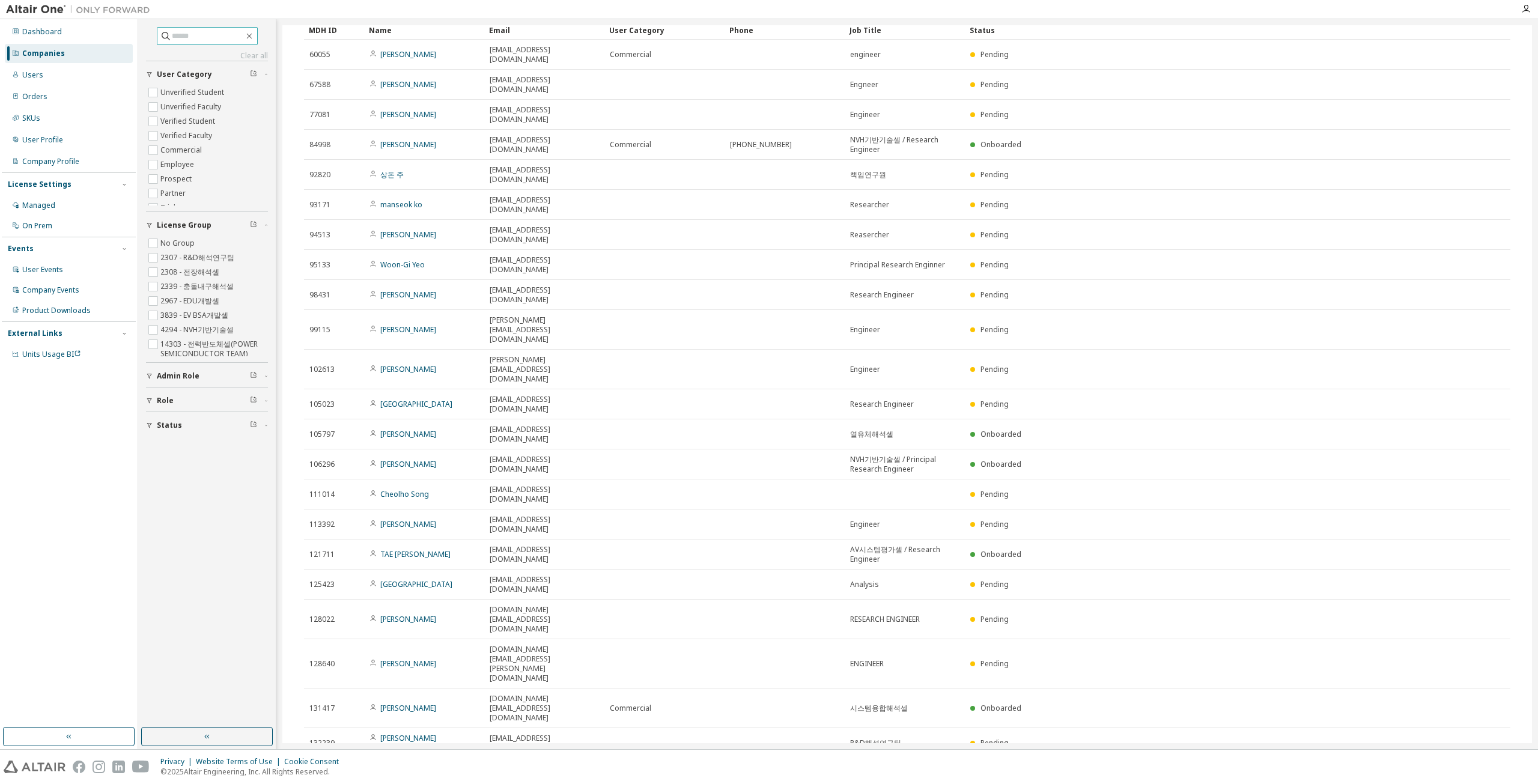
click at [317, 15] on div at bounding box center [835, 9] width 1357 height 19
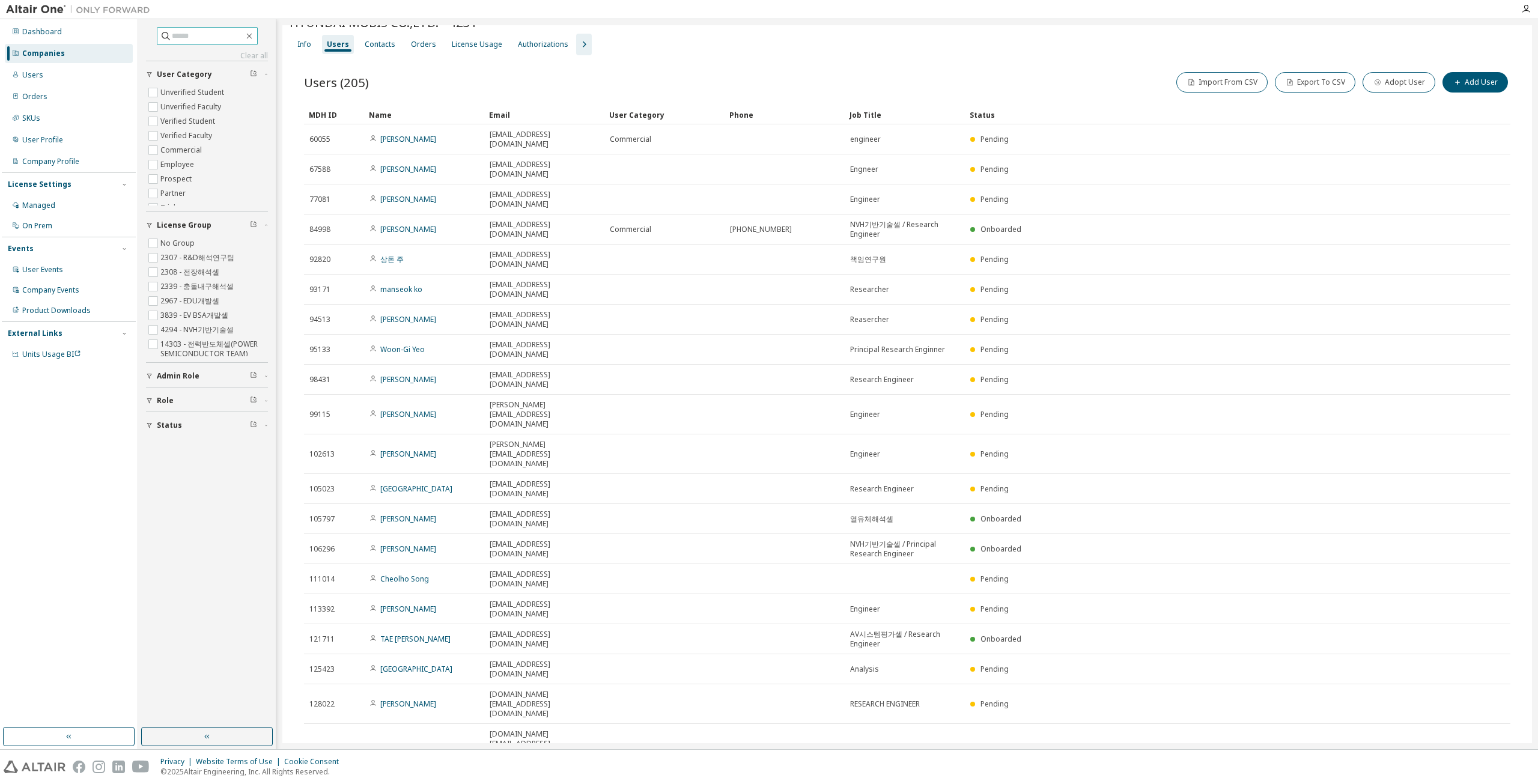
scroll to position [0, 0]
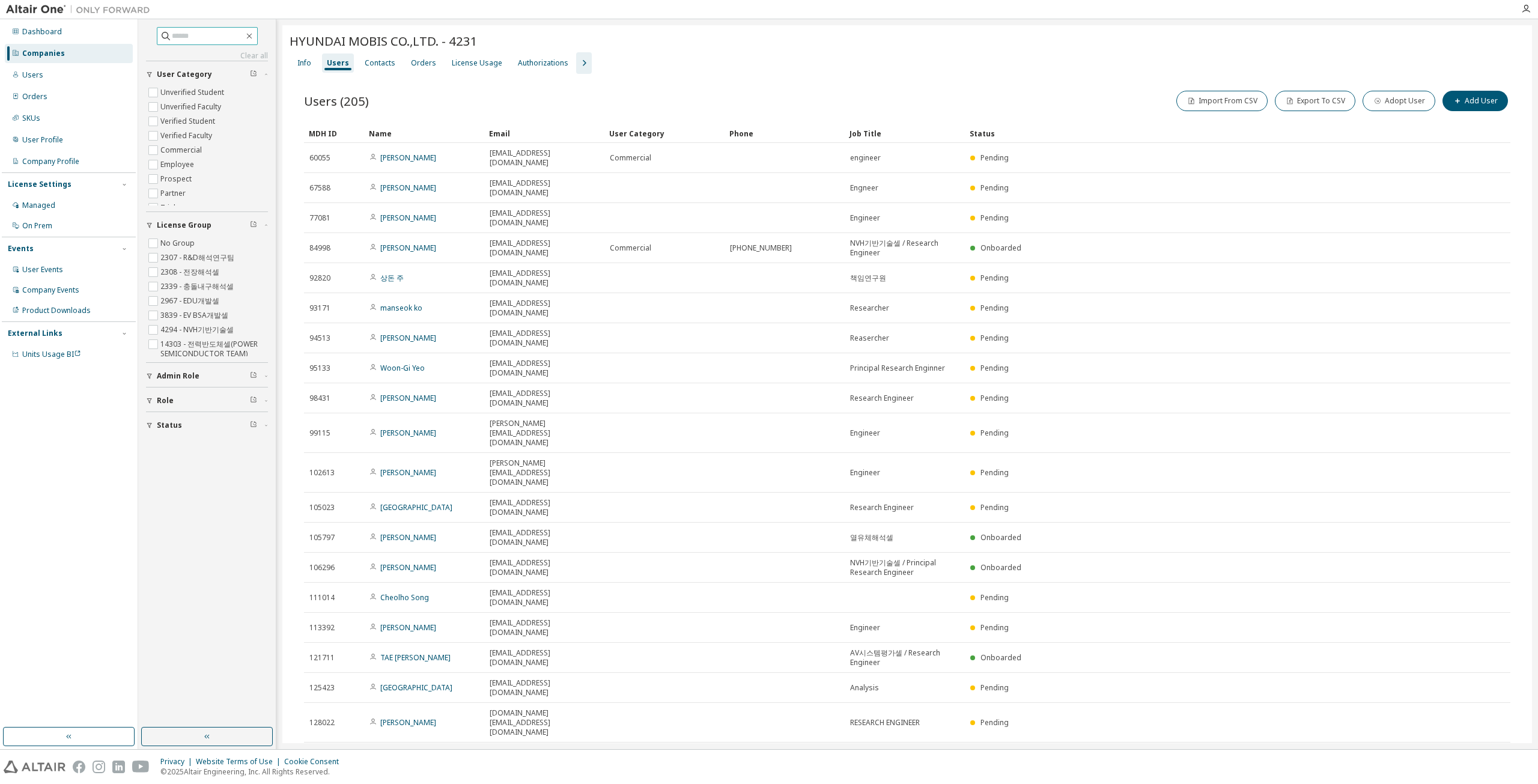
click at [580, 64] on icon "button" at bounding box center [584, 63] width 14 height 14
click at [667, 62] on div "Groups" at bounding box center [665, 63] width 26 height 9
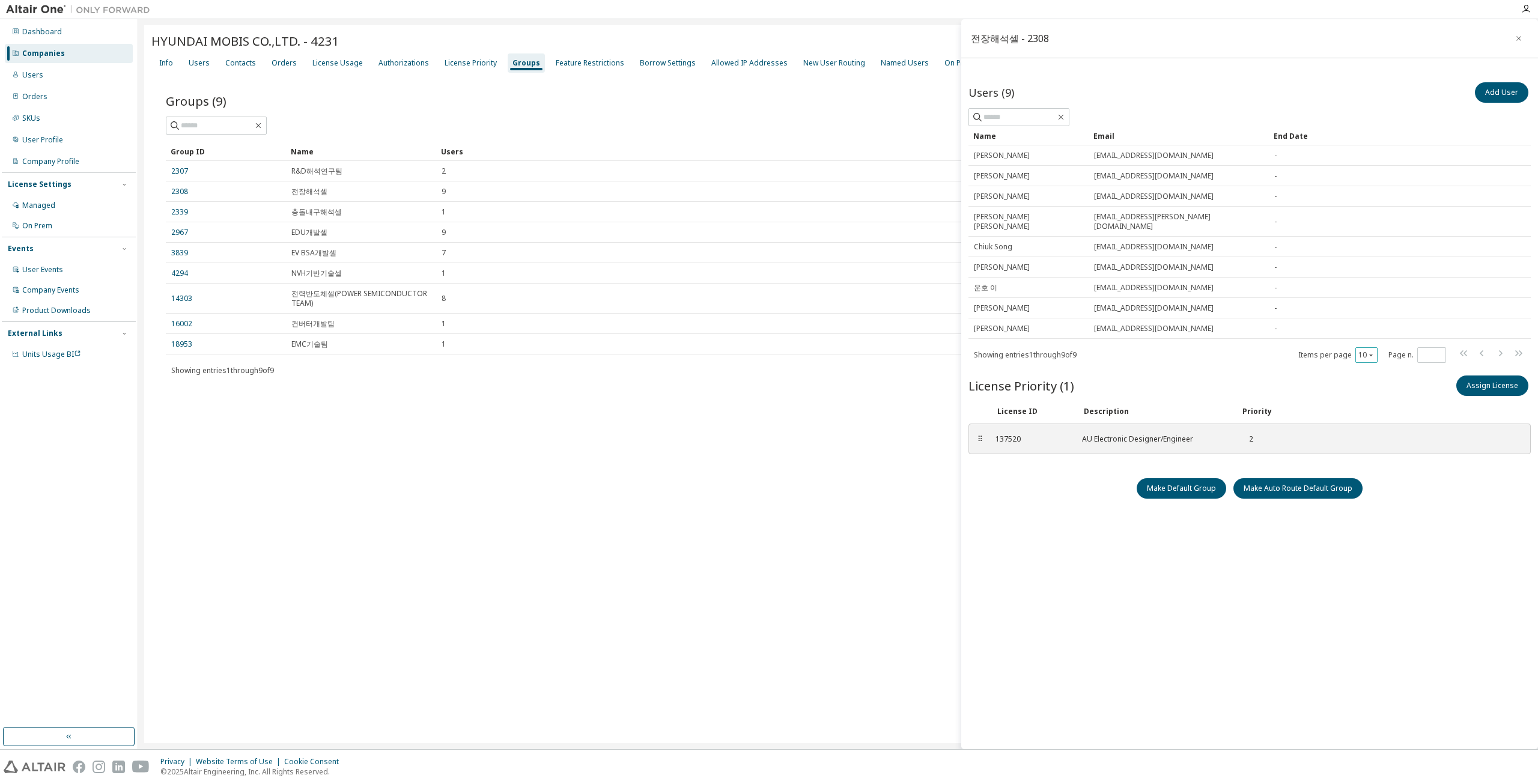
click at [767, 351] on icon "button" at bounding box center [1371, 355] width 7 height 7
click at [767, 404] on div "50" at bounding box center [1404, 403] width 96 height 14
drag, startPoint x: 1167, startPoint y: 296, endPoint x: 1091, endPoint y: 298, distance: 76.0
click at [767, 298] on td "[EMAIL_ADDRESS][DOMAIN_NAME]" at bounding box center [1178, 308] width 180 height 21
copy span "[EMAIL_ADDRESS][DOMAIN_NAME]"
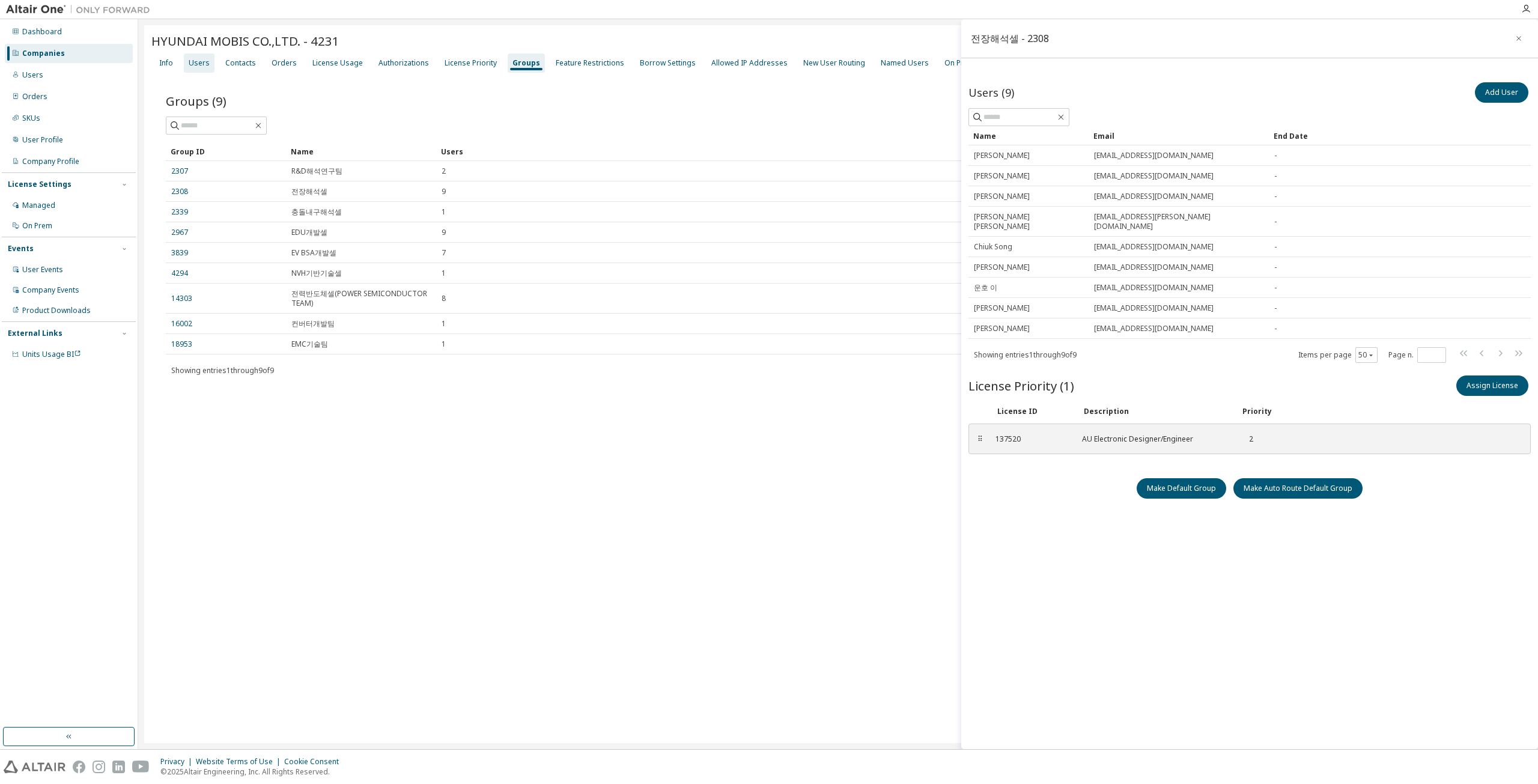
click at [205, 66] on div "Users" at bounding box center [198, 63] width 21 height 9
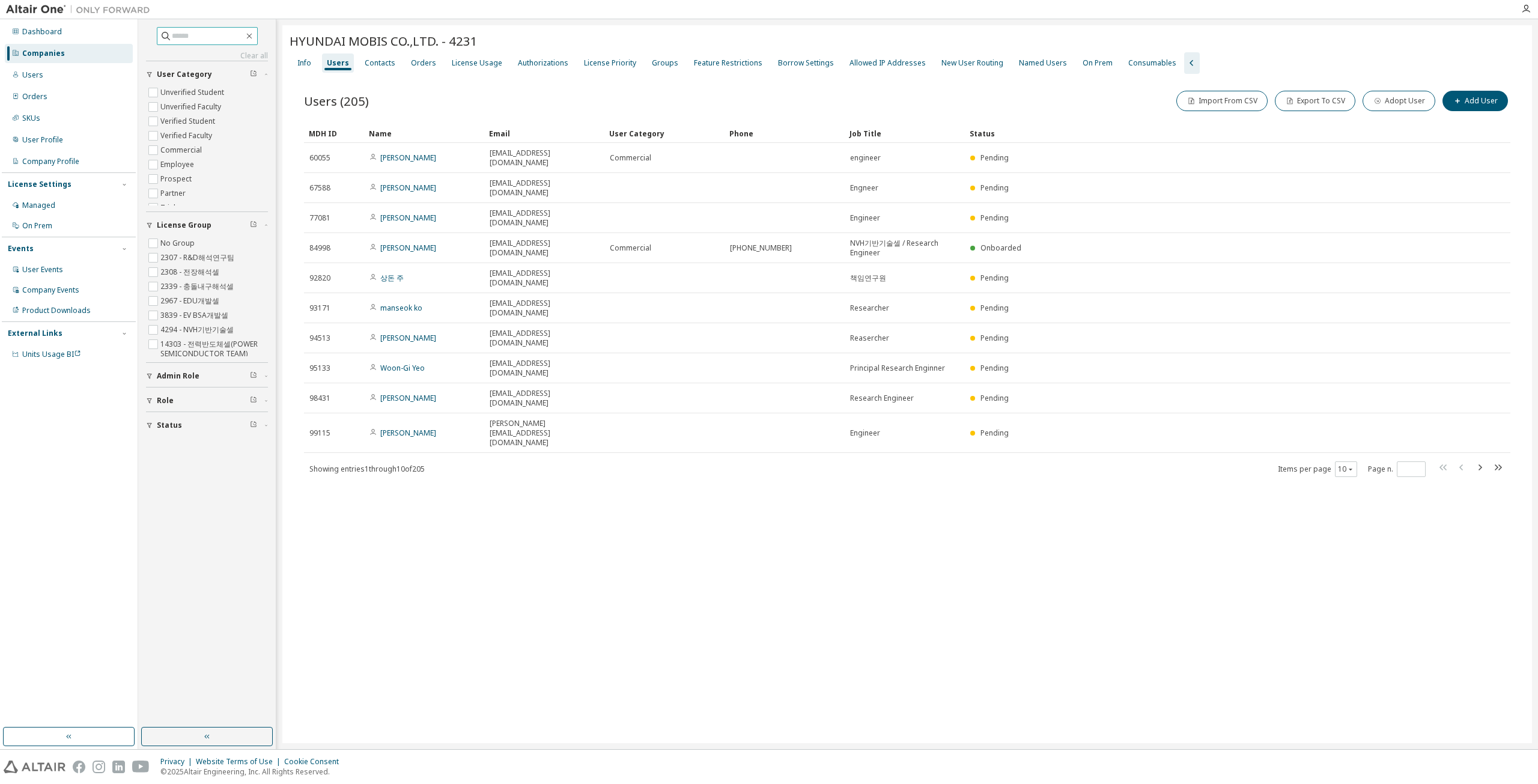
click at [190, 39] on input "text" at bounding box center [208, 36] width 72 height 12
paste input "**********"
type input "**********"
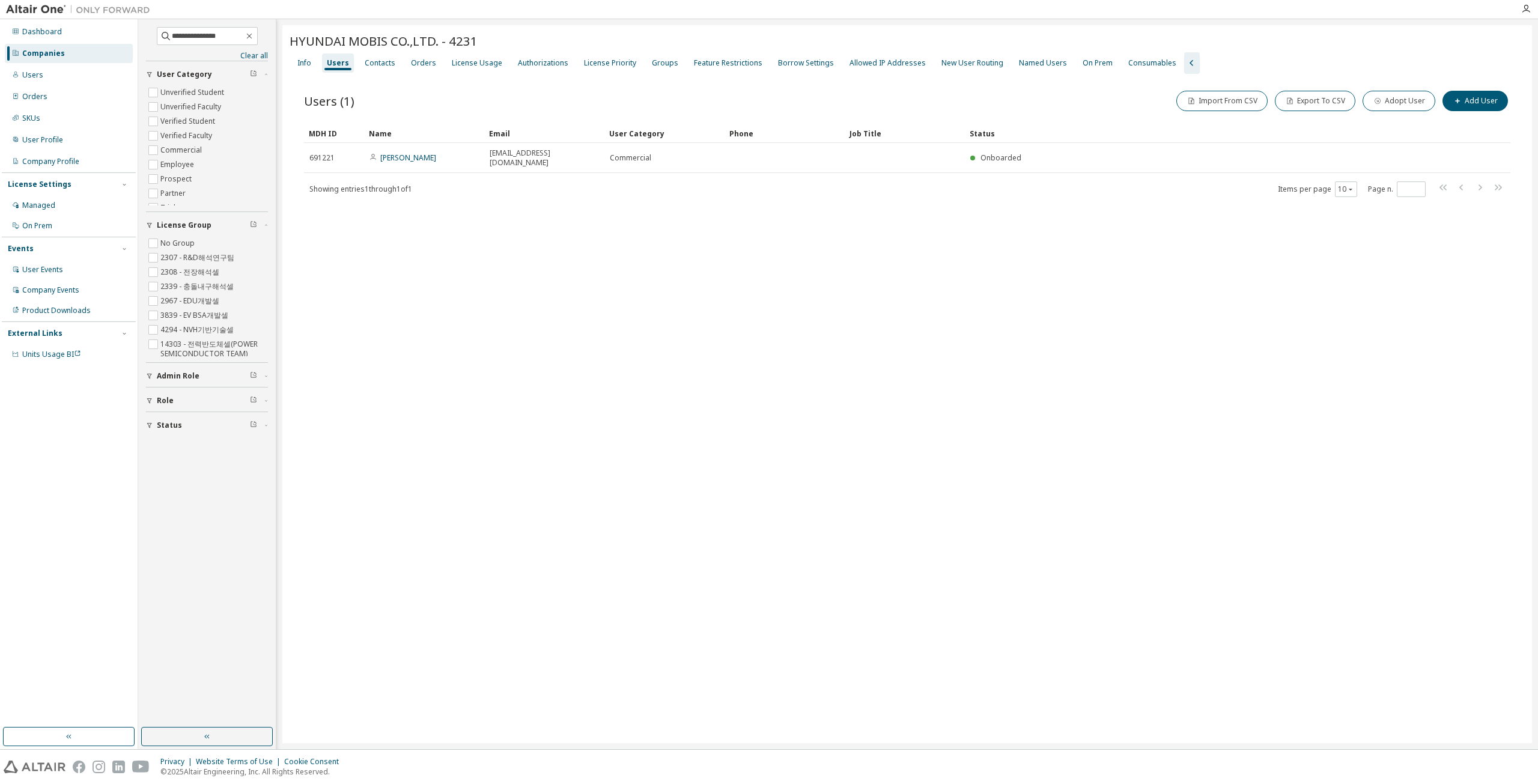
click at [539, 256] on div "HYUNDAI MOBIS CO.,LTD. - 4231 Clear Load Save Save As Field Operator Value Sele…" at bounding box center [907, 383] width 1250 height 718
click at [252, 37] on icon "button" at bounding box center [249, 36] width 6 height 6
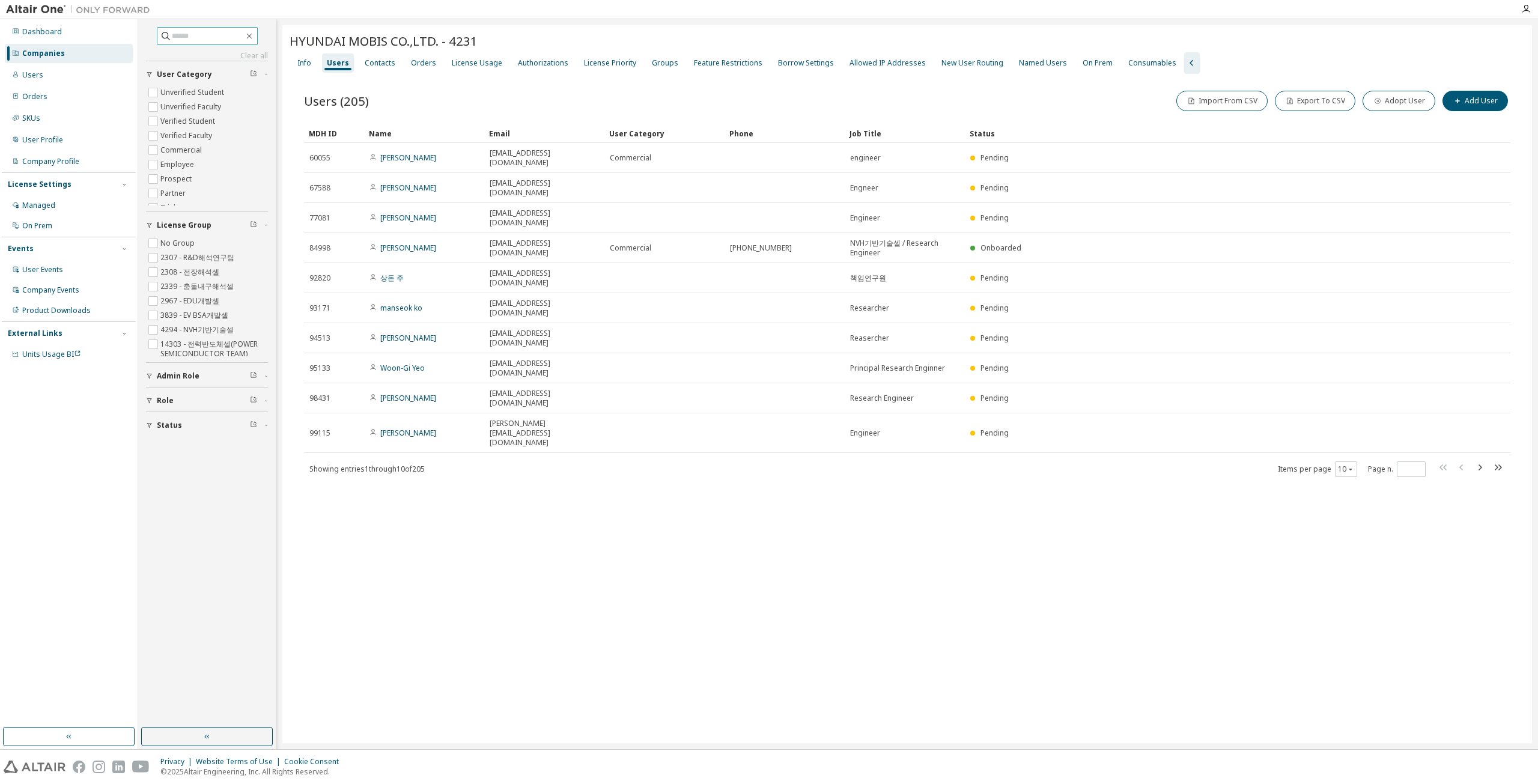
click at [473, 91] on div "Users (205) Import From CSV Export To CSV Adopt User Add User" at bounding box center [907, 101] width 1206 height 25
click at [223, 39] on input "text" at bounding box center [208, 36] width 72 height 12
click at [206, 30] on input "text" at bounding box center [208, 36] width 72 height 12
click at [655, 483] on div "HYUNDAI MOBIS CO.,LTD. - 4231 Clear Load Save Save As Field Operator Value Sele…" at bounding box center [907, 383] width 1250 height 718
click at [196, 34] on input "text" at bounding box center [208, 36] width 72 height 12
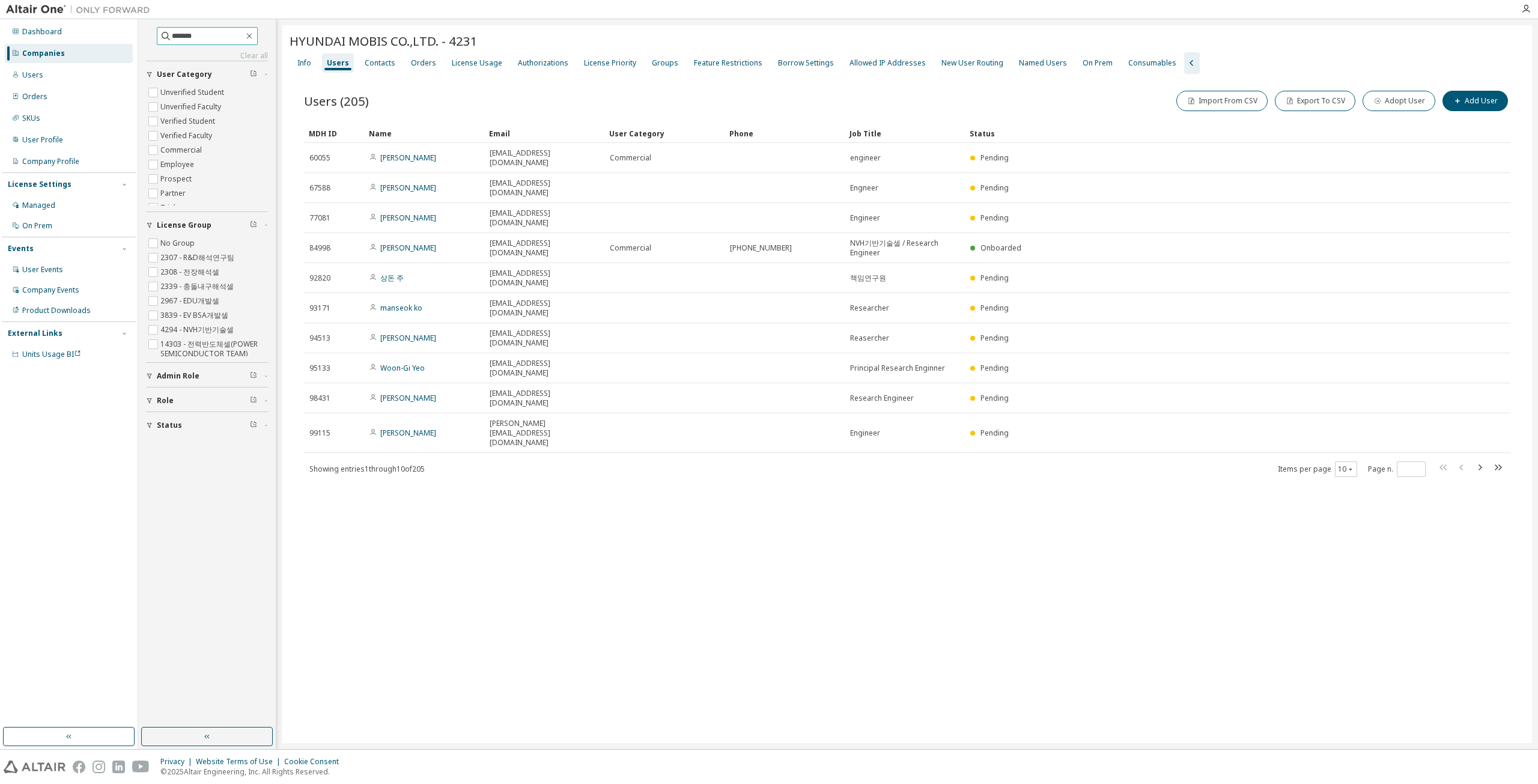
type input "*******"
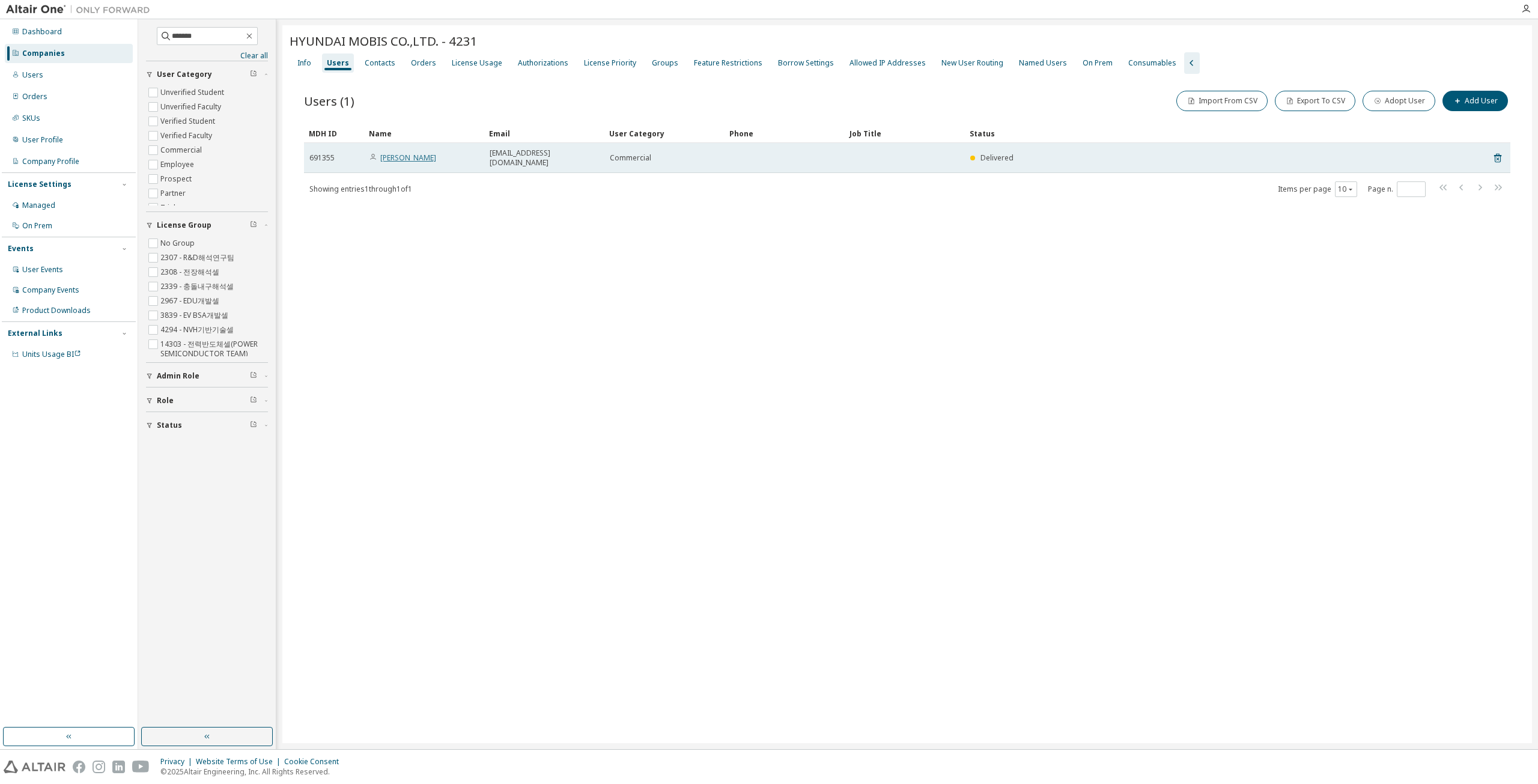
click at [415, 153] on link "[PERSON_NAME]" at bounding box center [408, 158] width 56 height 10
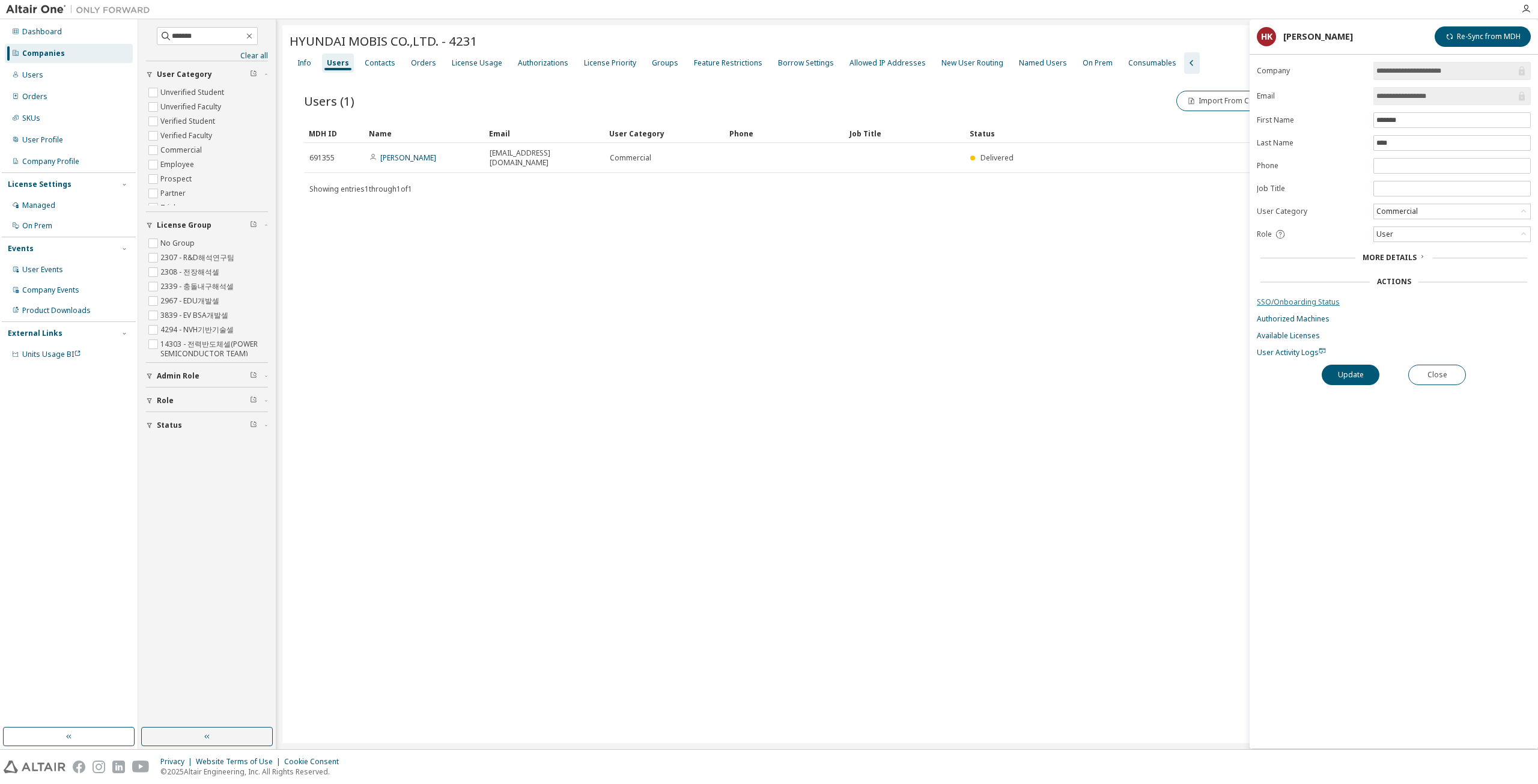
click at [767, 297] on link "SSO/Onboarding Status" at bounding box center [1394, 301] width 274 height 9
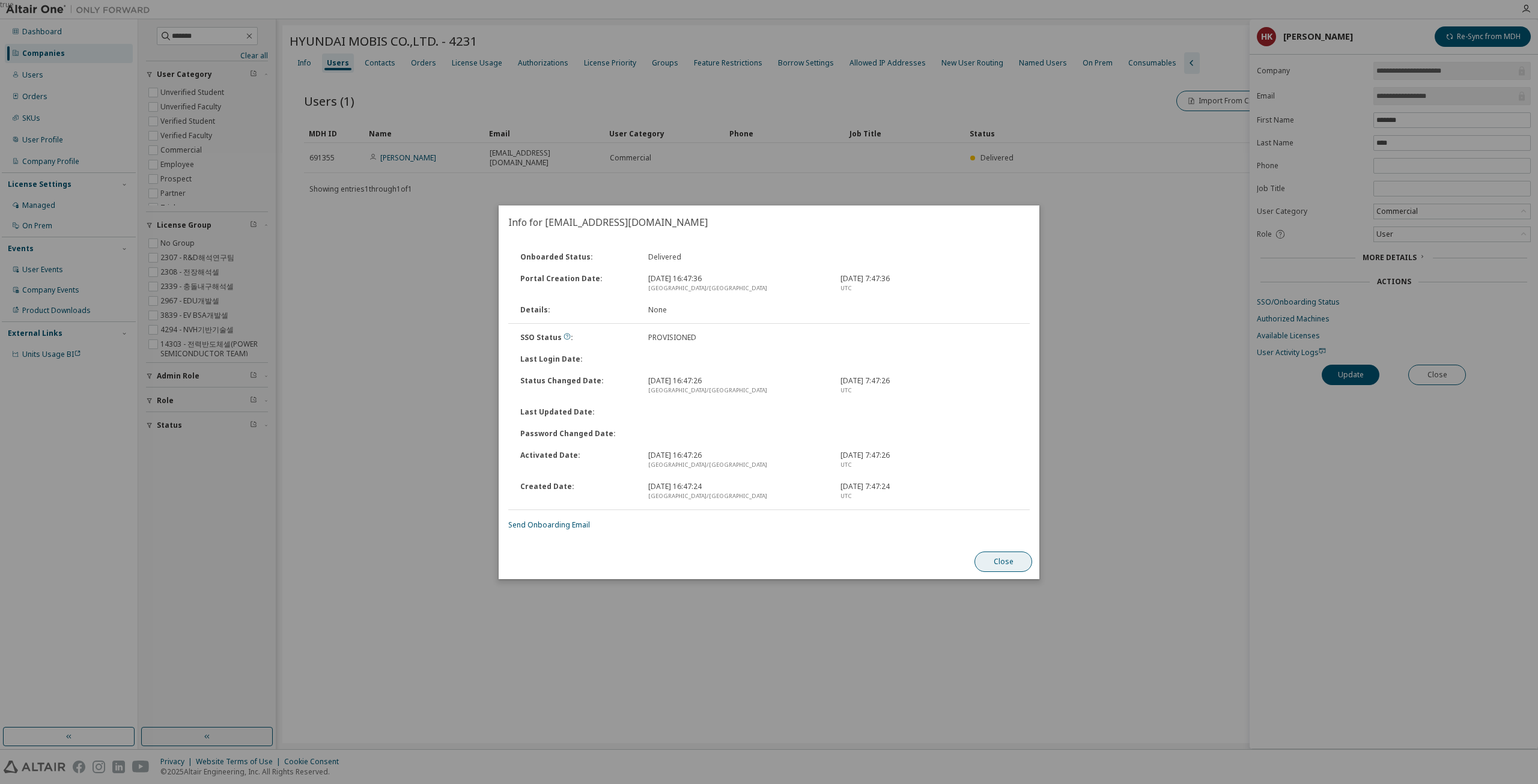
click at [767, 563] on button "Close" at bounding box center [1003, 561] width 58 height 21
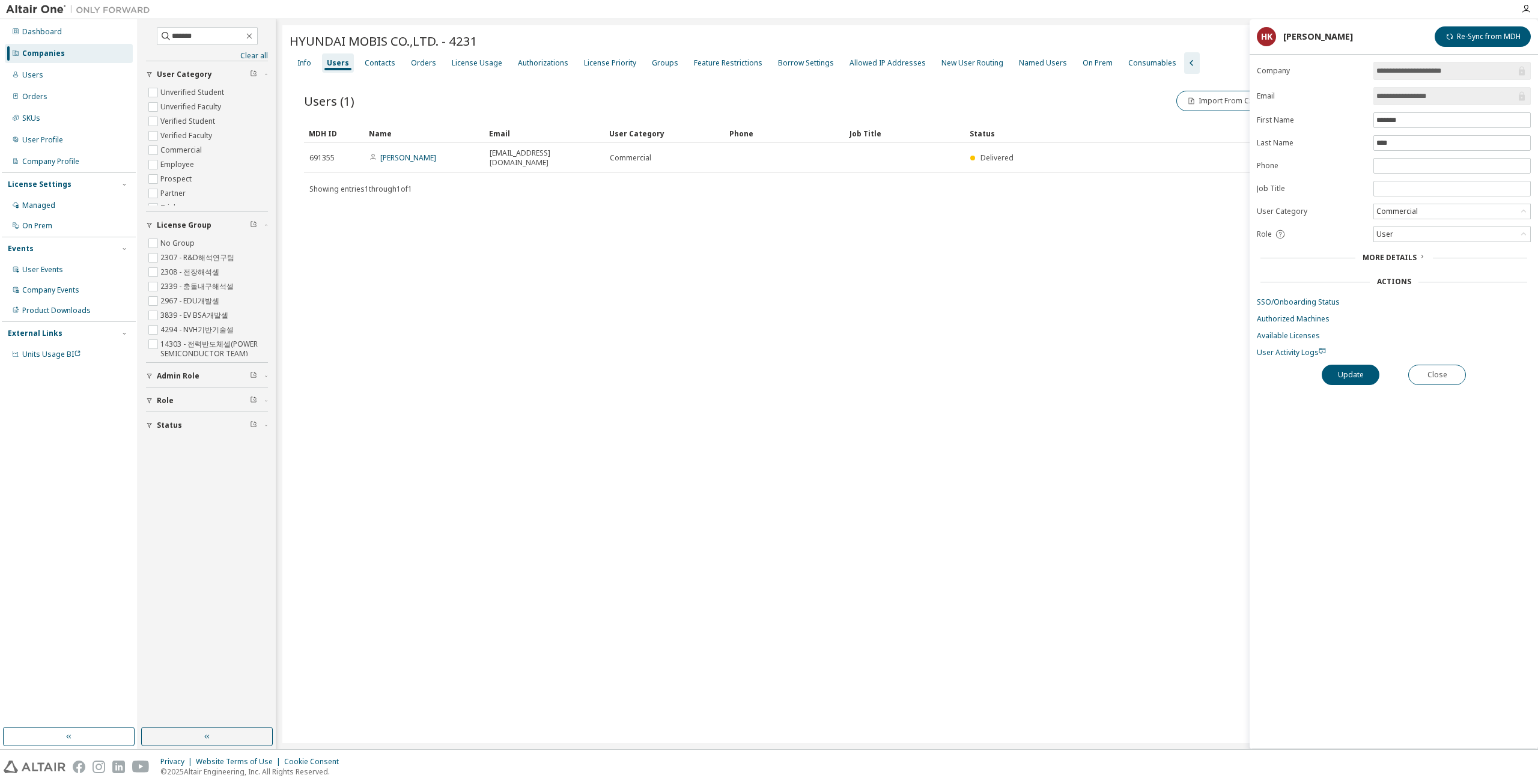
drag, startPoint x: 766, startPoint y: 497, endPoint x: 638, endPoint y: 267, distance: 263.2
click at [764, 494] on div "HYUNDAI MOBIS CO.,LTD. - 4231 Clear Load Save Save As Field Operator Value Sele…" at bounding box center [907, 383] width 1250 height 718
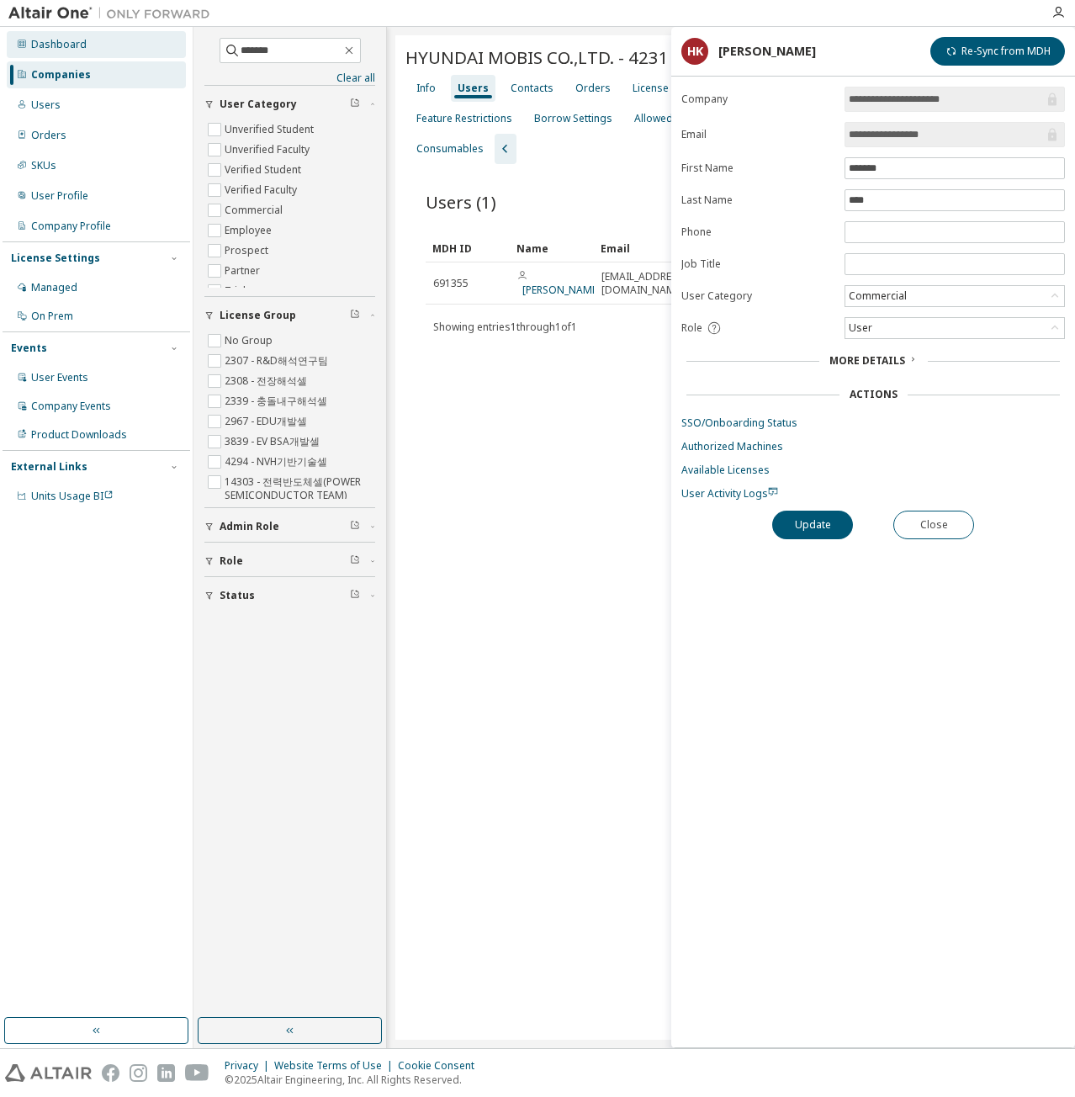
click at [96, 57] on div "Dashboard" at bounding box center [96, 44] width 179 height 27
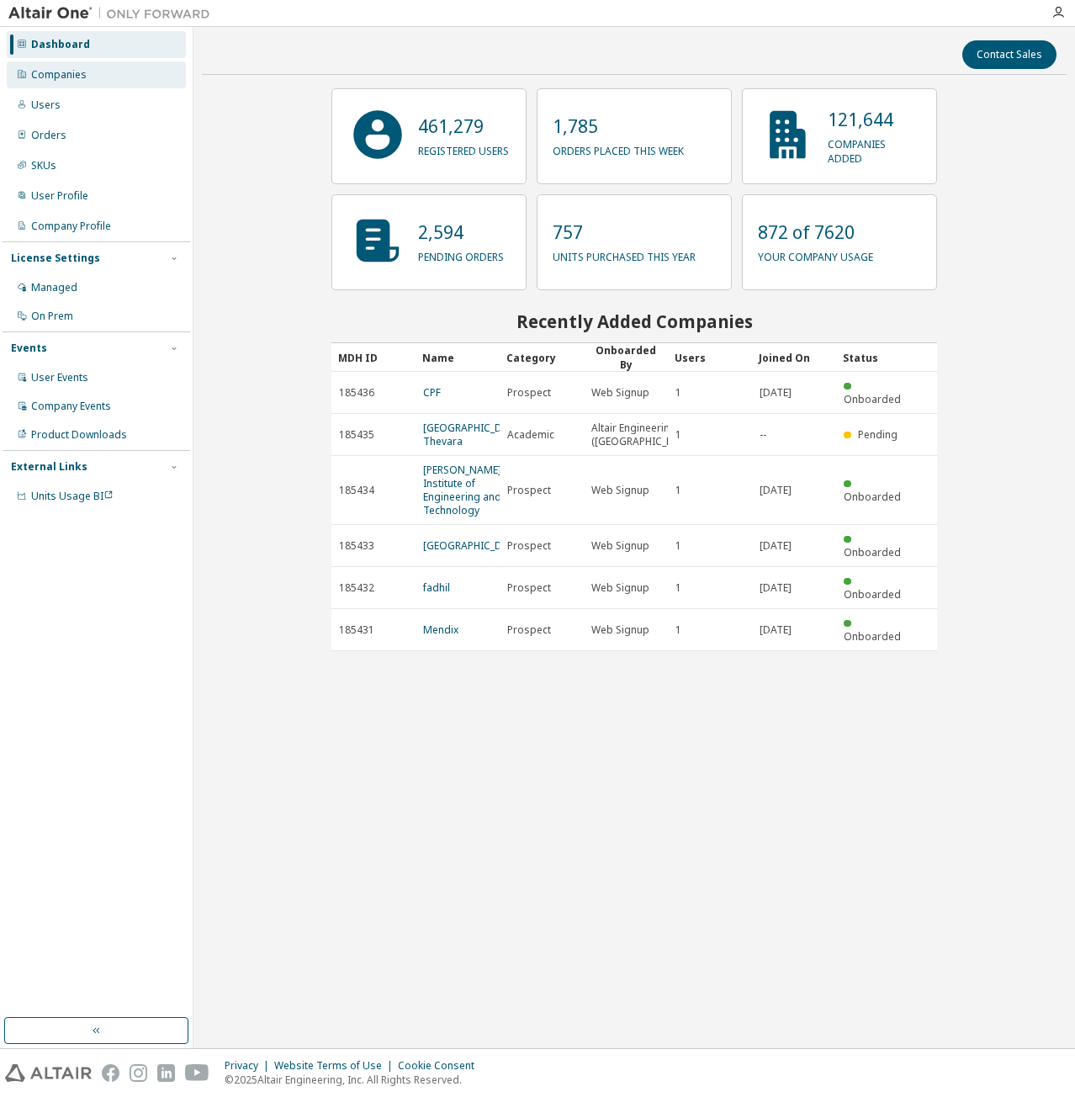
click at [99, 81] on div "Companies" at bounding box center [96, 74] width 179 height 27
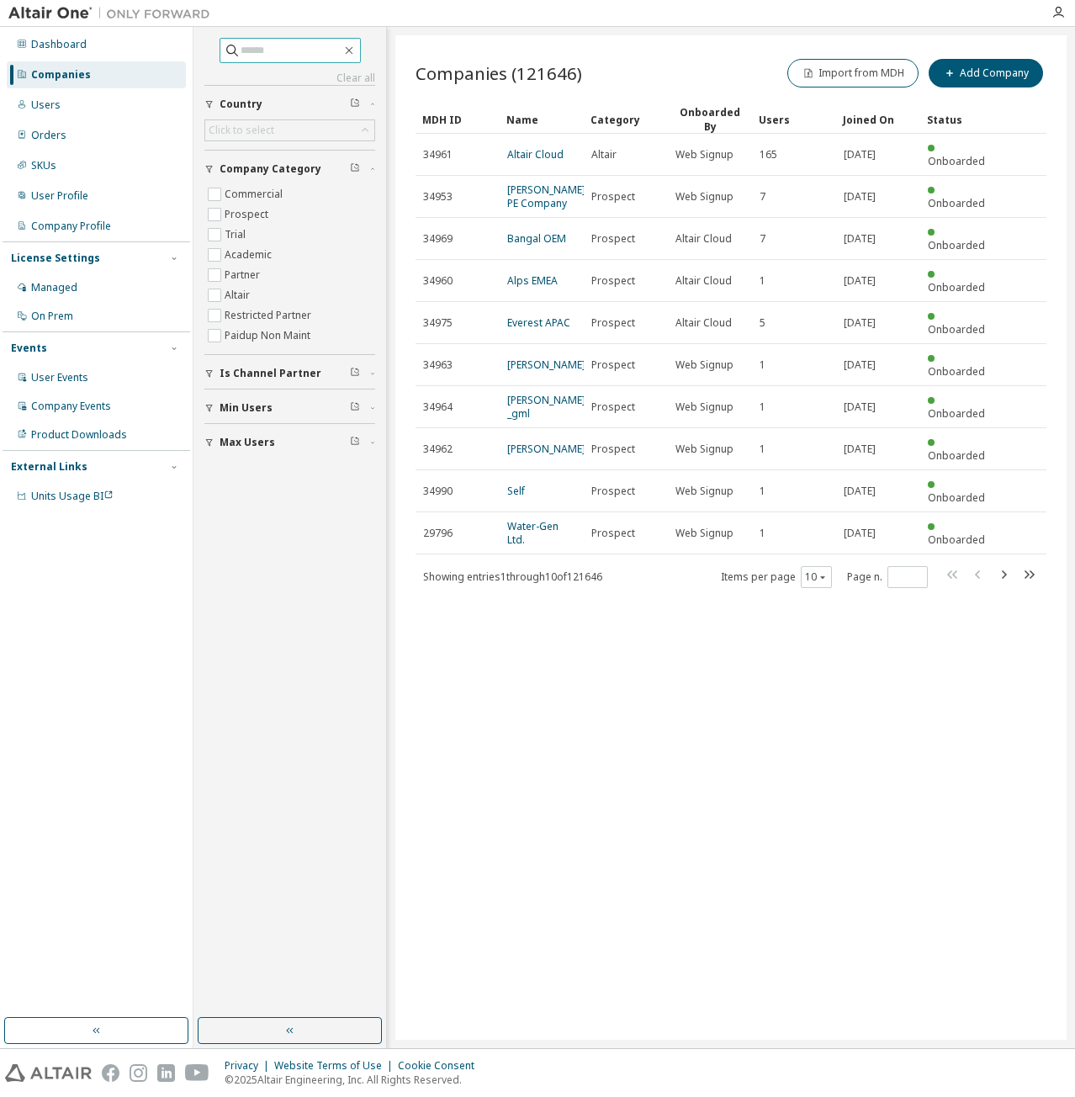
click at [297, 48] on input "text" at bounding box center [291, 50] width 101 height 17
